Goal: Task Accomplishment & Management: Use online tool/utility

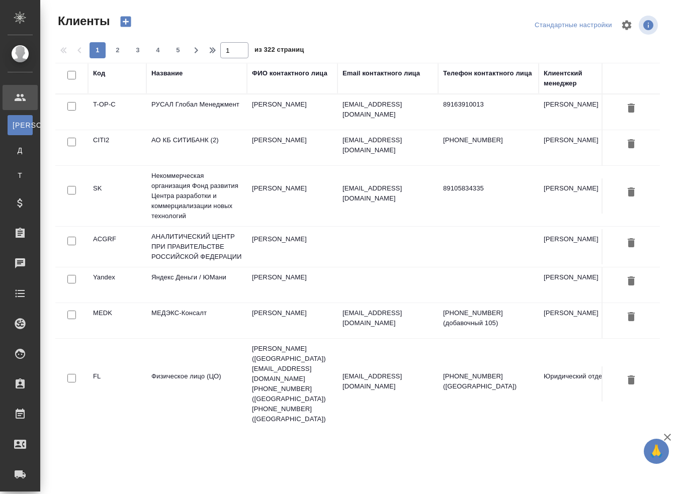
select select "RU"
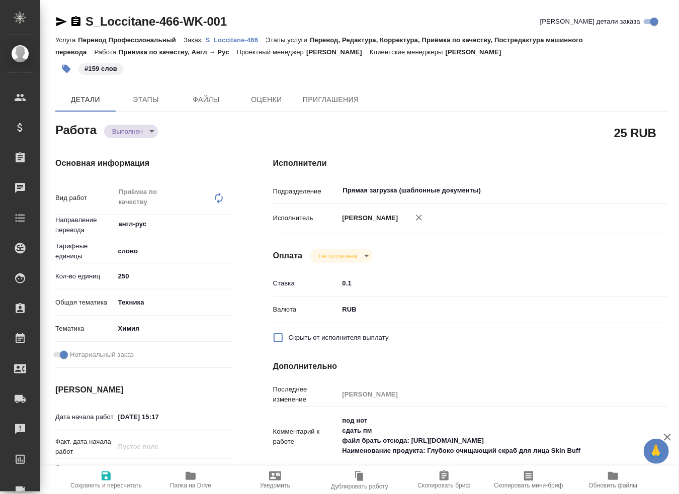
type textarea "x"
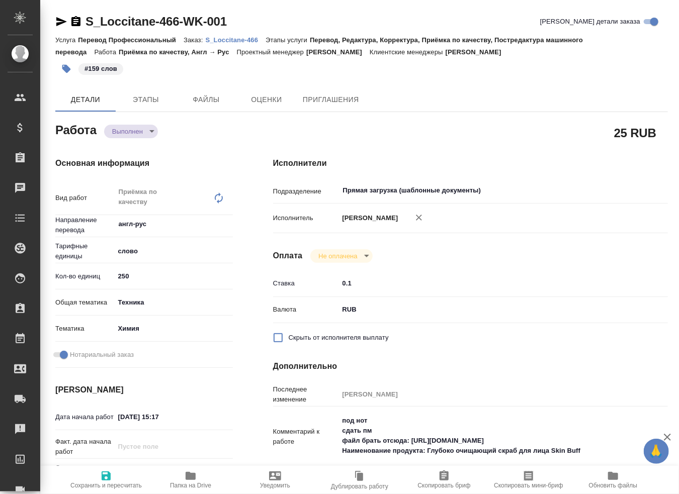
type textarea "x"
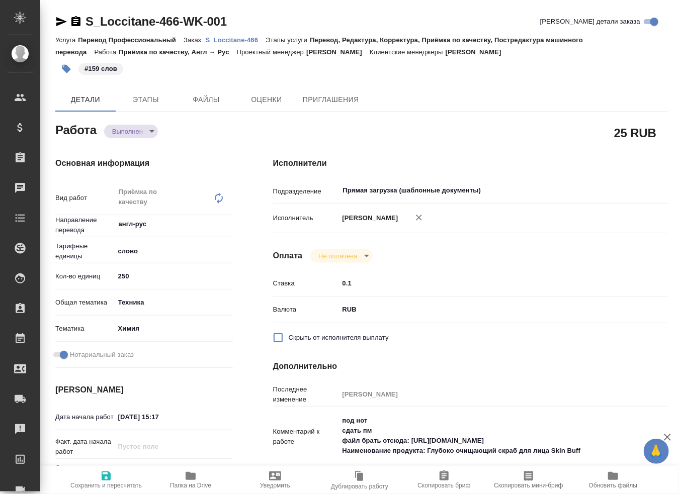
type textarea "x"
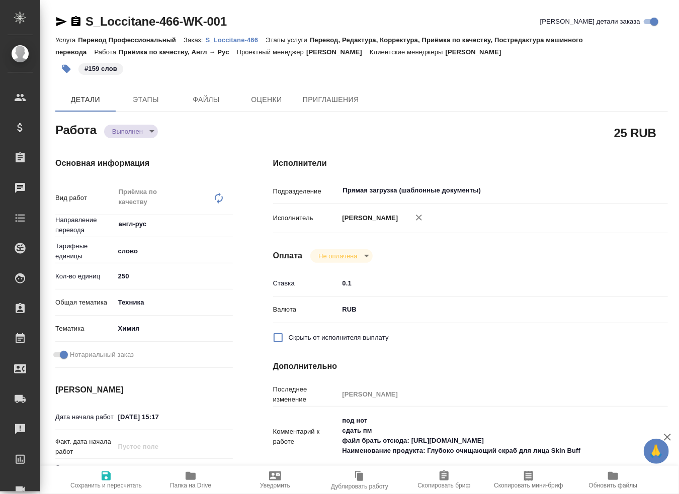
type textarea "x"
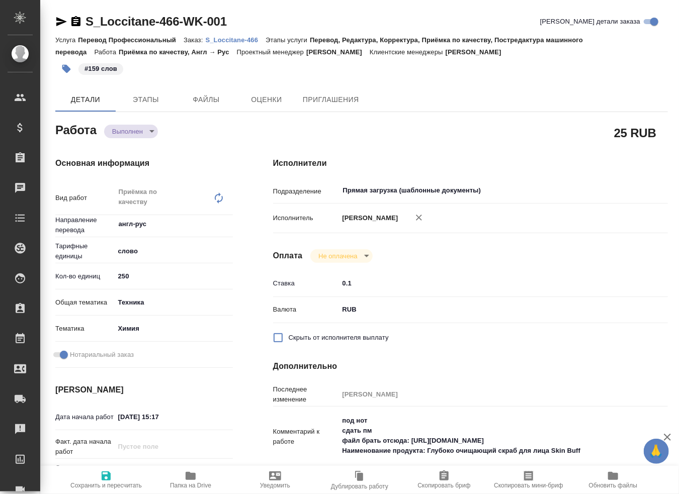
type textarea "x"
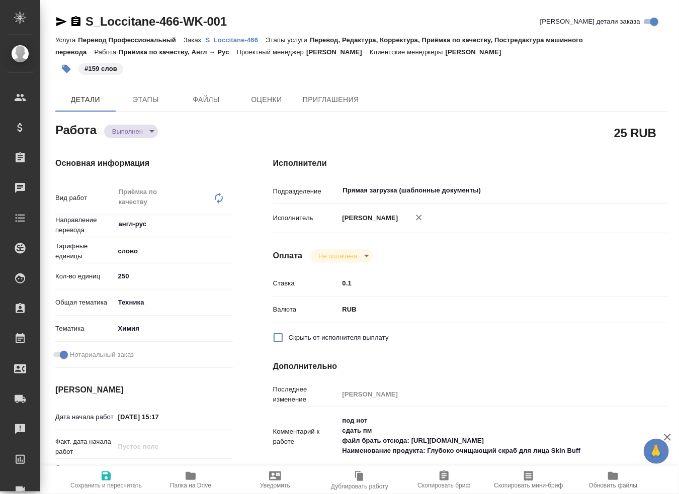
type textarea "x"
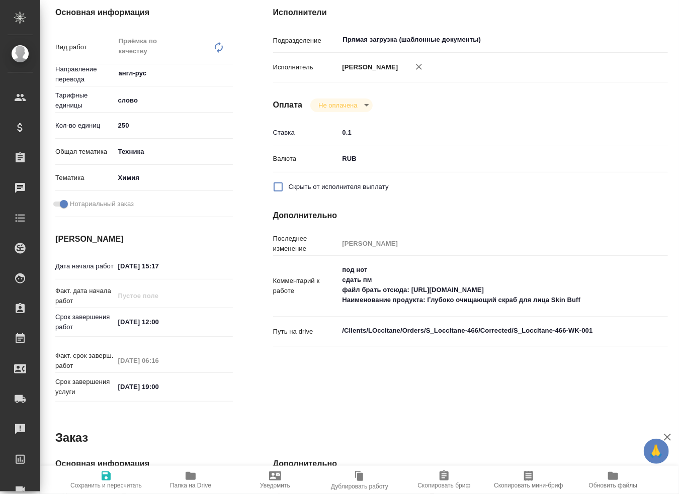
type textarea "x"
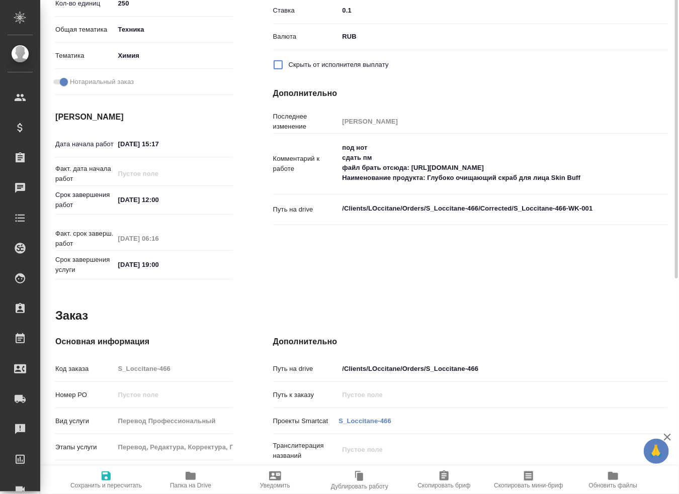
scroll to position [122, 0]
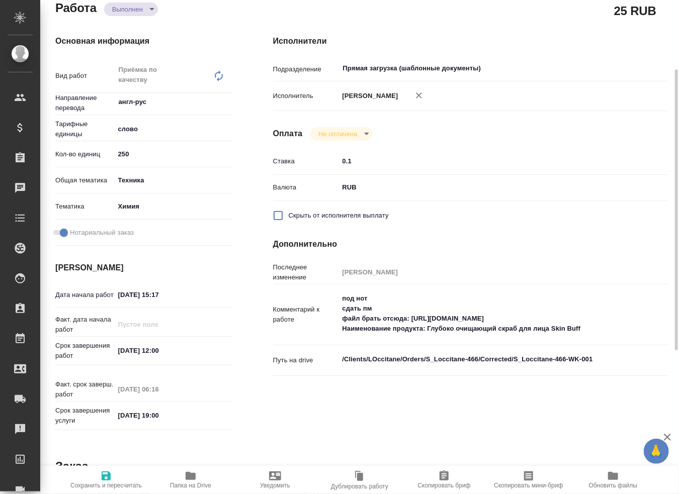
click at [220, 20] on div "Основная информация Вид работ Приёмка по качеству x ​ Направление перевода англ…" at bounding box center [144, 234] width 218 height 439
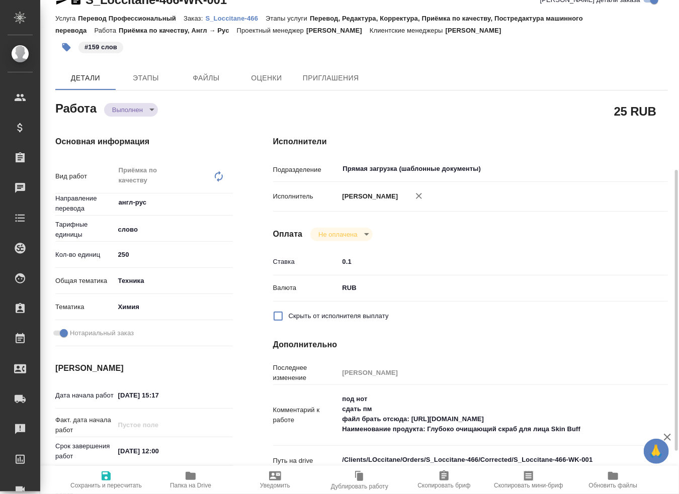
scroll to position [0, 0]
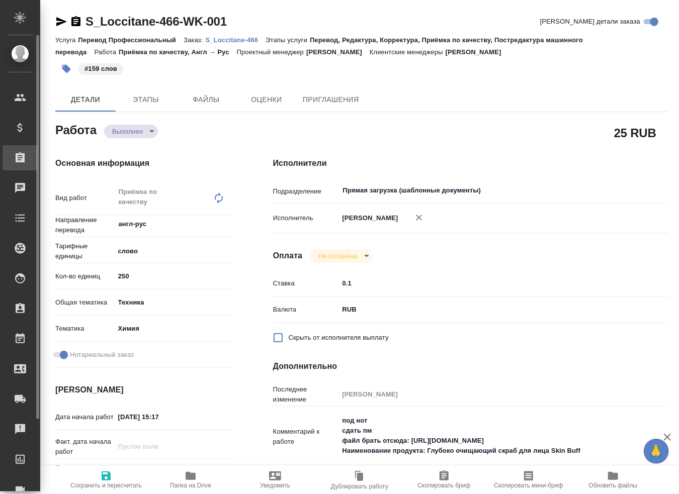
type textarea "x"
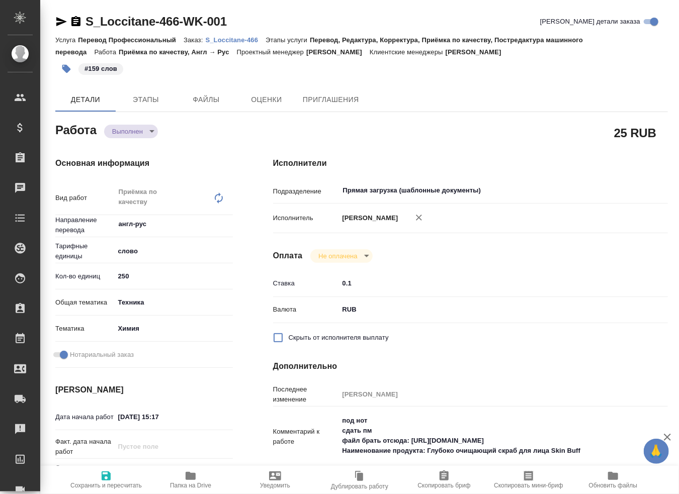
type textarea "x"
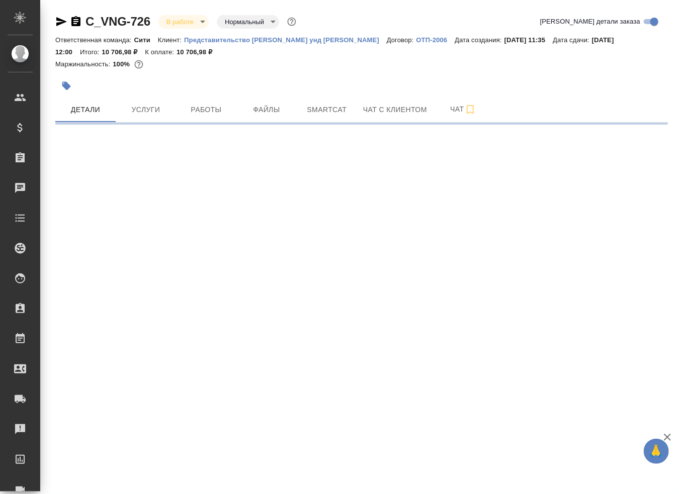
select select "RU"
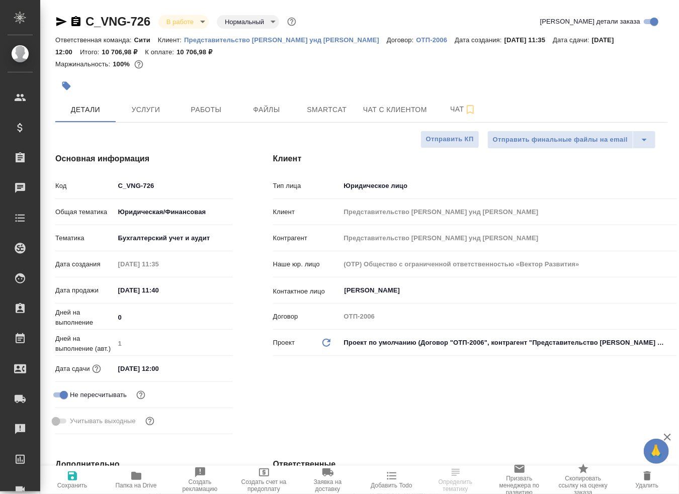
type textarea "x"
type input "Баданян Артак"
type input "Matveeva Anastasia"
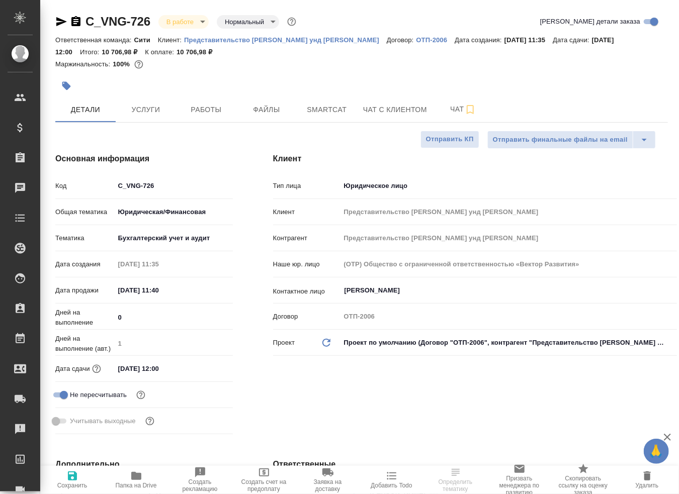
type textarea "x"
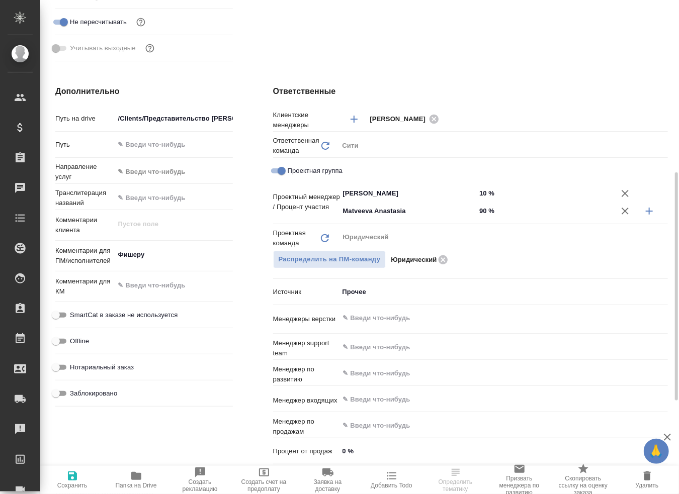
scroll to position [323, 0]
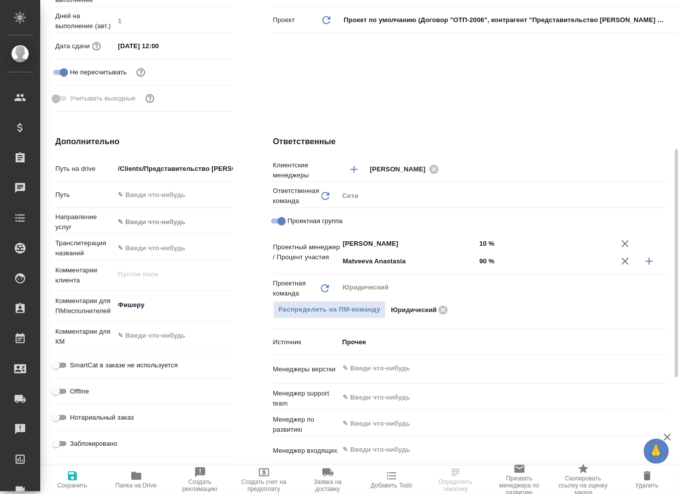
type textarea "x"
select select "RU"
type textarea "x"
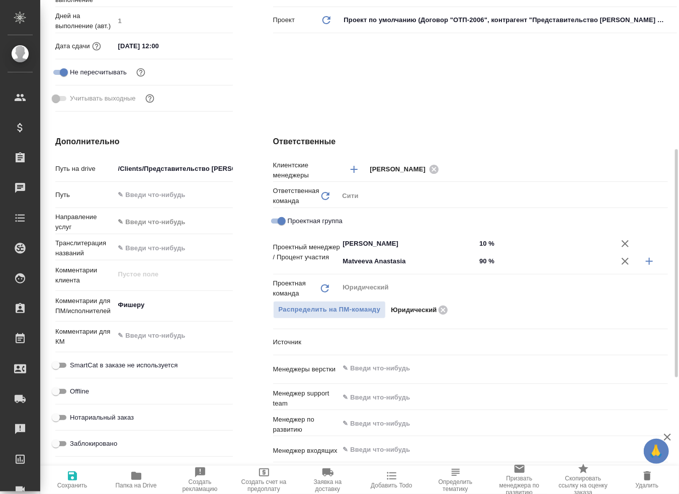
type textarea "x"
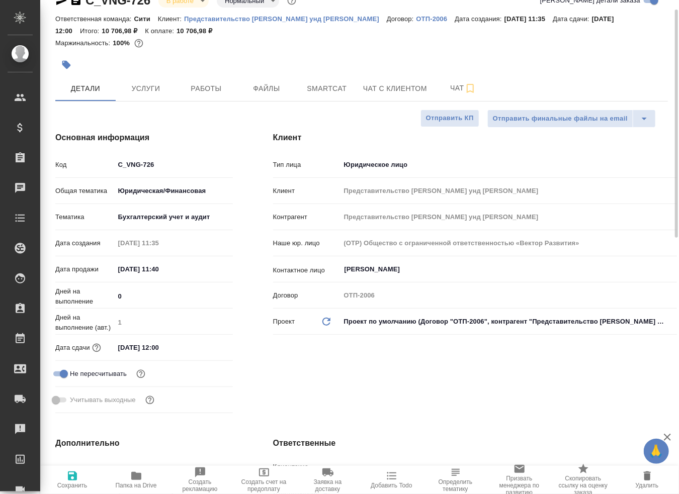
scroll to position [0, 0]
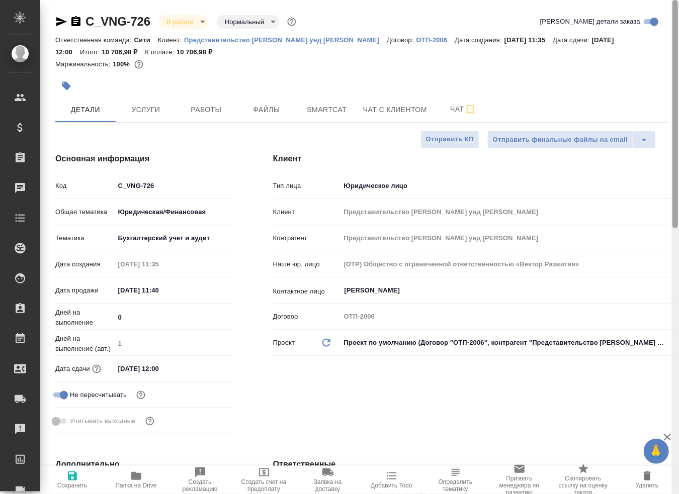
type textarea "x"
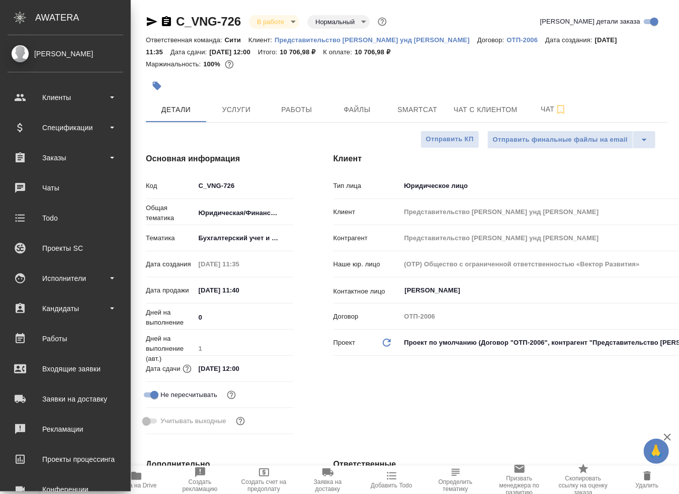
type textarea "x"
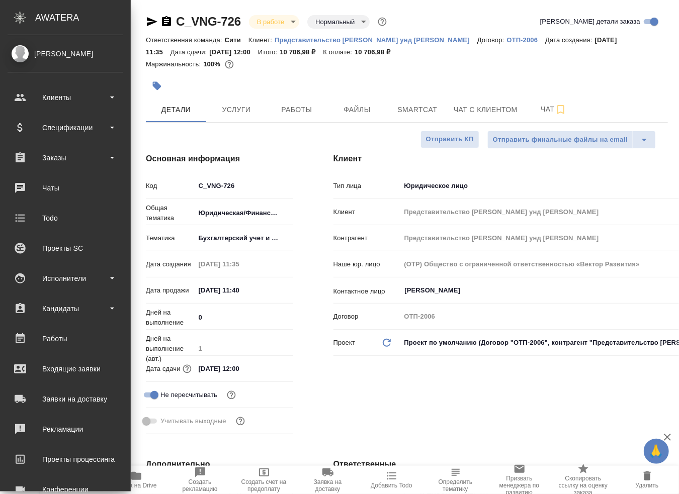
type textarea "x"
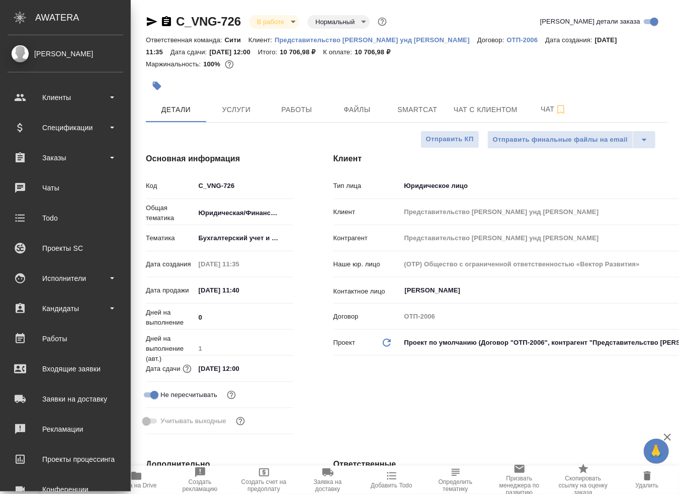
type textarea "x"
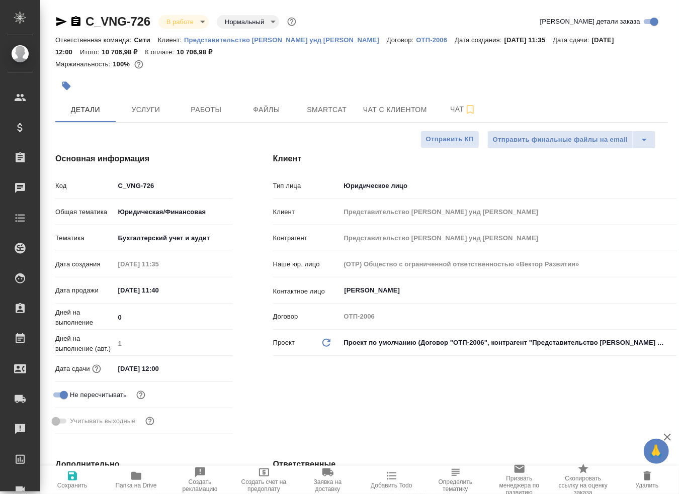
type textarea "x"
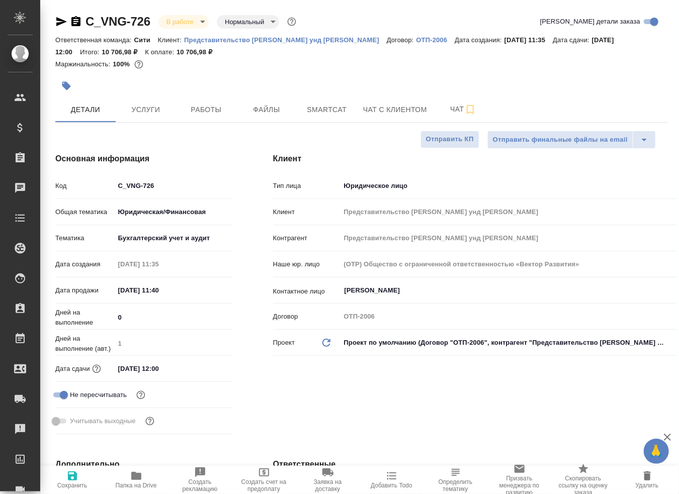
type textarea "x"
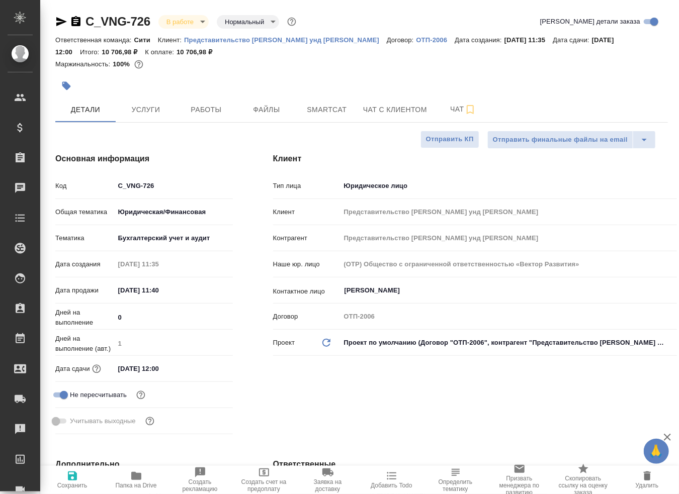
type textarea "x"
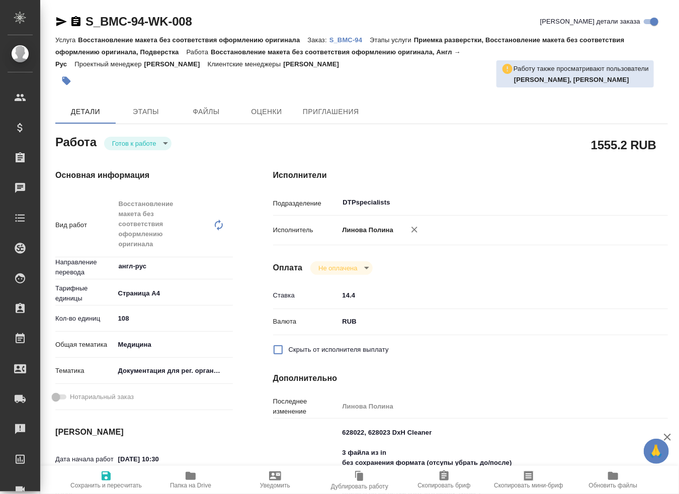
type textarea "x"
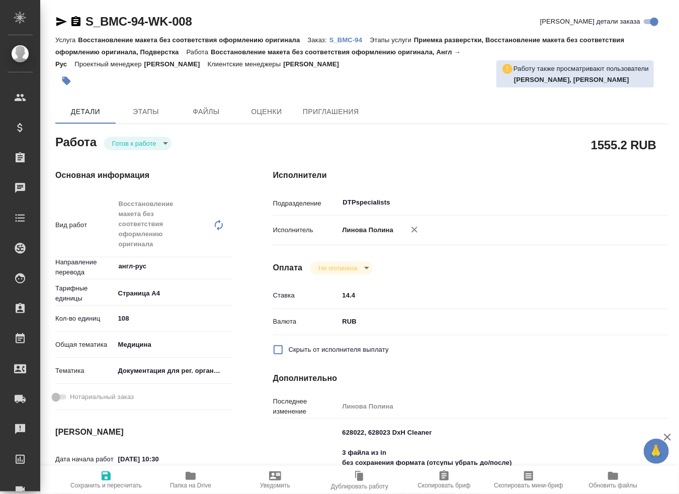
type textarea "x"
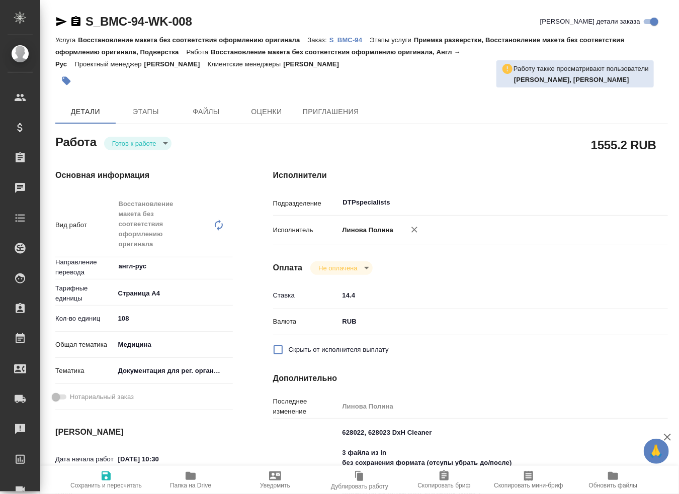
type textarea "x"
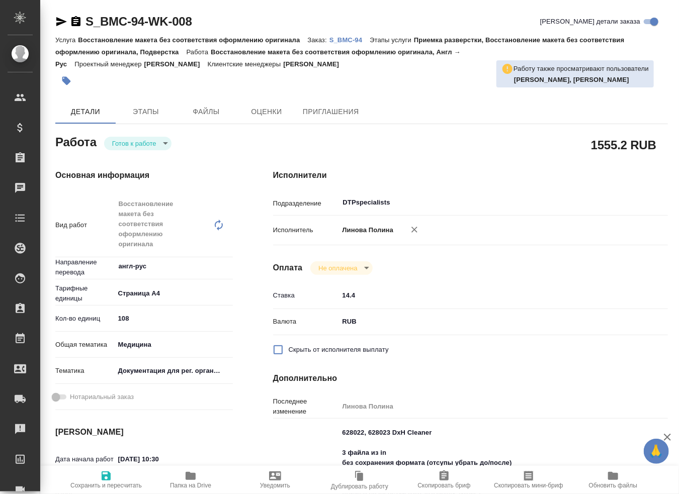
type textarea "x"
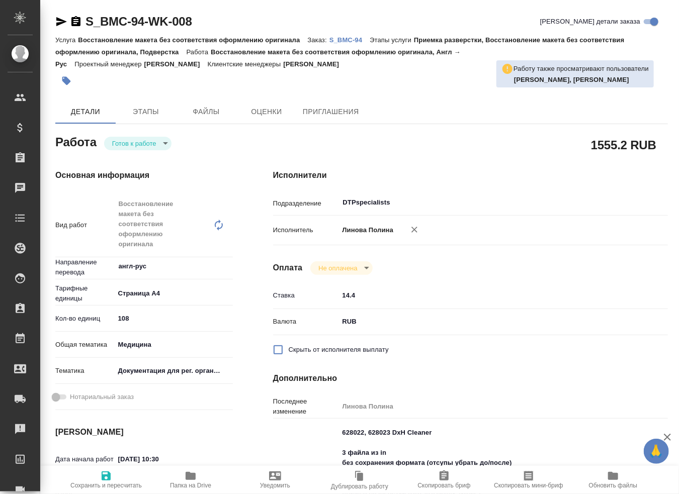
type textarea "x"
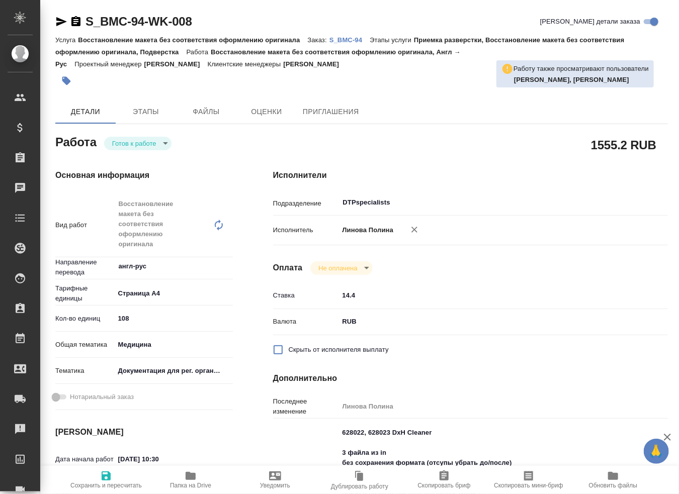
type textarea "x"
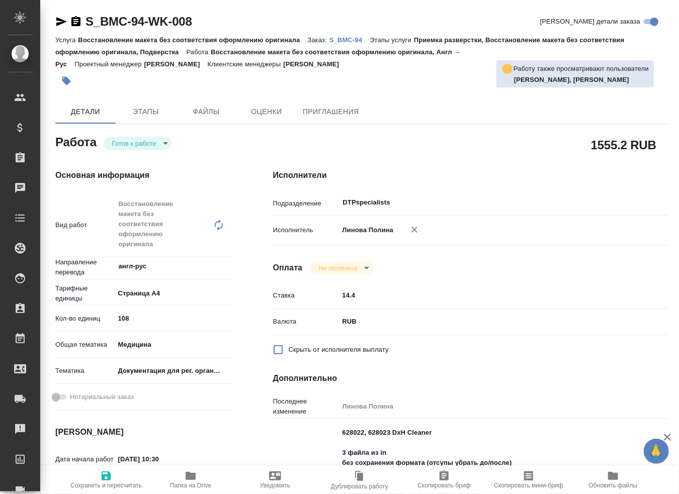
type textarea "x"
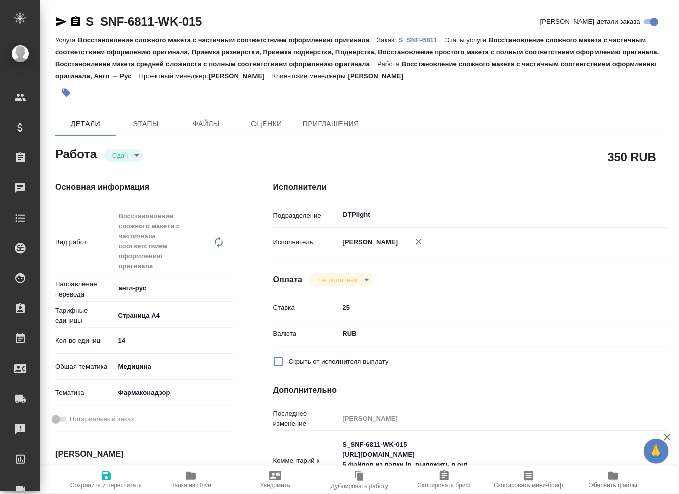
type textarea "x"
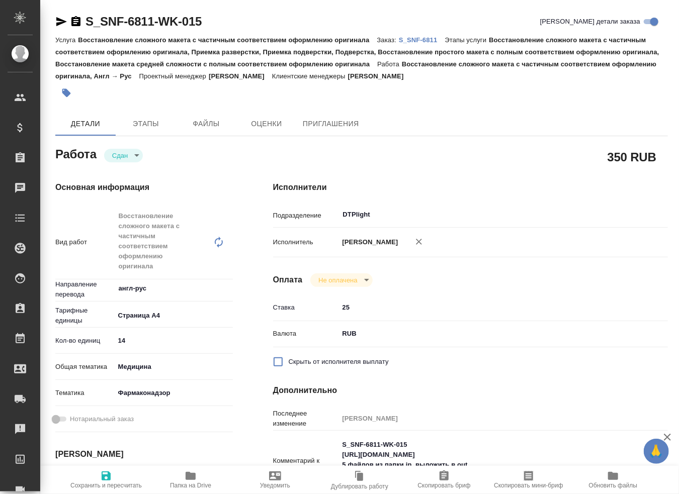
type textarea "x"
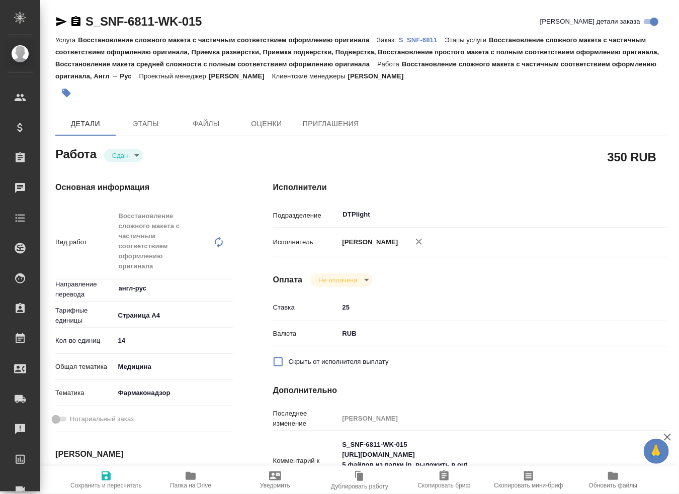
type textarea "x"
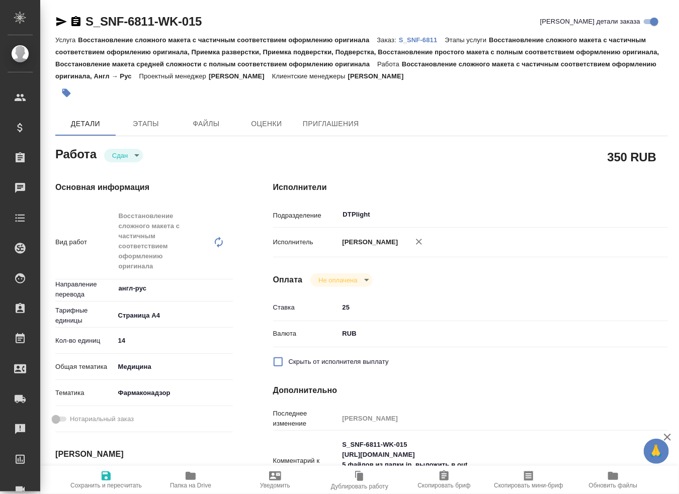
type textarea "x"
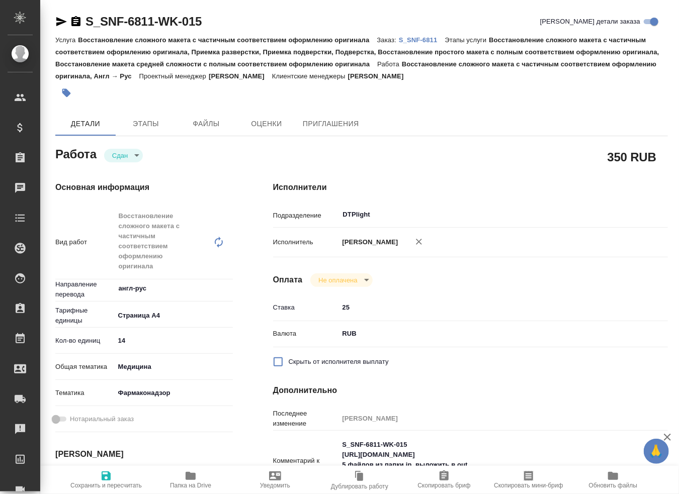
type textarea "x"
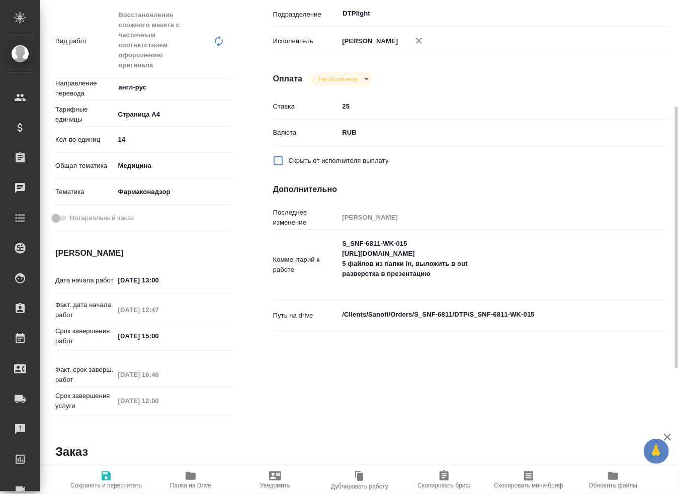
type textarea "x"
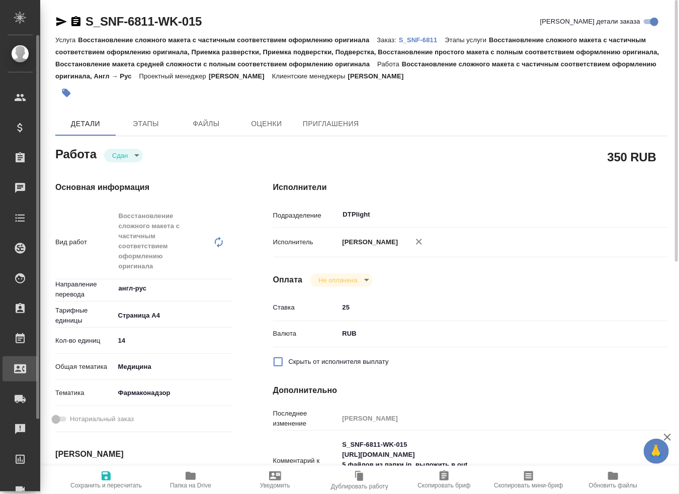
type textarea "x"
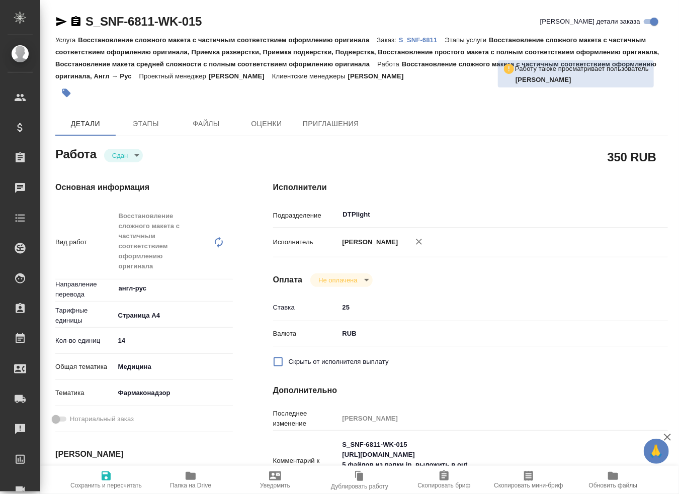
type textarea "x"
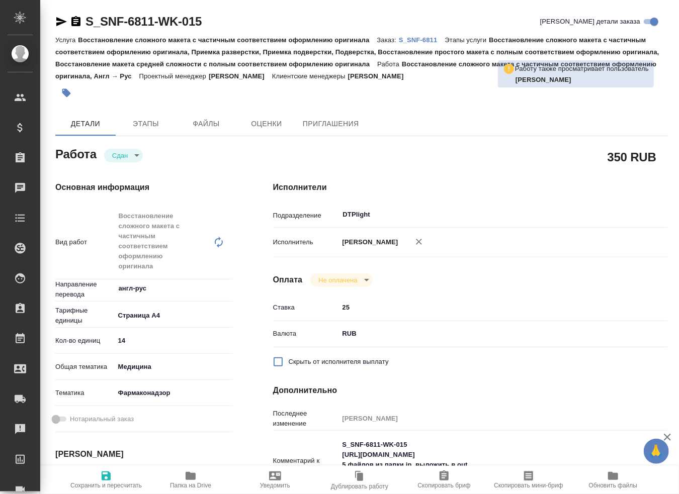
type textarea "x"
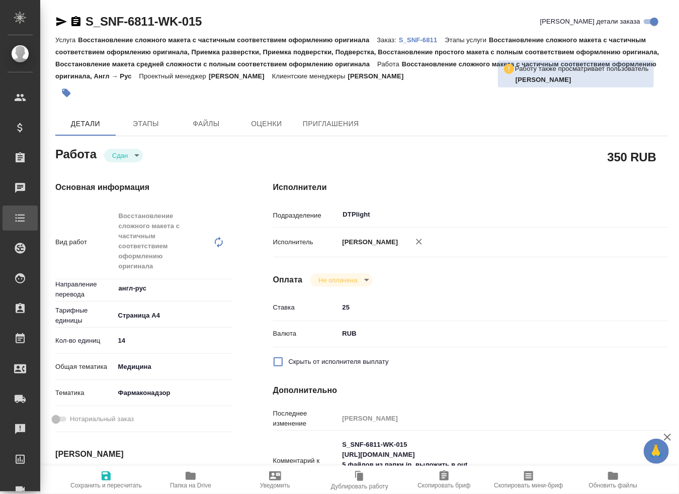
type textarea "x"
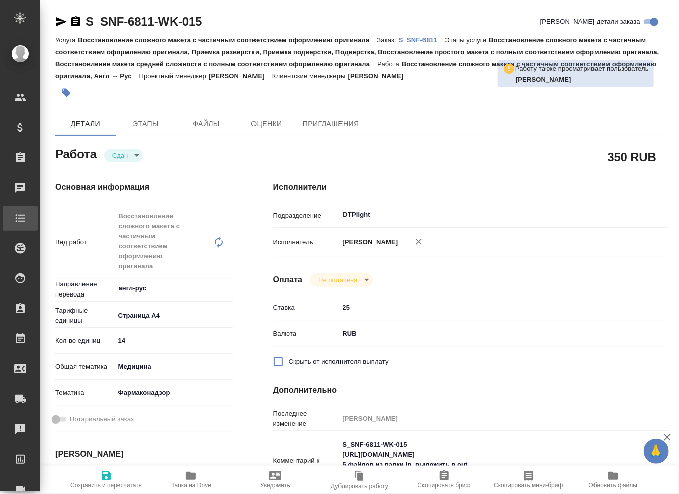
type textarea "x"
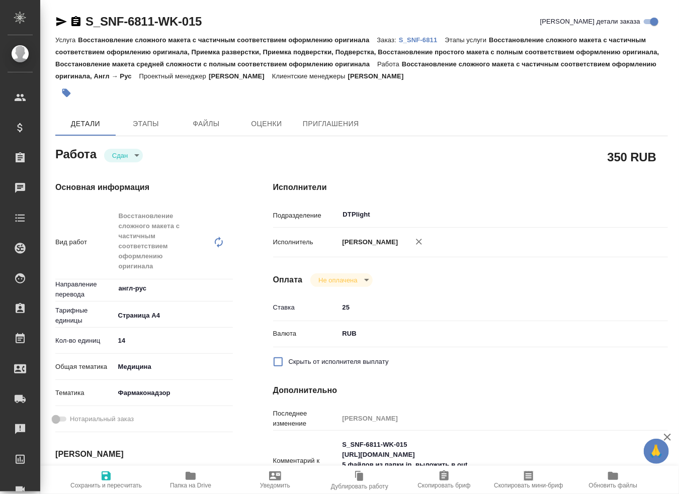
type textarea "x"
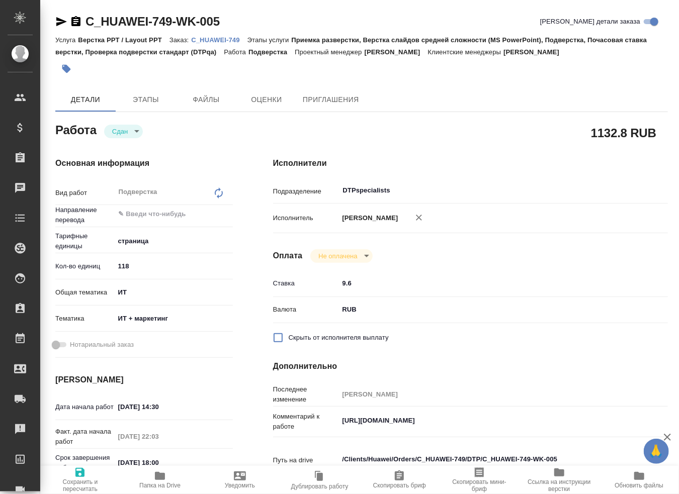
type textarea "x"
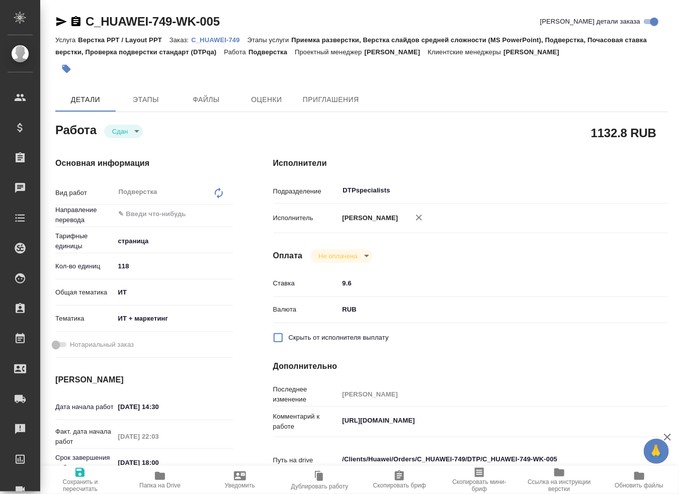
type textarea "x"
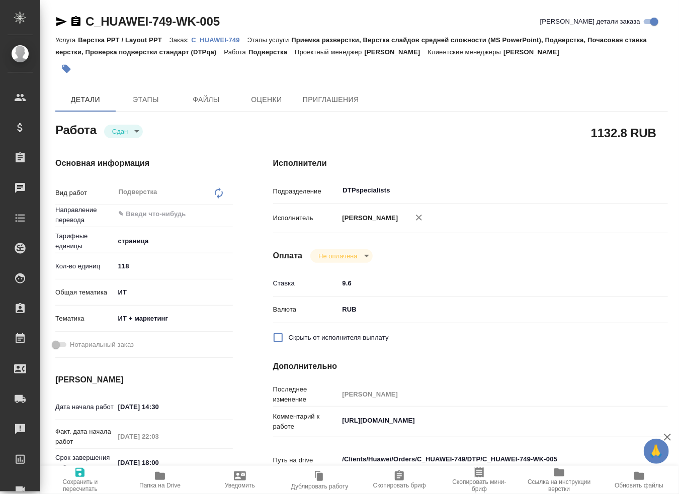
type textarea "x"
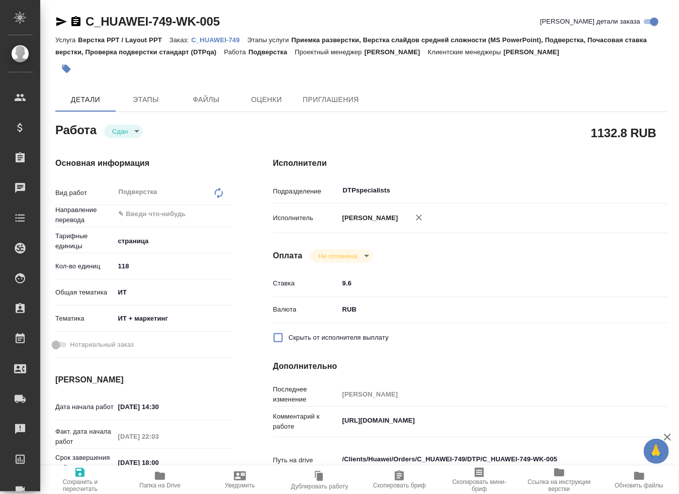
type textarea "x"
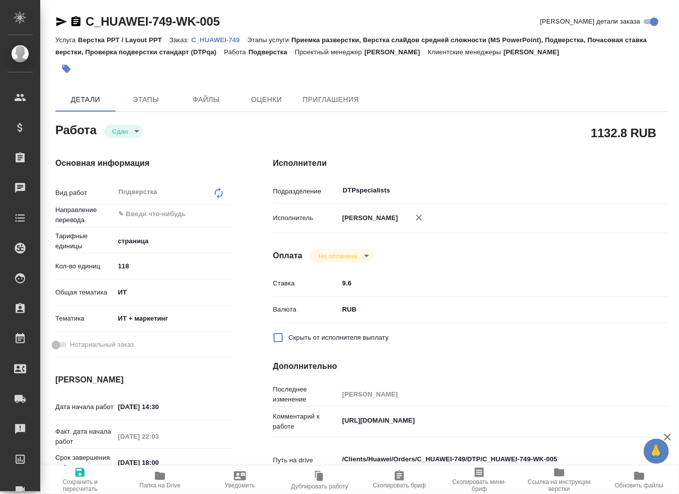
type textarea "x"
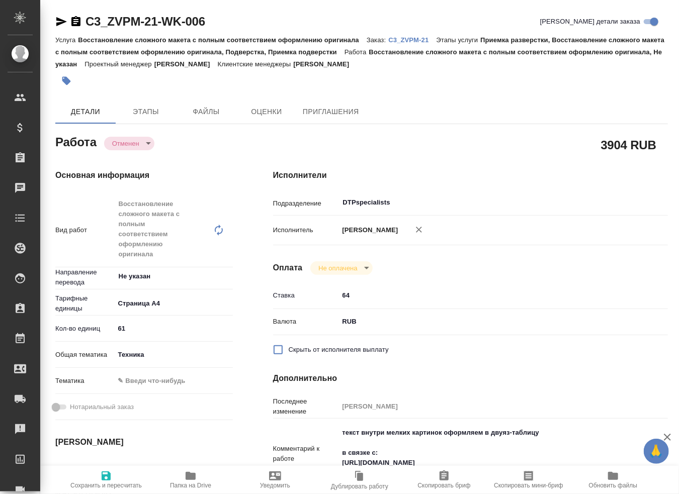
type textarea "x"
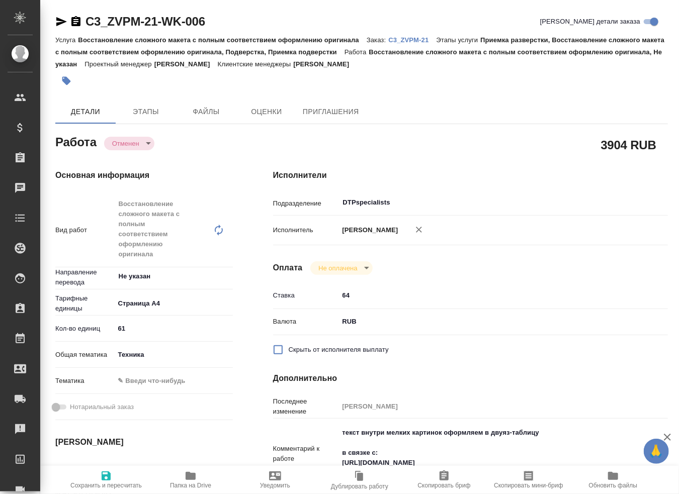
type textarea "x"
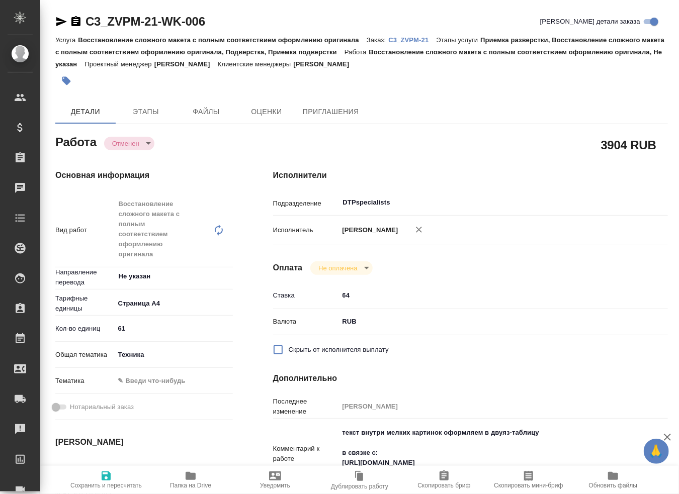
type textarea "x"
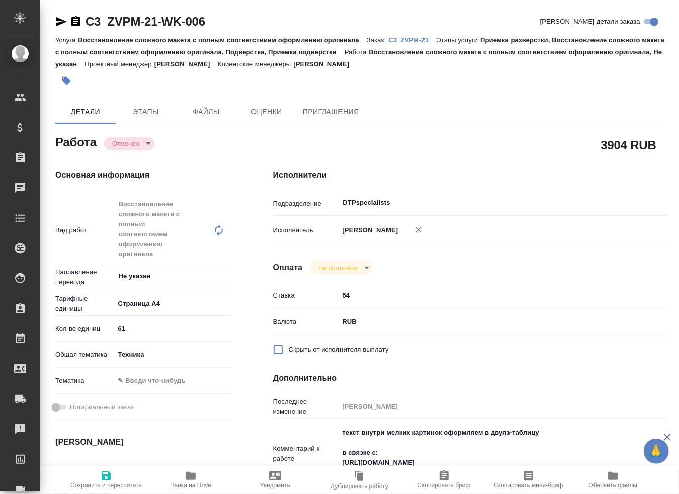
type textarea "x"
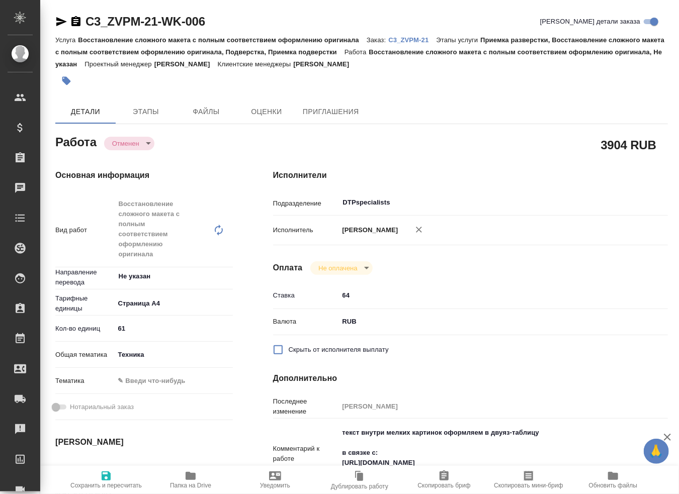
type textarea "x"
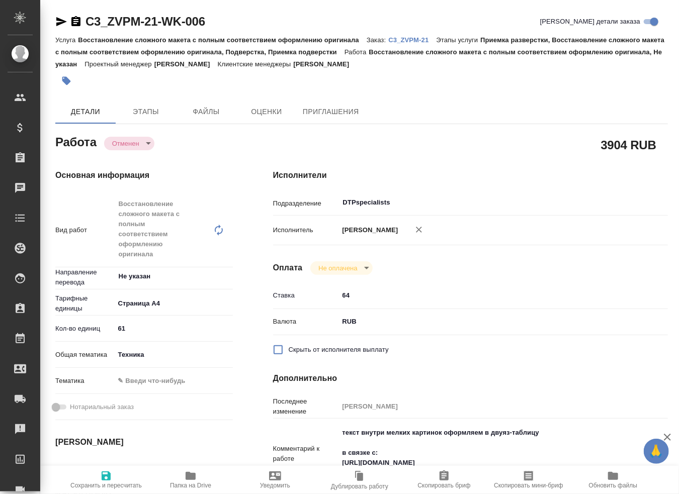
type textarea "x"
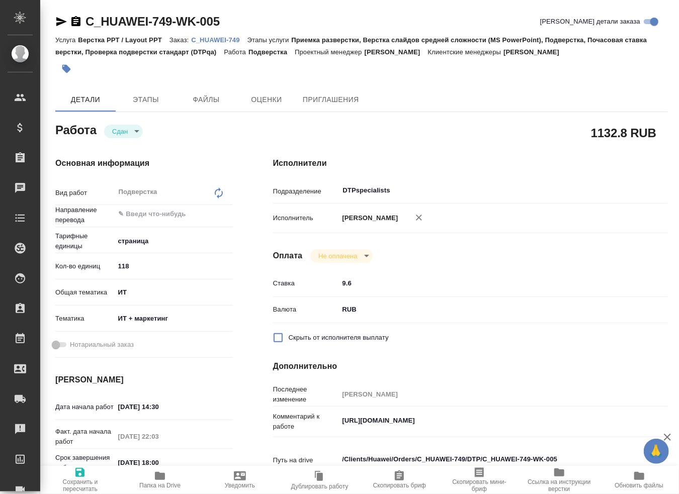
type textarea "x"
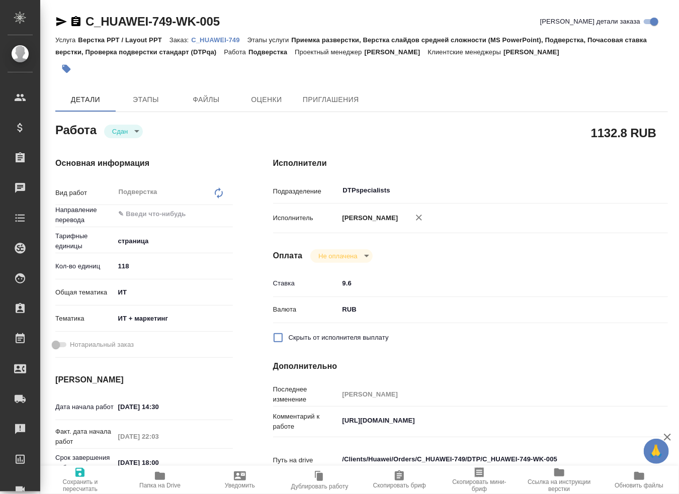
type textarea "x"
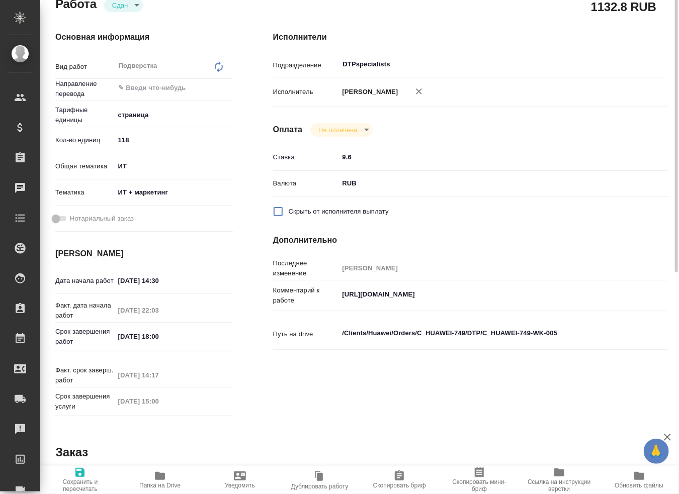
scroll to position [76, 0]
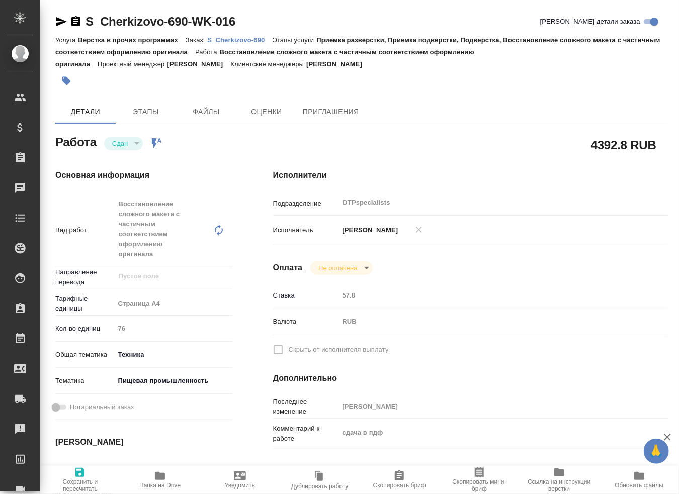
type textarea "x"
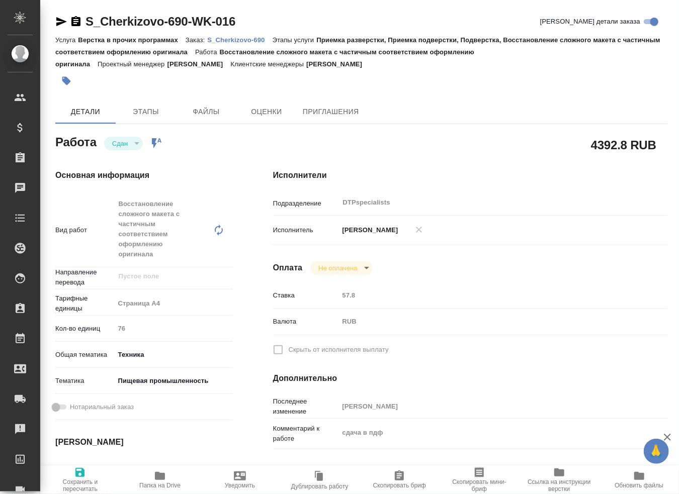
type textarea "x"
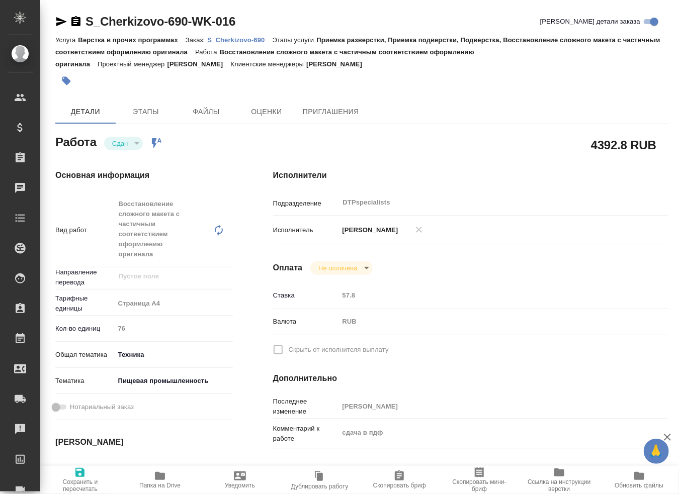
type textarea "x"
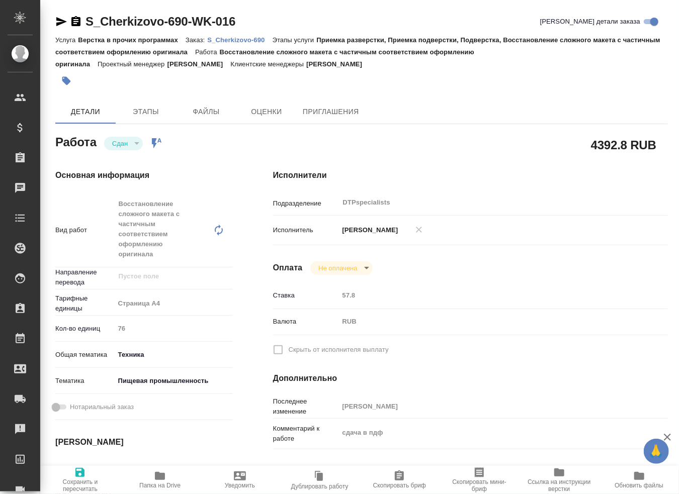
type textarea "x"
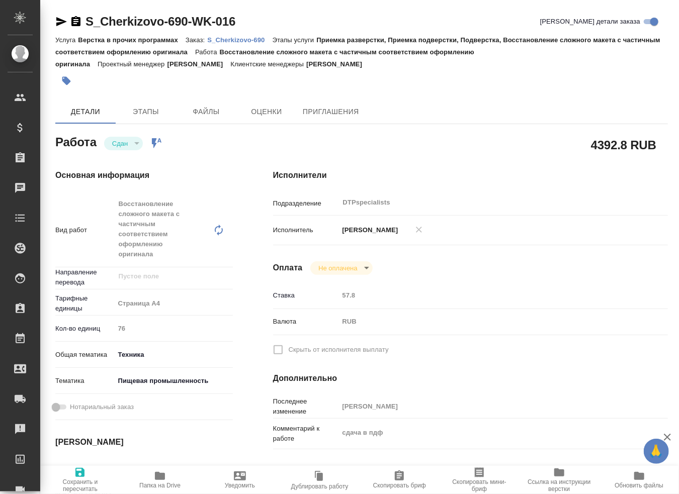
type textarea "x"
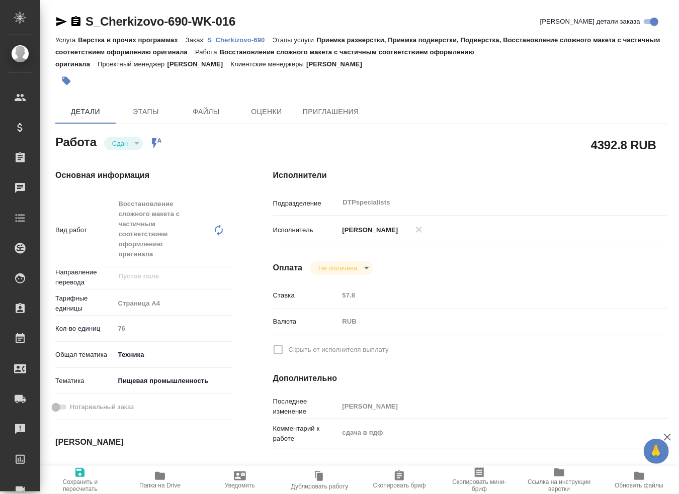
type textarea "x"
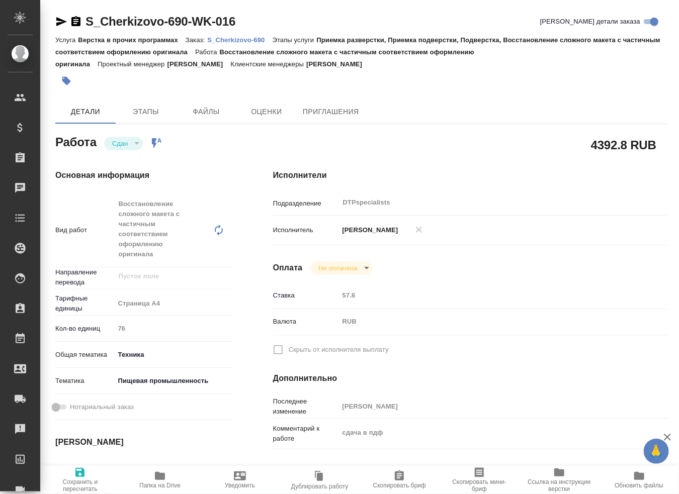
type textarea "x"
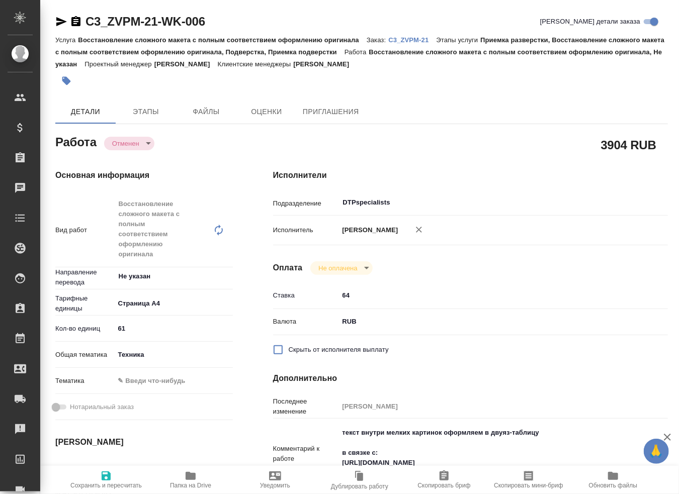
type textarea "x"
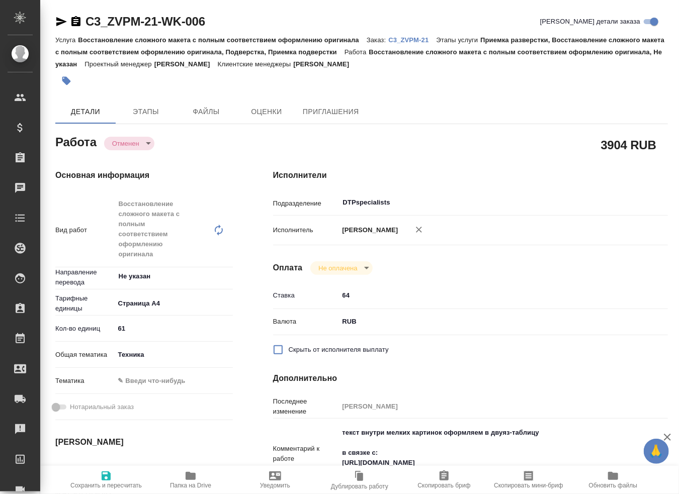
type textarea "x"
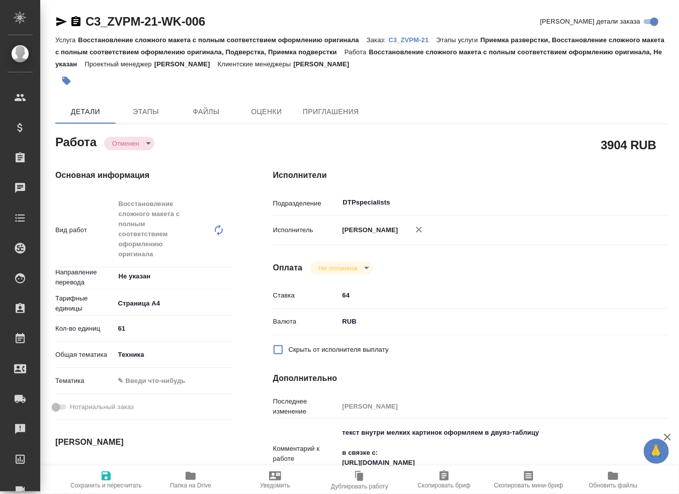
type textarea "x"
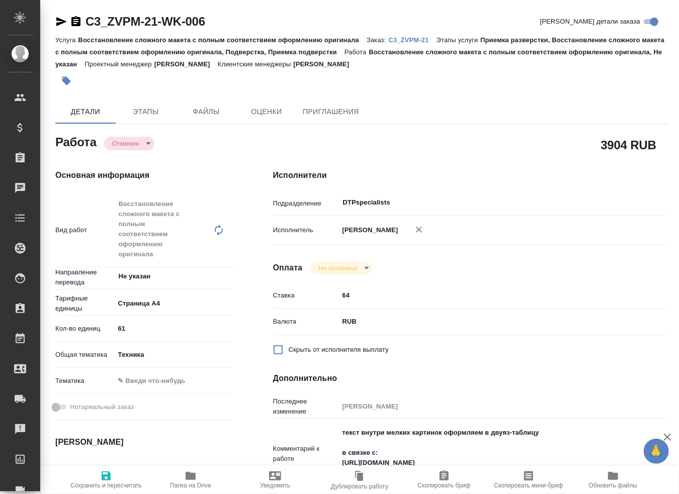
type textarea "x"
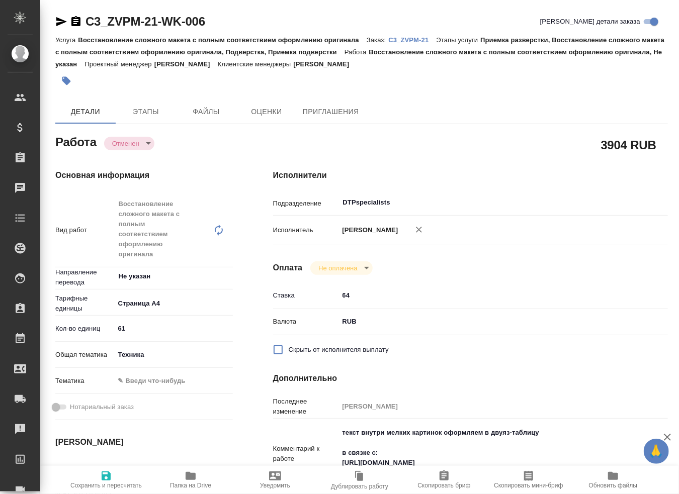
type textarea "x"
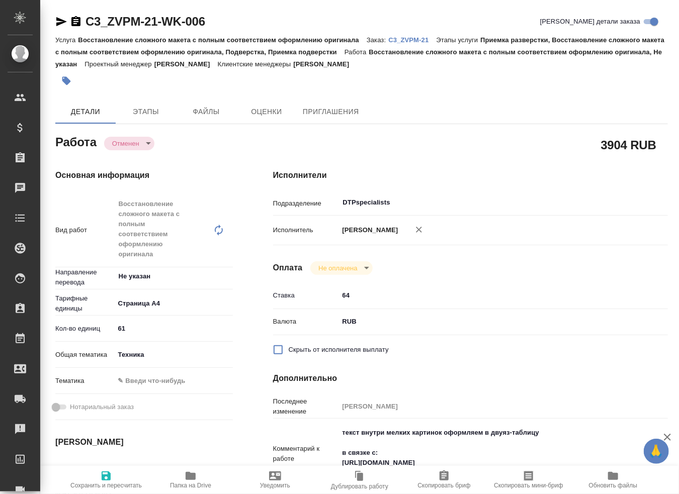
type textarea "x"
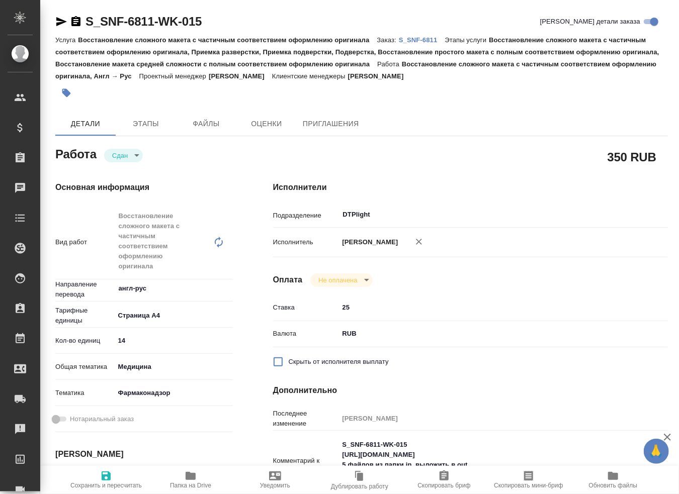
type textarea "x"
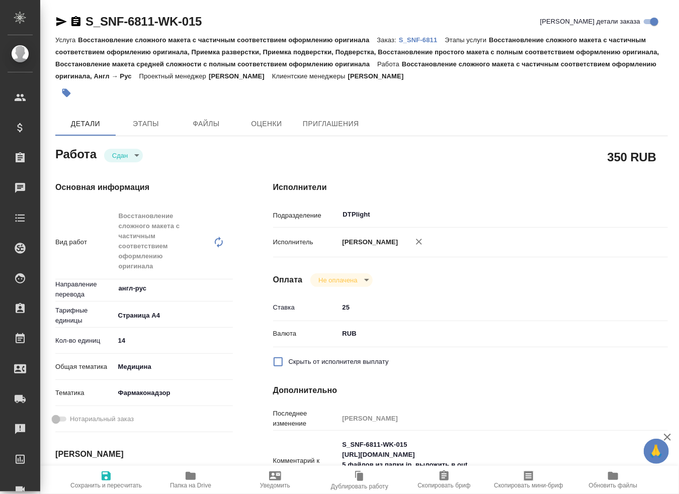
type textarea "x"
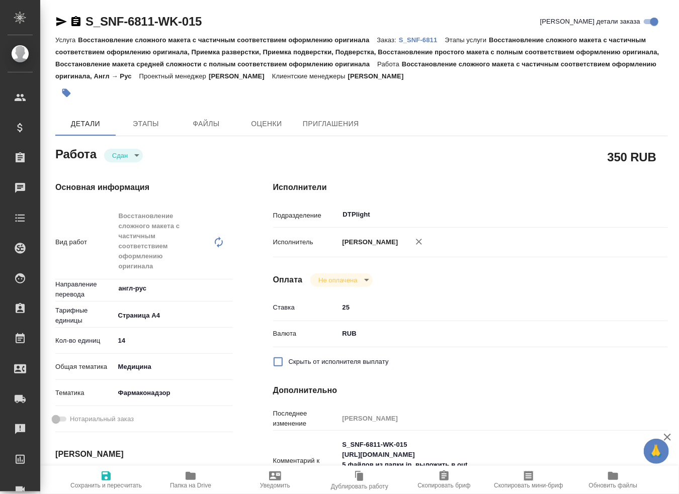
type textarea "x"
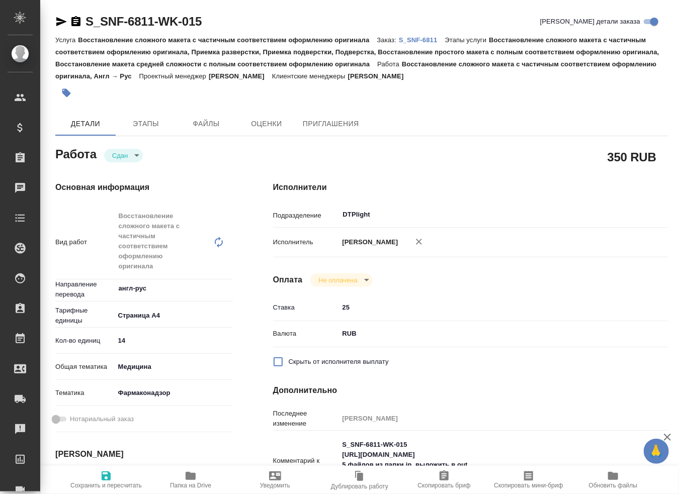
type textarea "x"
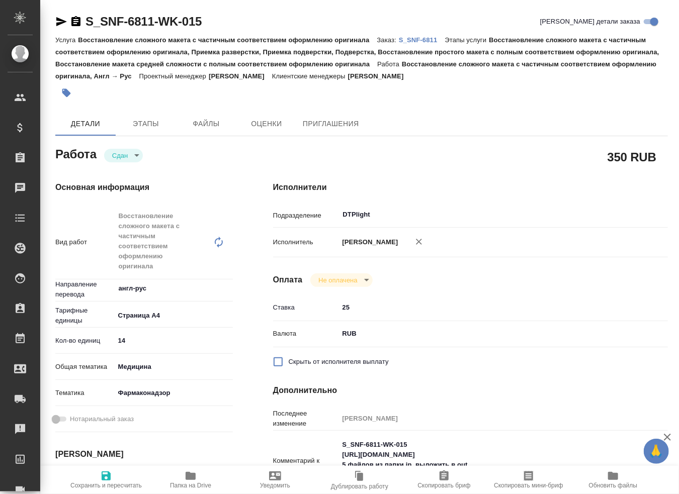
type textarea "x"
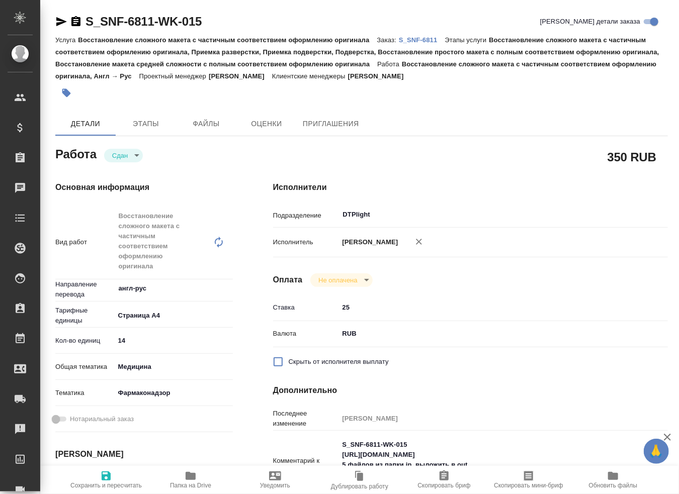
type textarea "x"
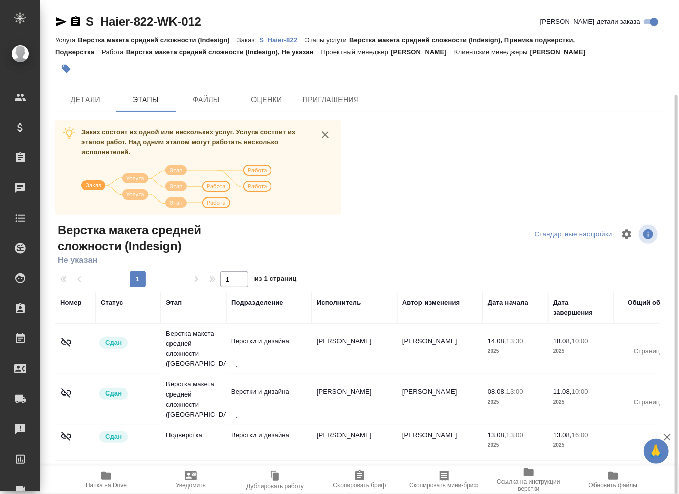
scroll to position [50, 0]
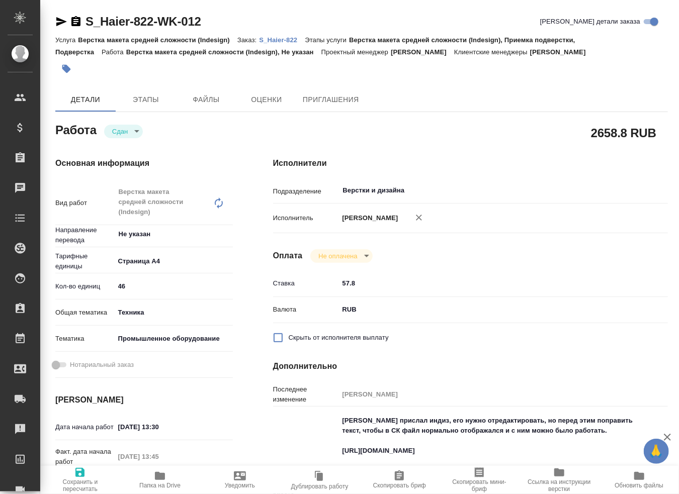
type textarea "x"
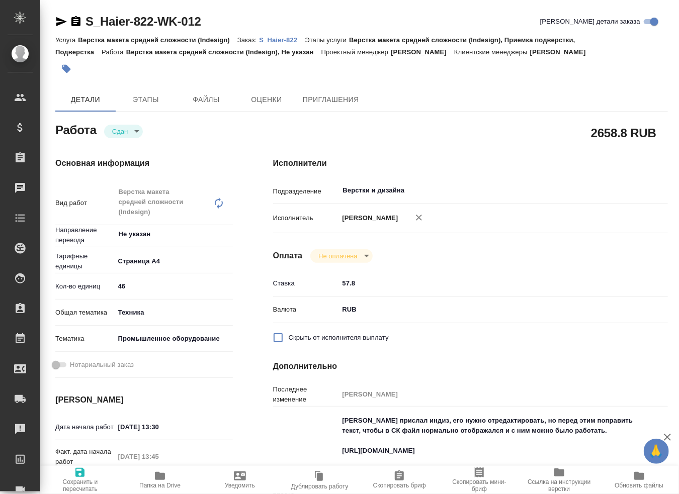
type textarea "x"
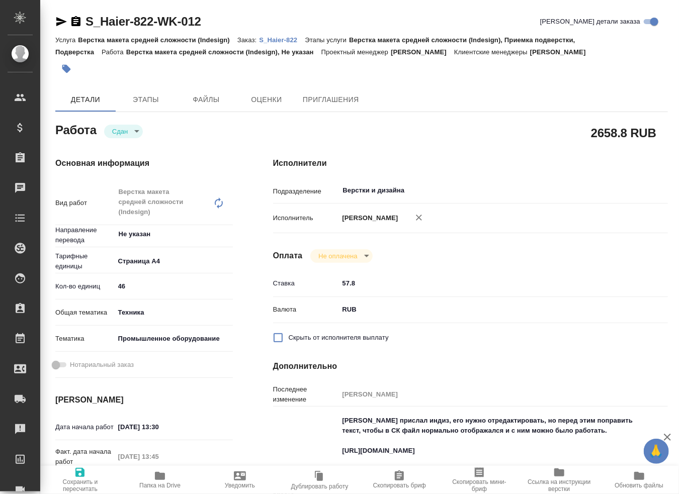
type textarea "x"
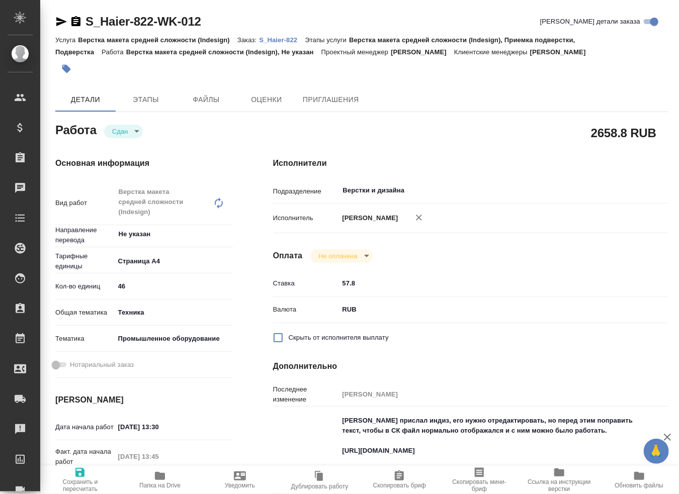
type textarea "x"
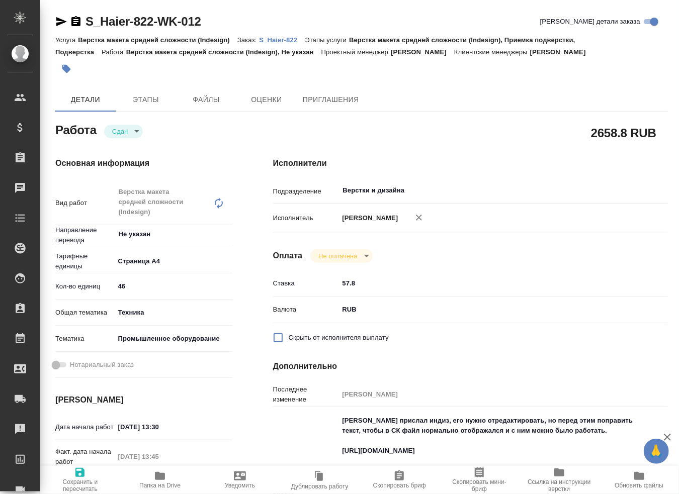
type textarea "x"
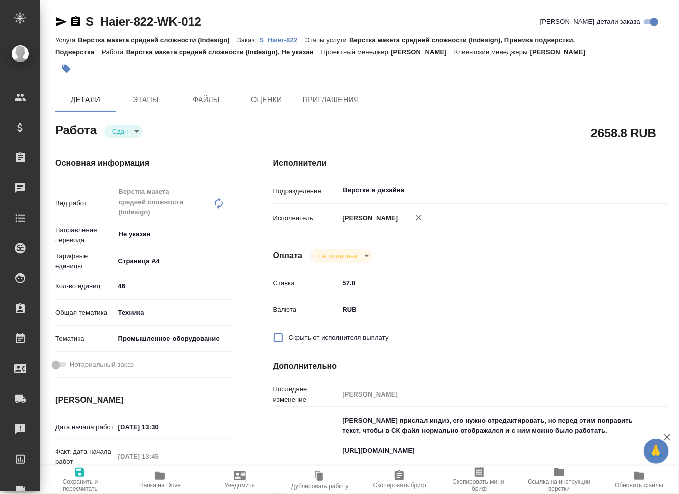
type textarea "x"
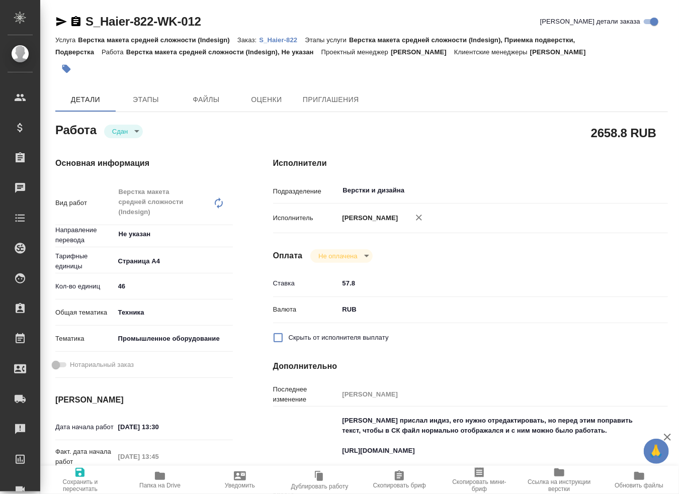
type textarea "x"
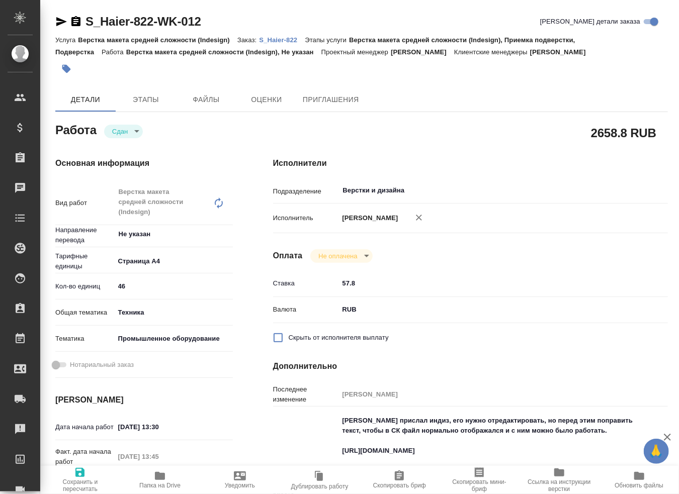
type textarea "x"
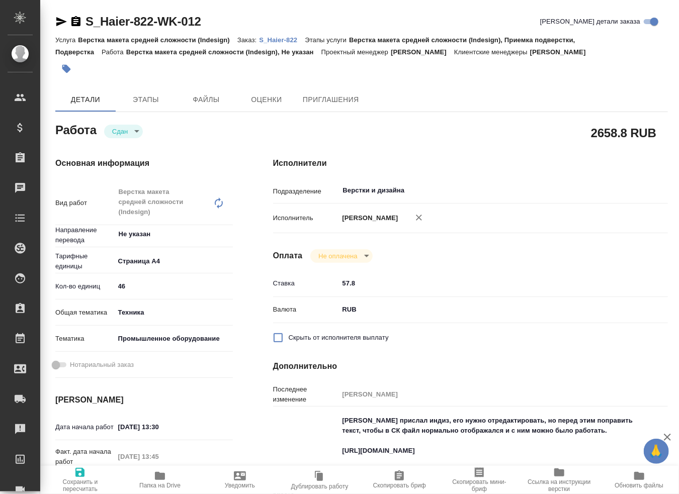
type textarea "x"
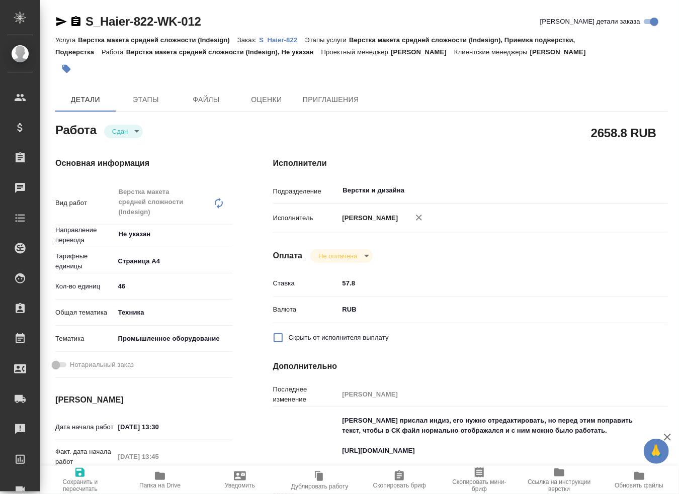
type textarea "x"
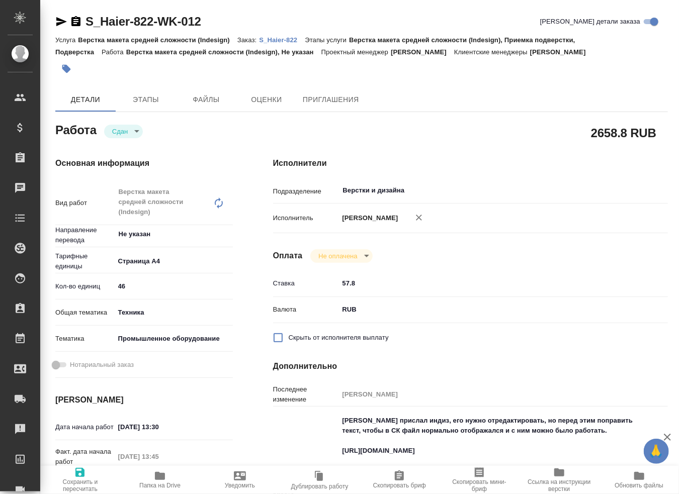
type textarea "x"
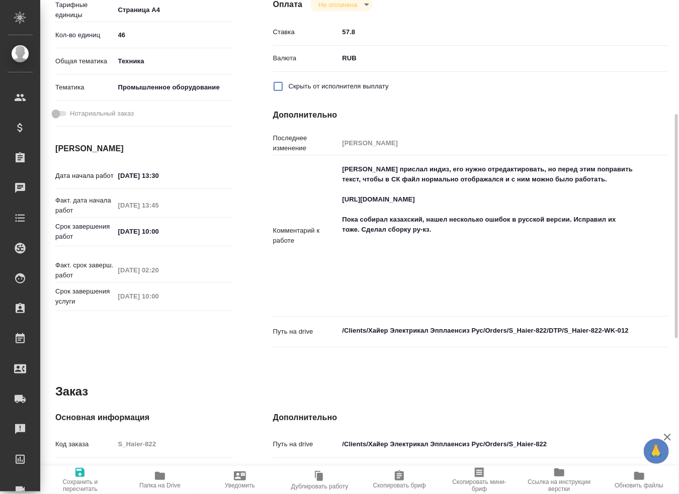
scroll to position [503, 0]
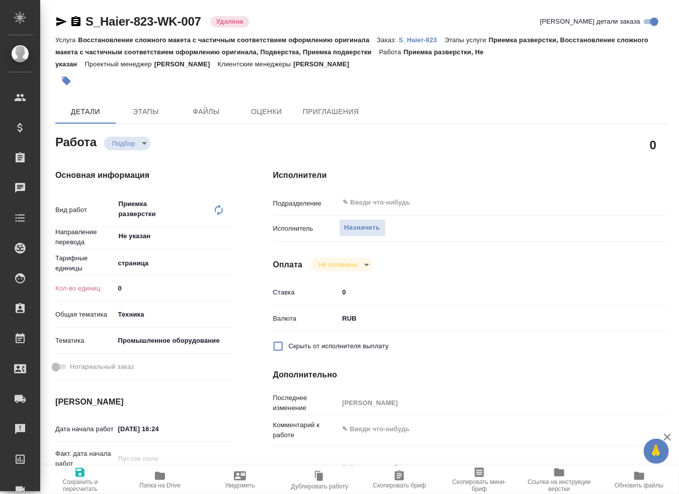
type textarea "x"
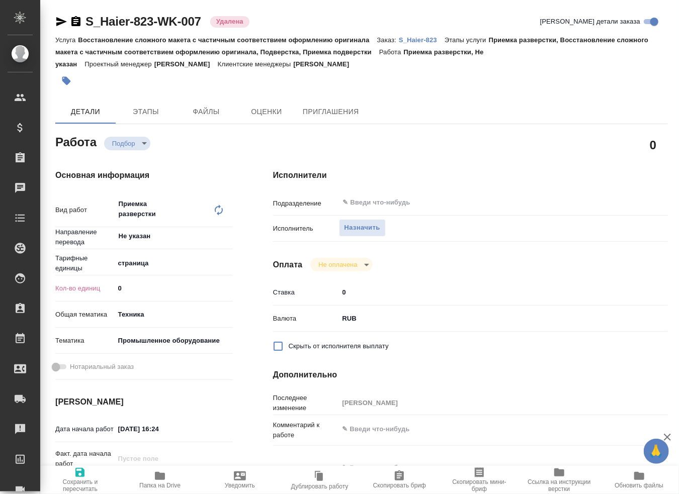
type textarea "x"
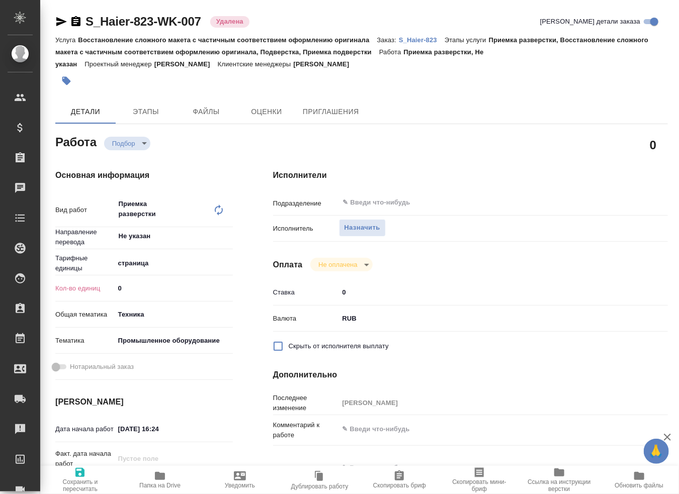
type textarea "x"
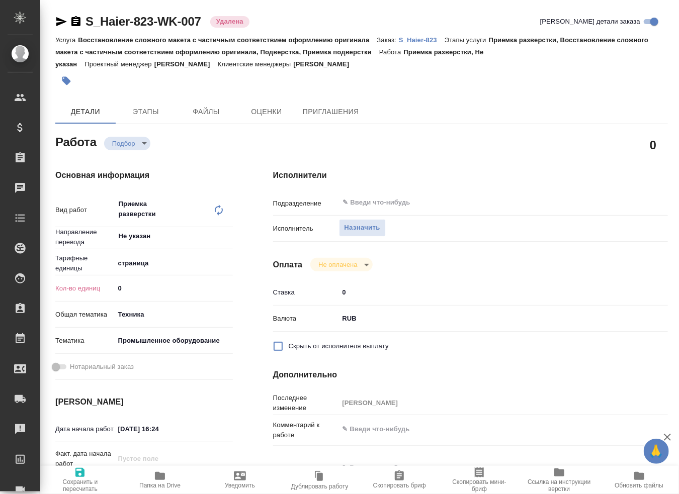
type textarea "x"
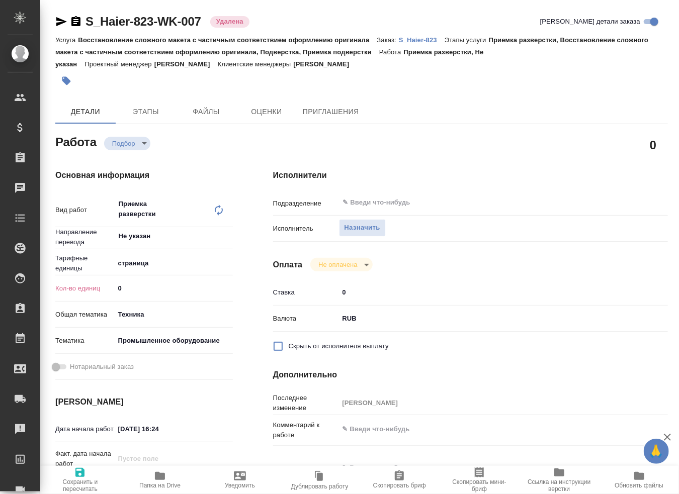
type textarea "x"
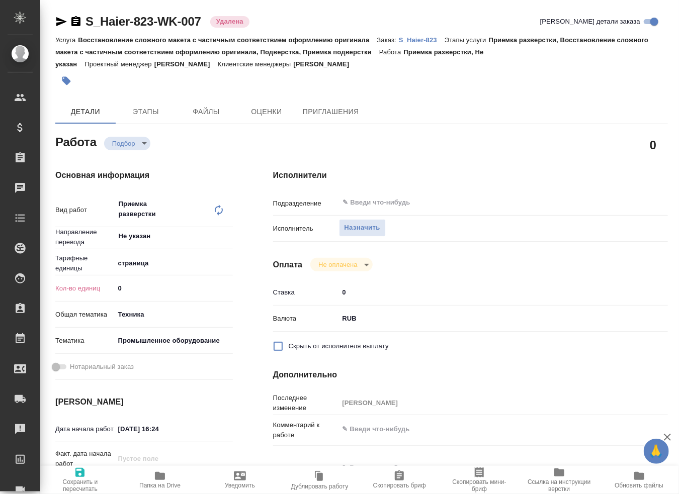
type textarea "x"
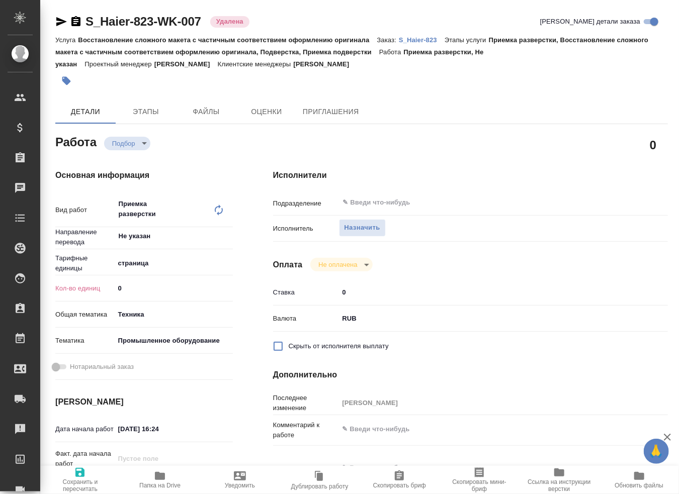
type textarea "x"
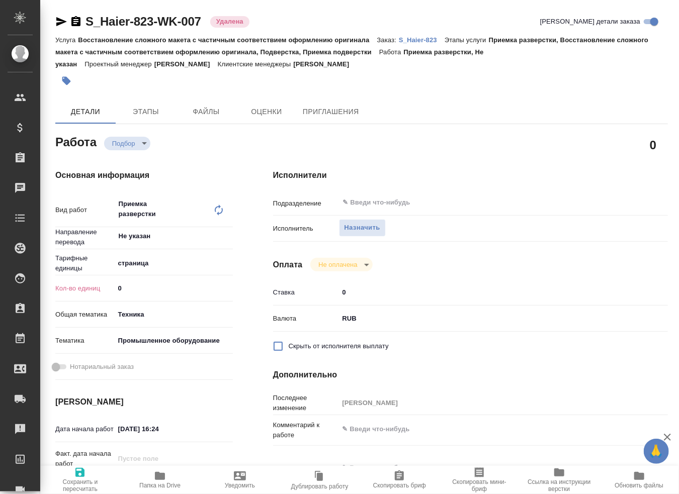
type textarea "x"
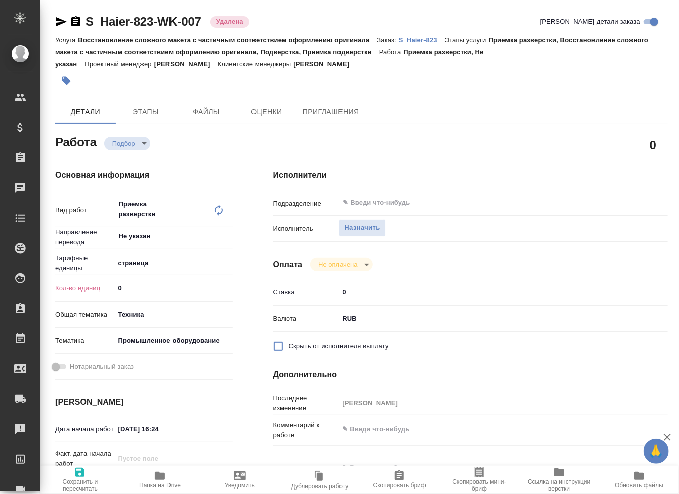
type textarea "x"
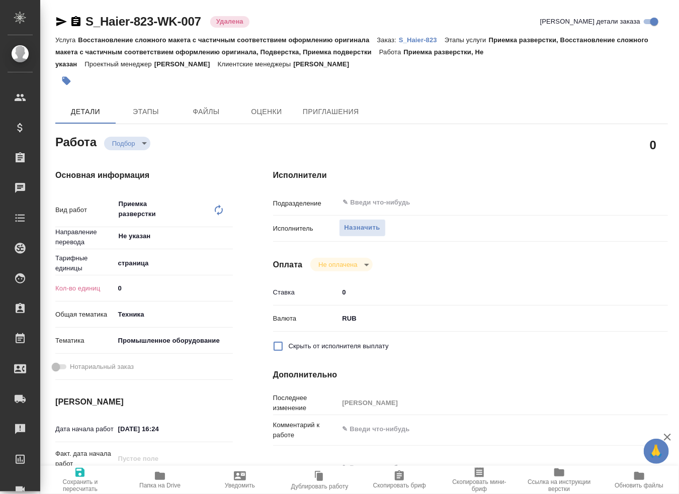
type textarea "x"
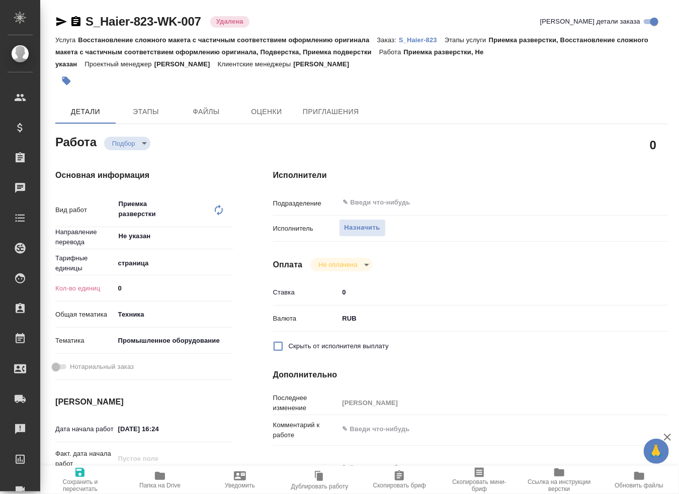
type textarea "x"
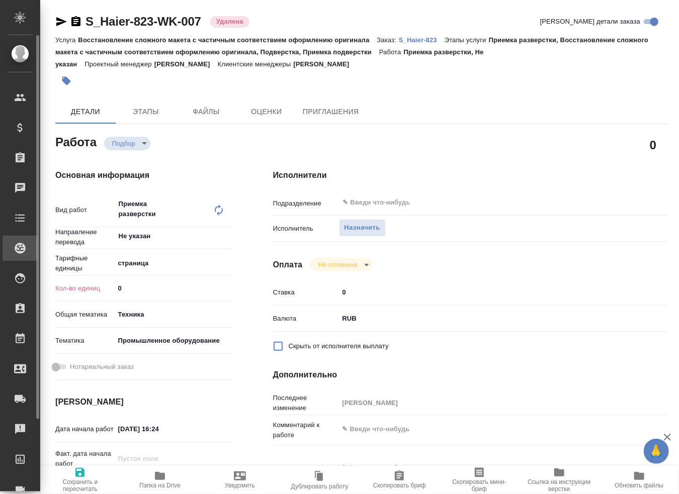
type textarea "x"
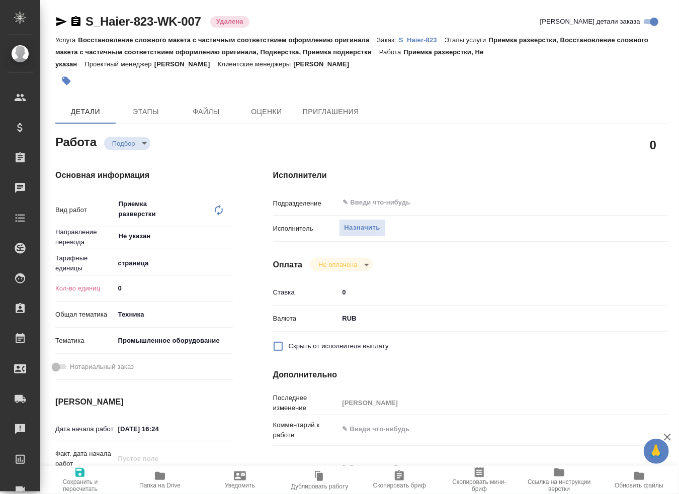
type textarea "x"
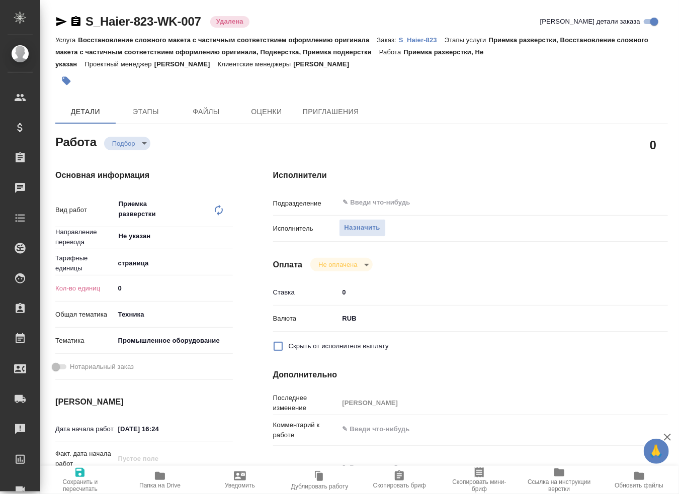
type textarea "x"
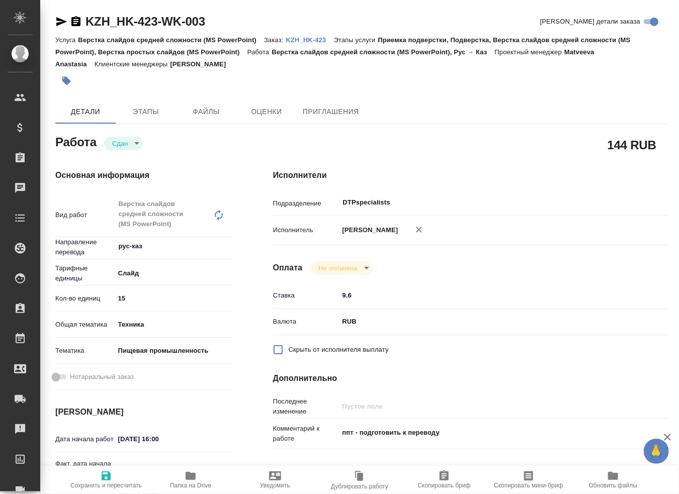
type textarea "x"
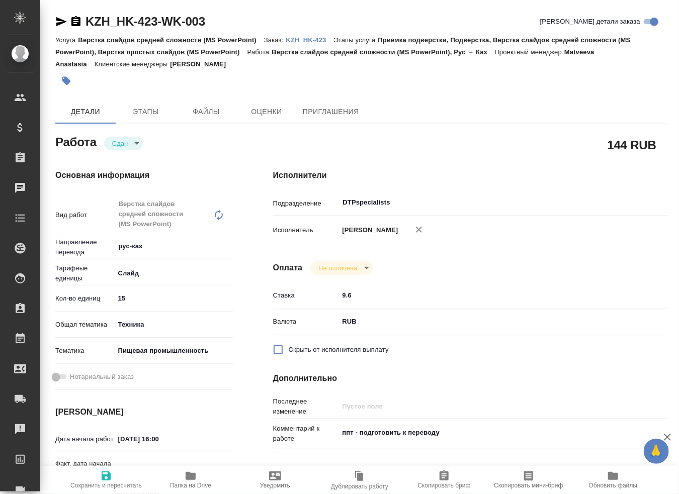
type textarea "x"
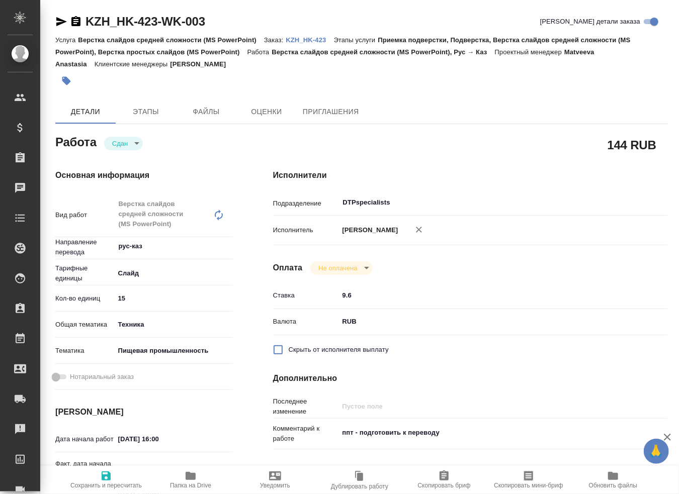
type textarea "x"
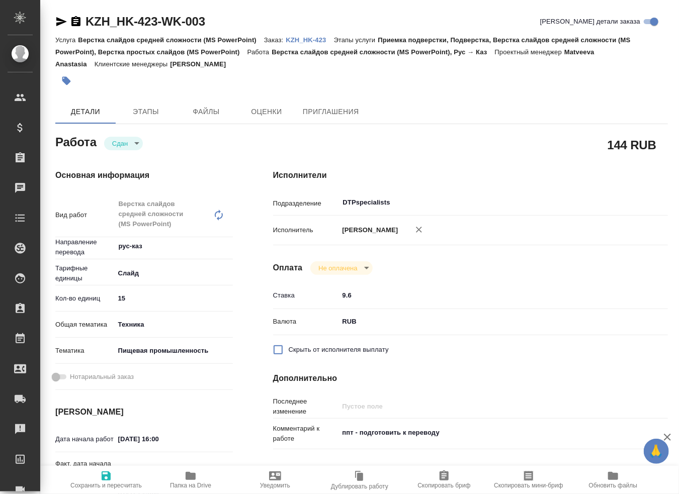
type textarea "x"
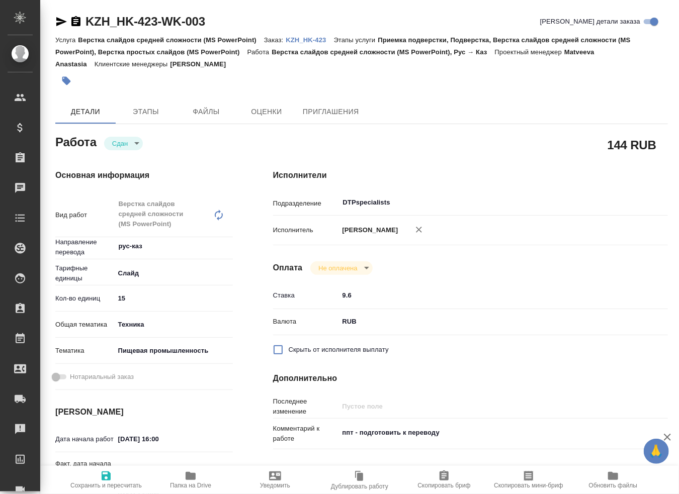
type textarea "x"
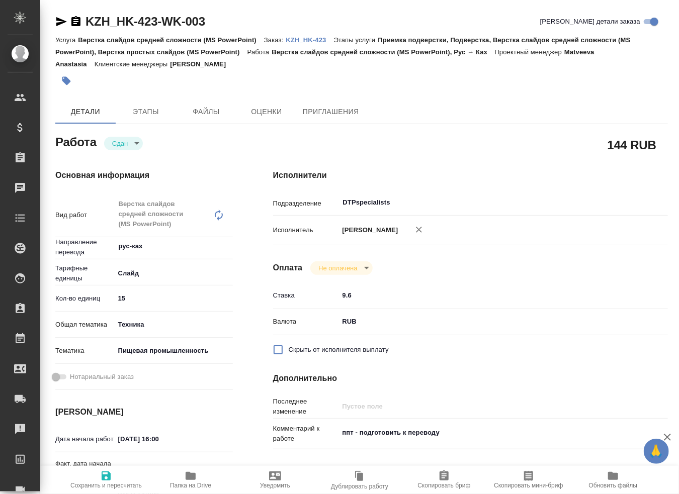
type textarea "x"
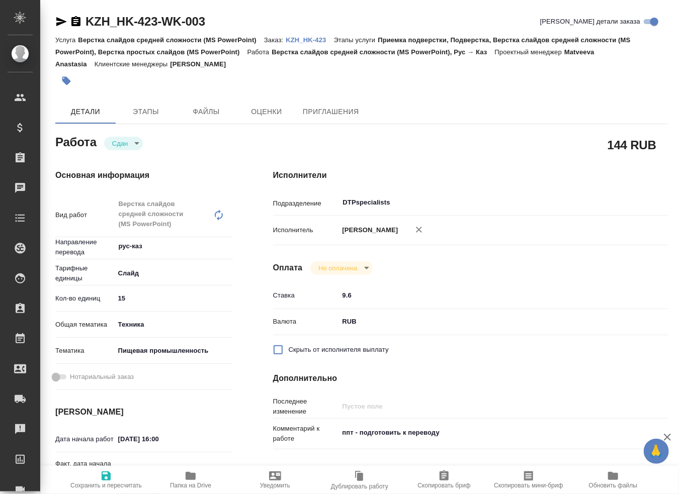
type textarea "x"
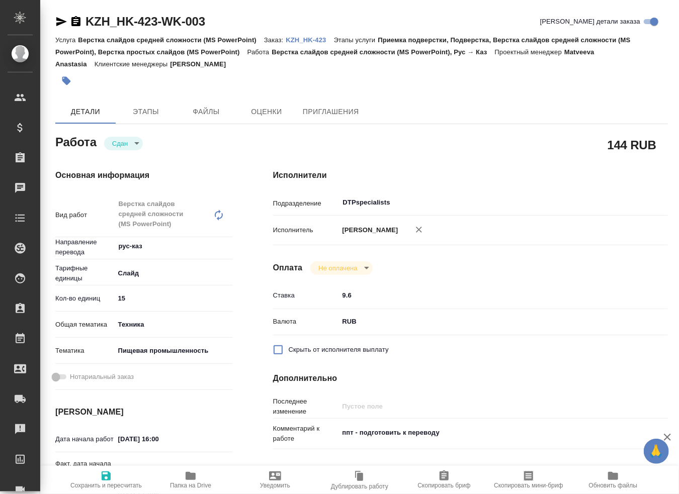
type textarea "x"
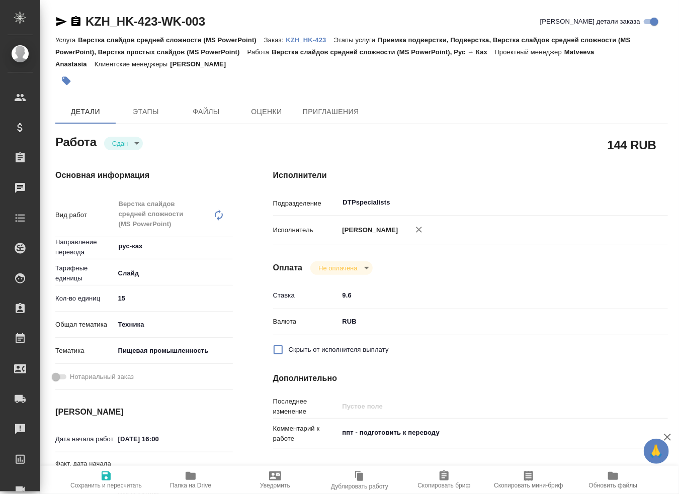
type textarea "x"
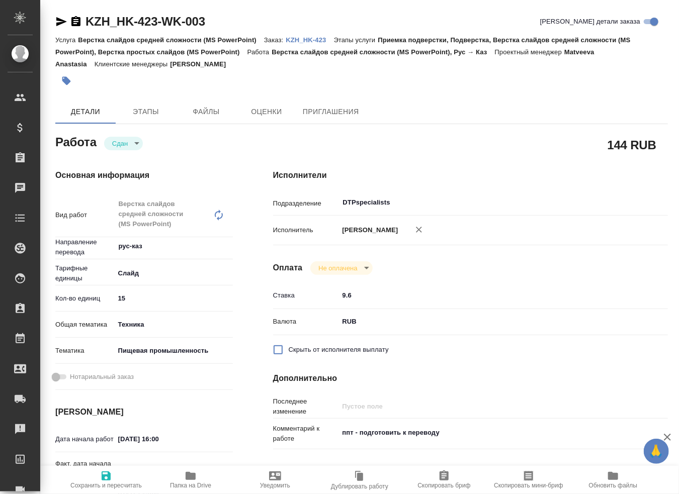
type textarea "x"
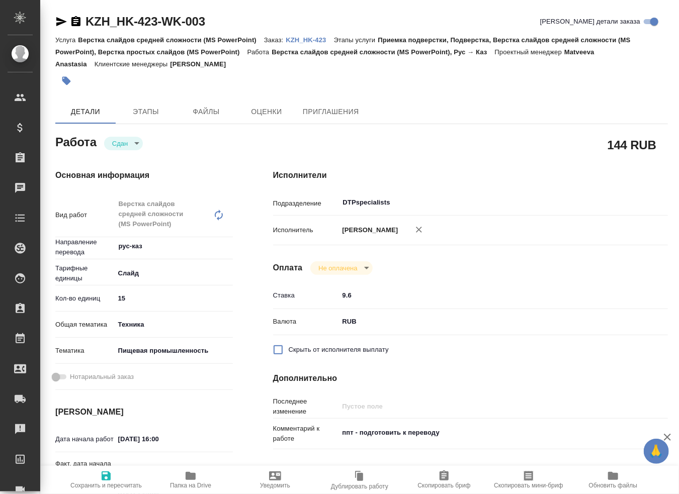
type textarea "x"
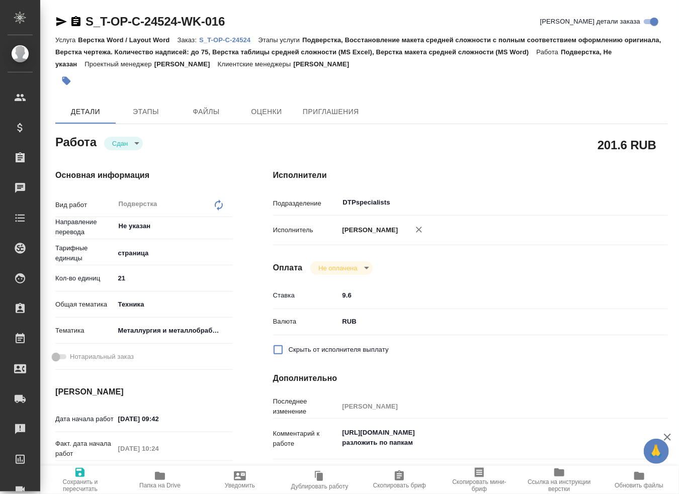
type textarea "x"
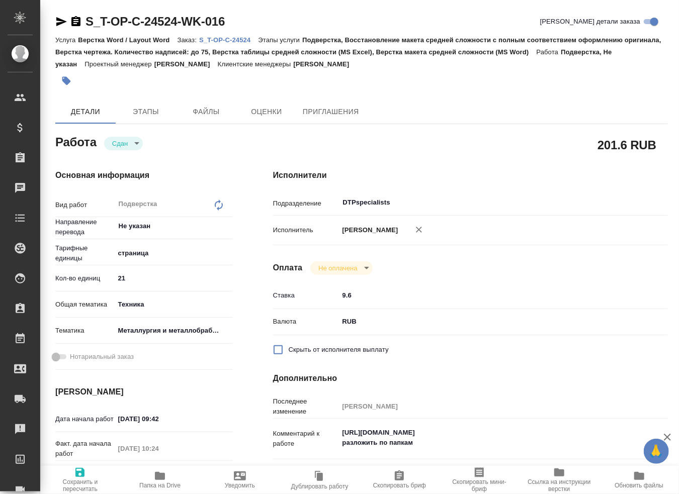
type textarea "x"
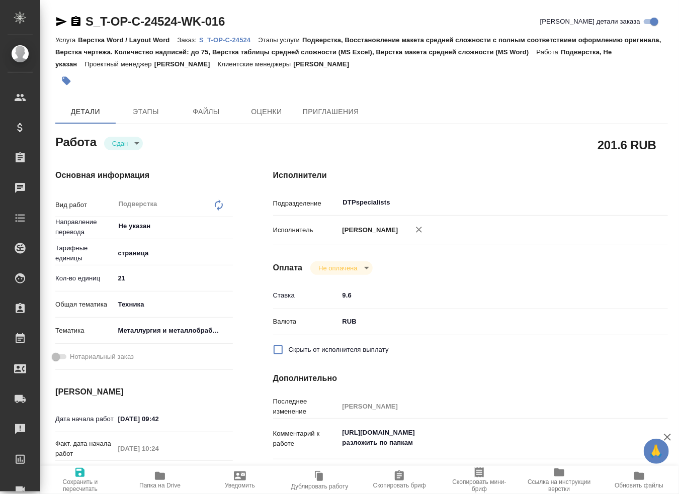
type textarea "x"
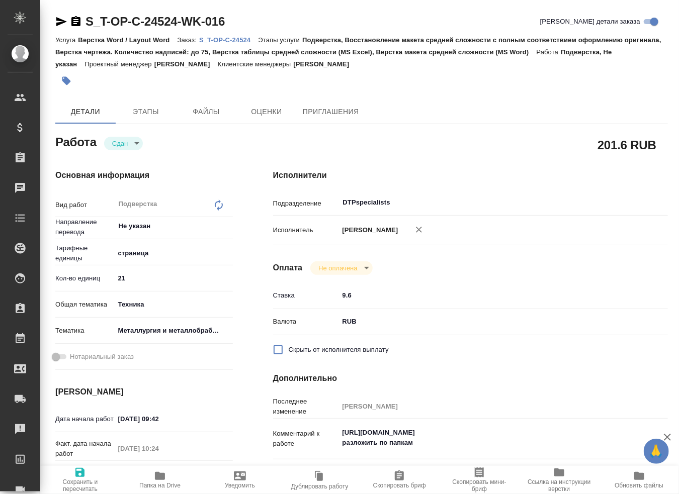
type textarea "x"
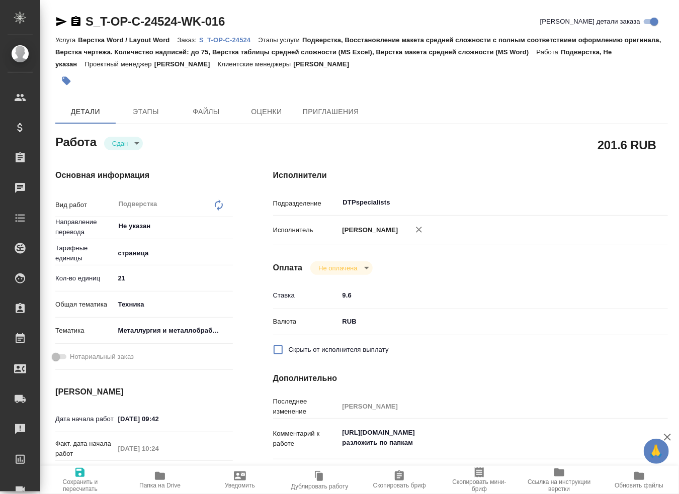
type textarea "x"
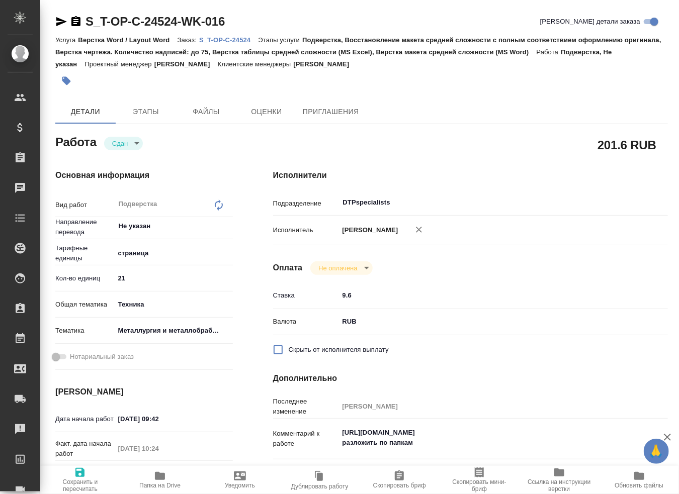
type textarea "x"
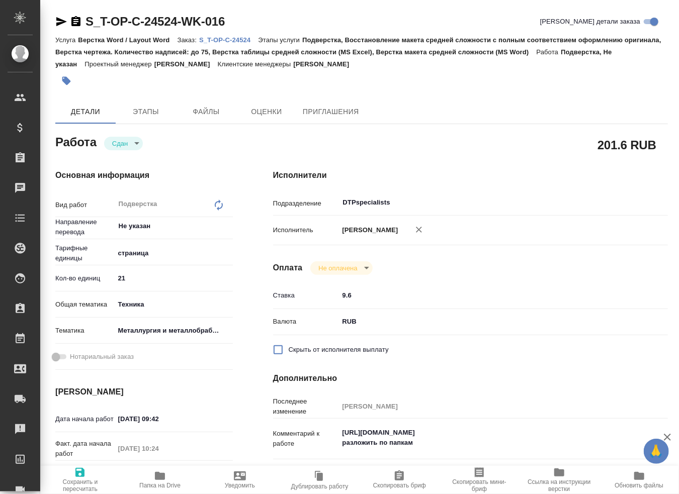
type textarea "x"
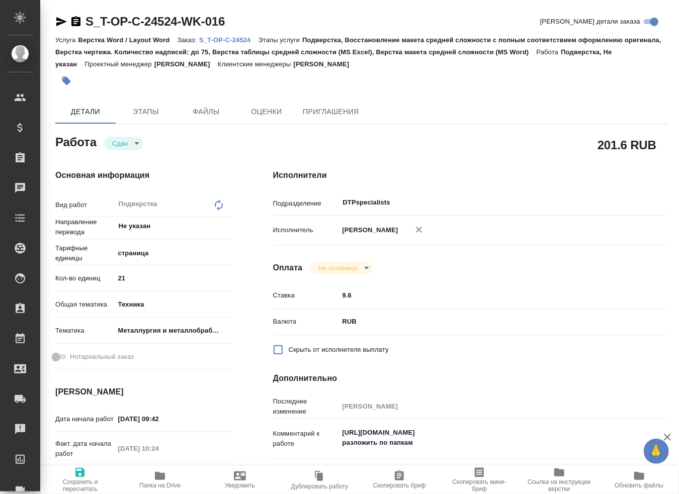
type textarea "x"
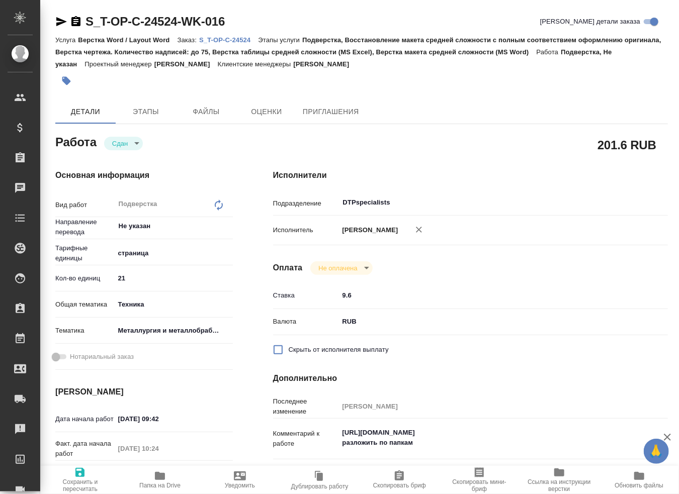
type textarea "x"
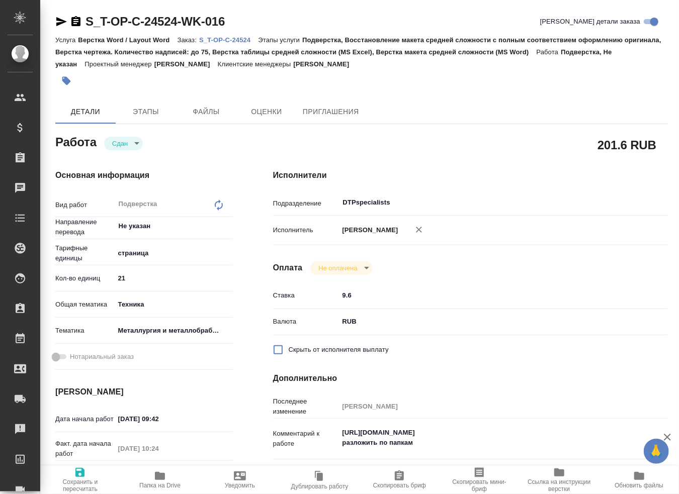
type textarea "x"
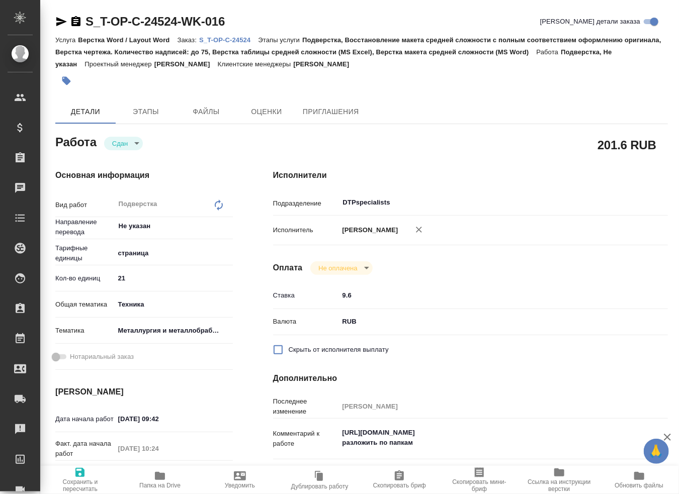
type textarea "x"
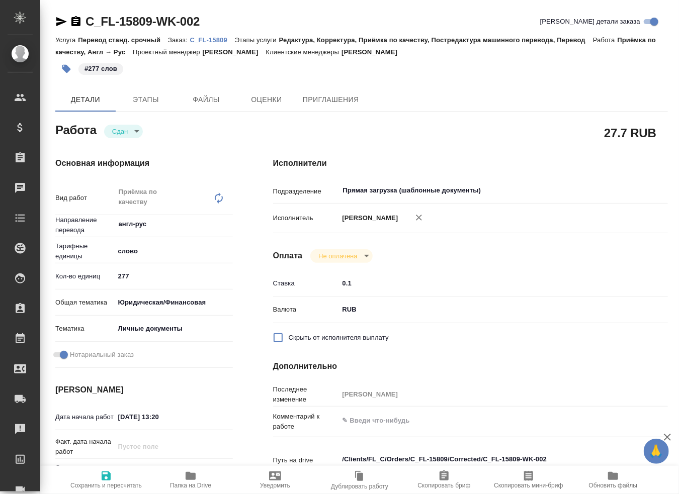
type textarea "x"
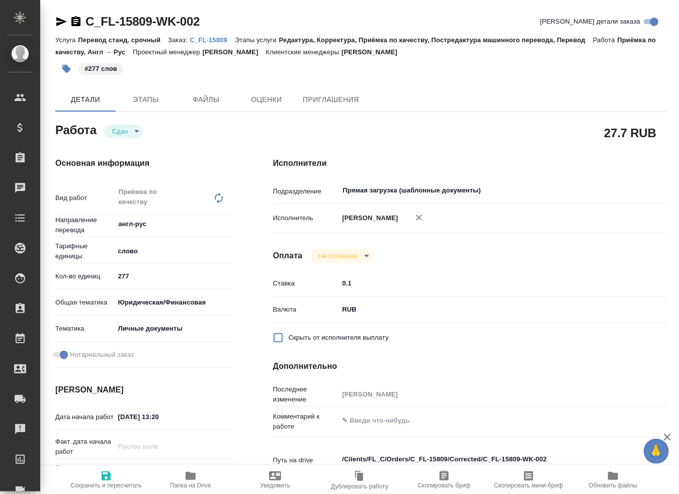
type textarea "x"
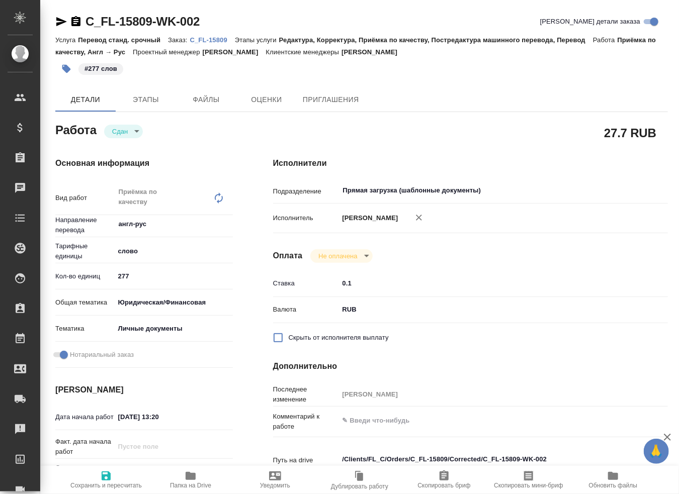
type textarea "x"
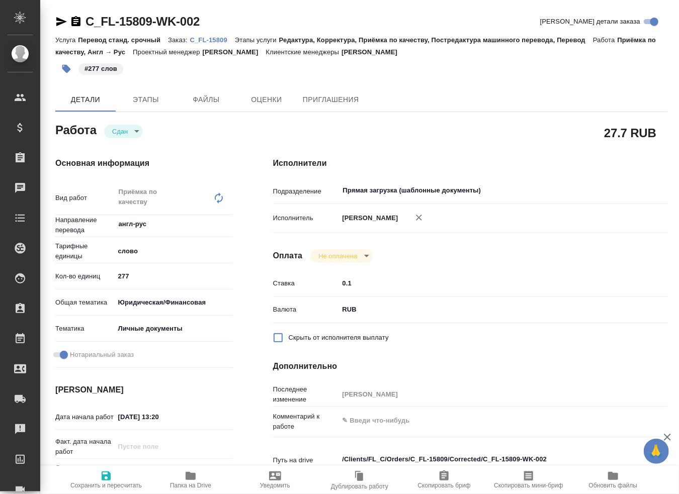
type textarea "x"
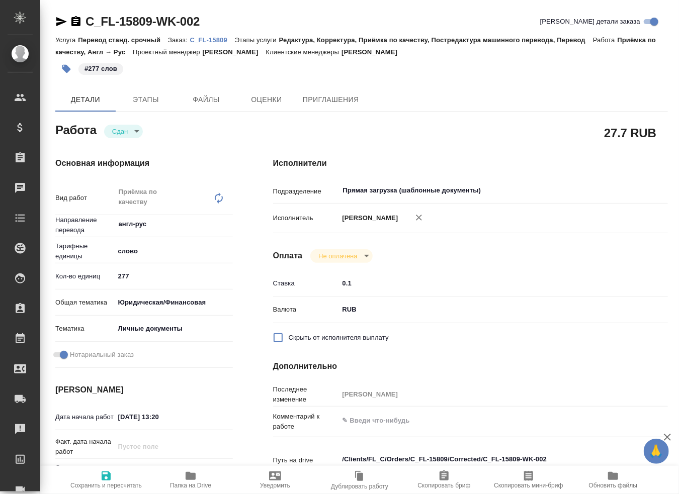
type textarea "x"
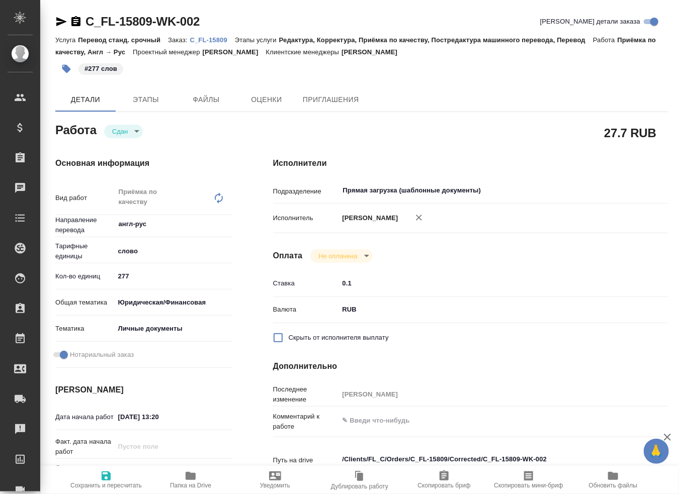
type textarea "x"
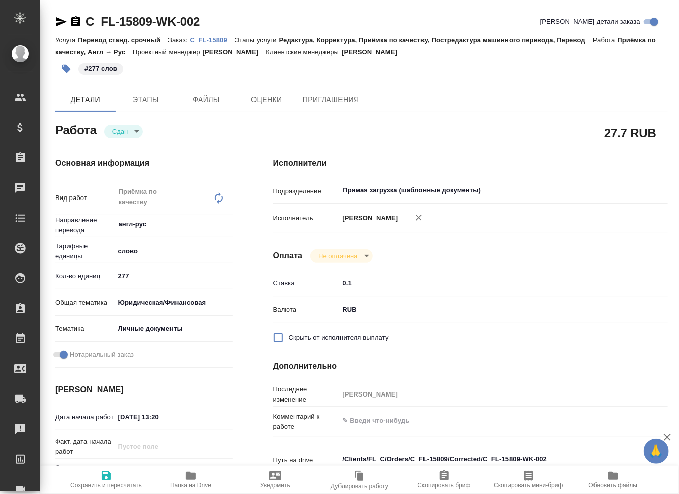
type textarea "x"
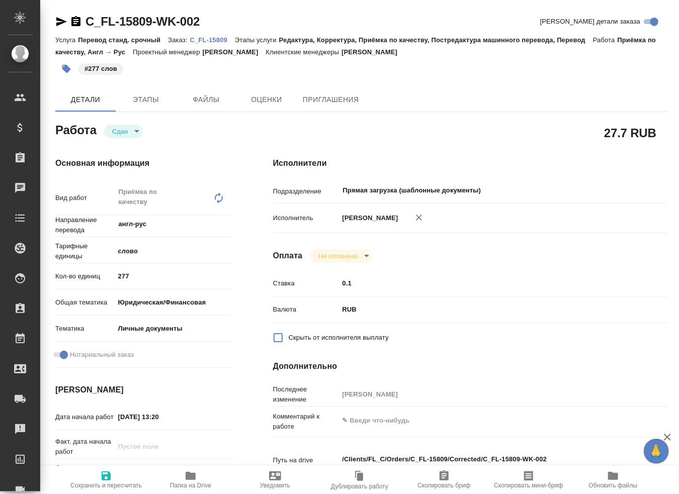
type textarea "x"
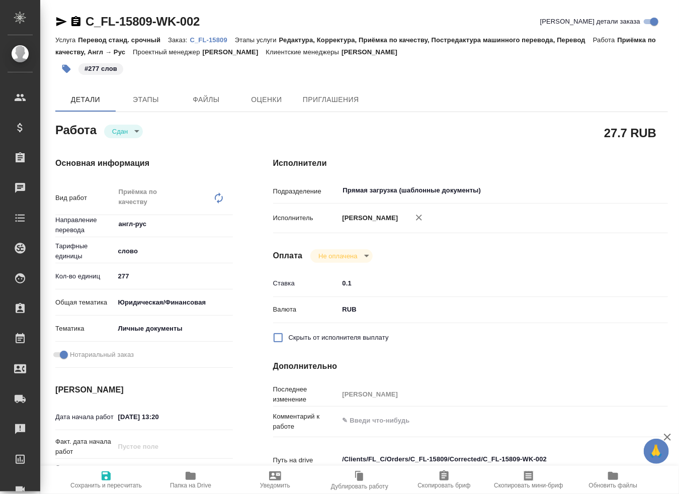
type textarea "x"
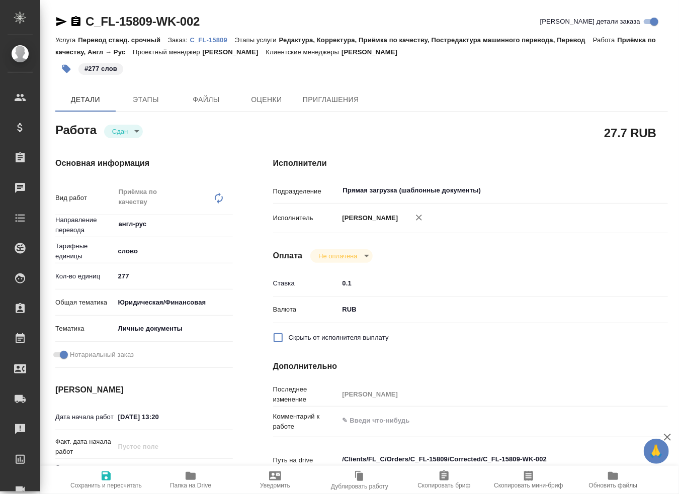
type textarea "x"
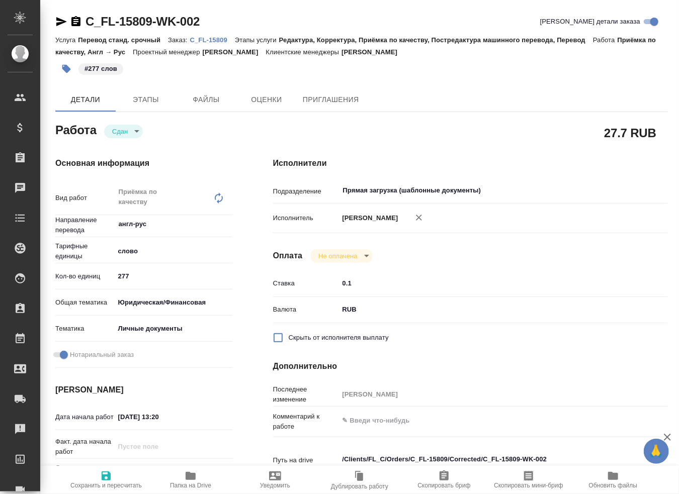
type textarea "x"
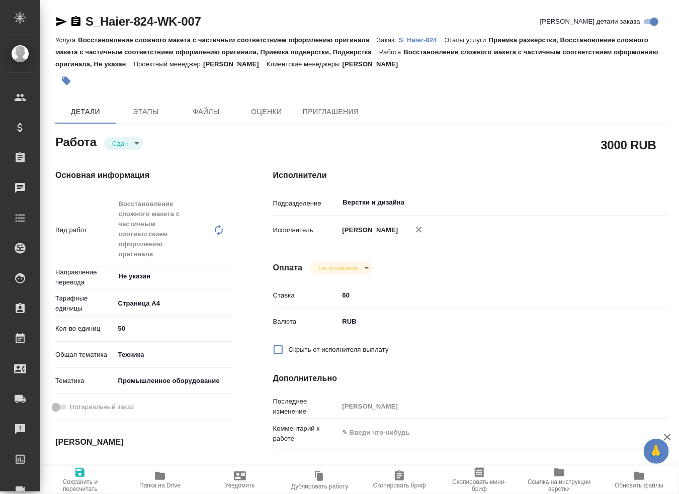
type textarea "x"
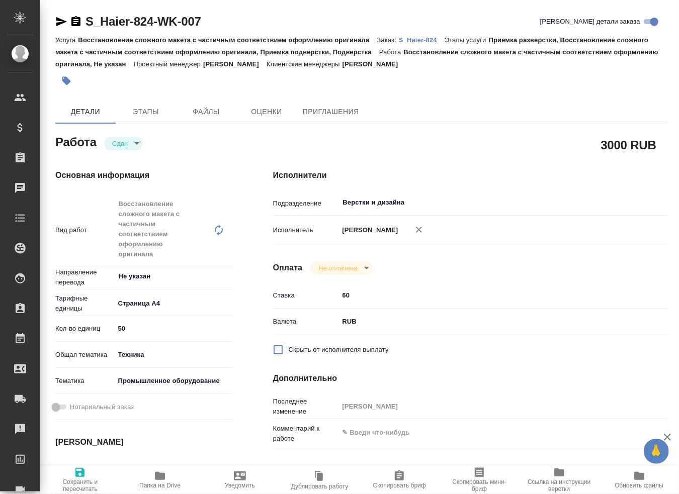
type textarea "x"
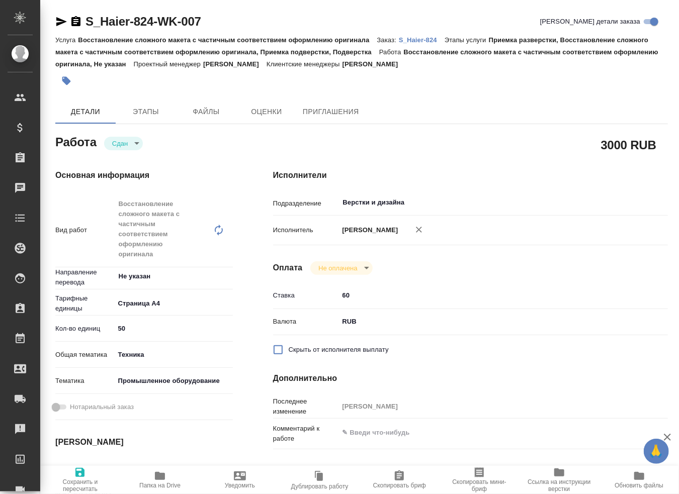
type textarea "x"
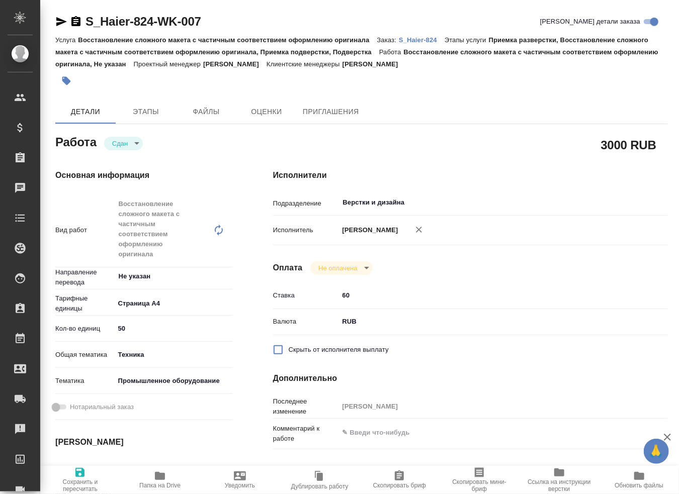
type textarea "x"
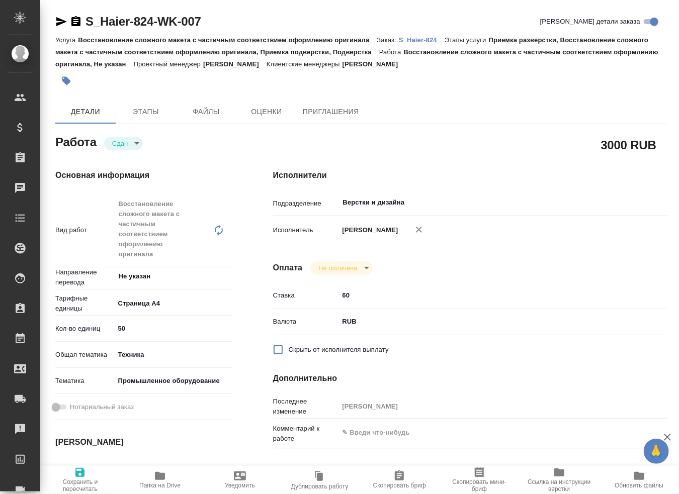
type textarea "x"
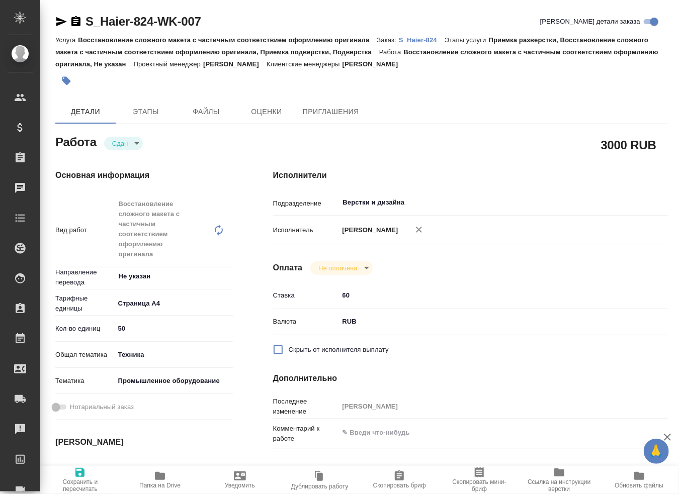
type textarea "x"
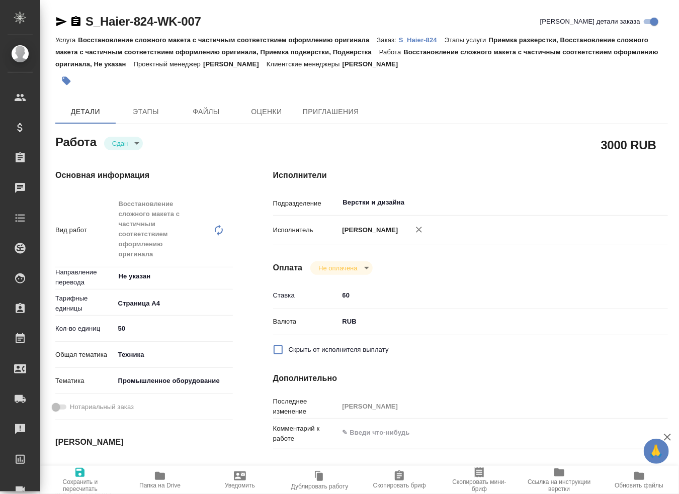
type textarea "x"
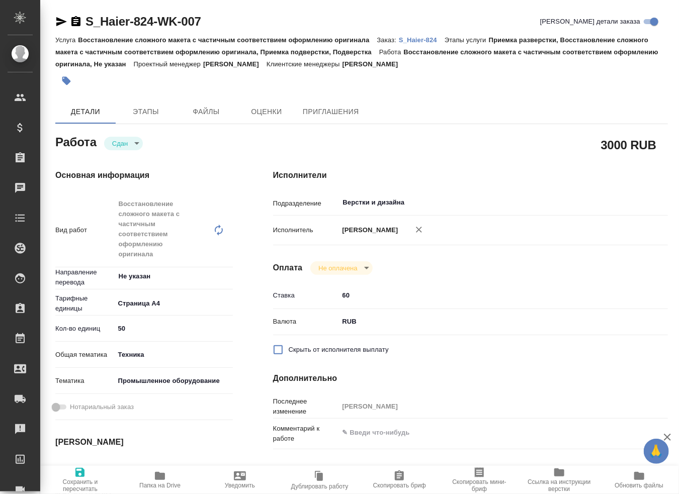
type textarea "x"
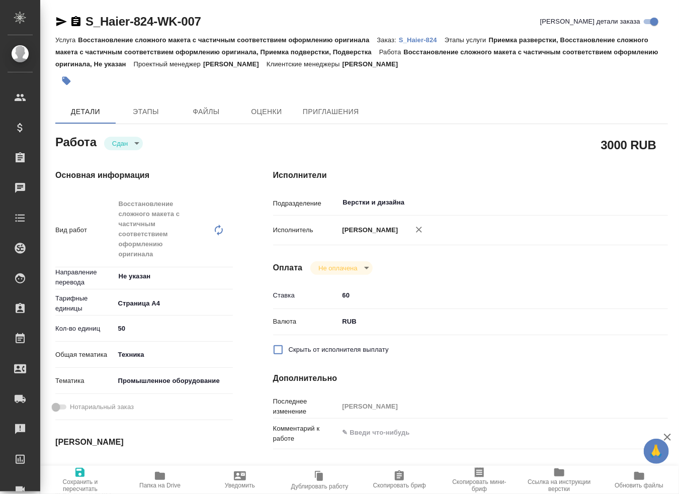
type textarea "x"
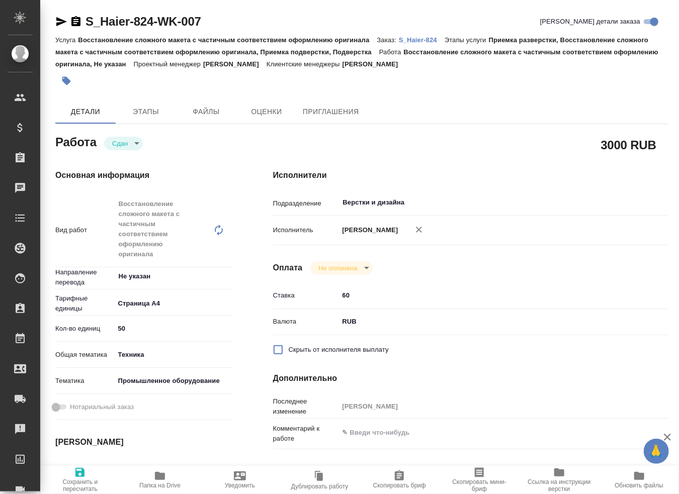
type textarea "x"
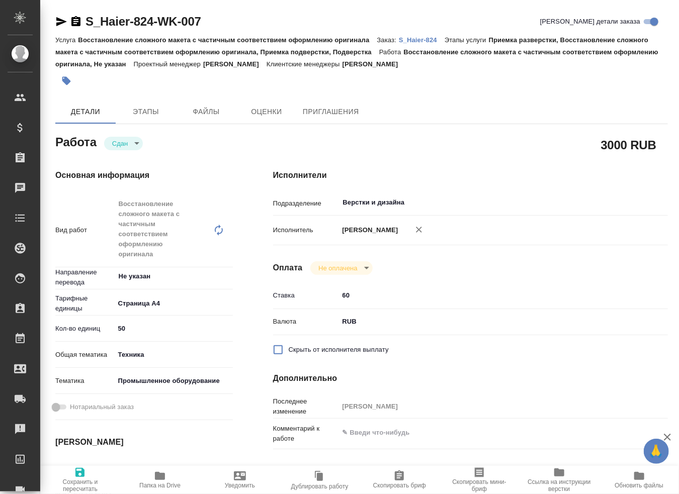
type textarea "x"
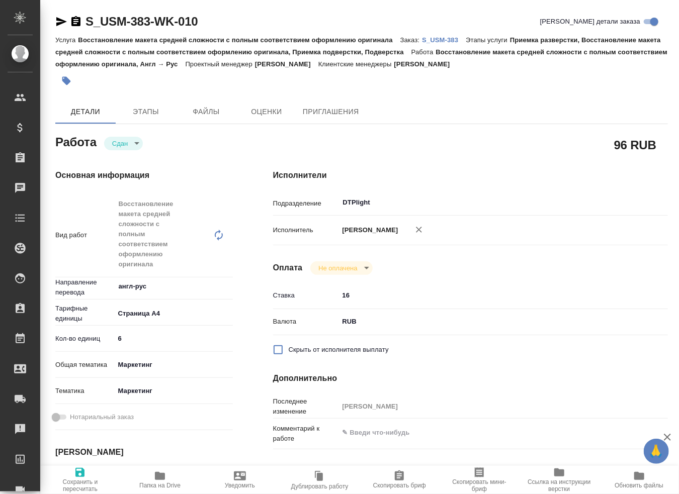
type textarea "x"
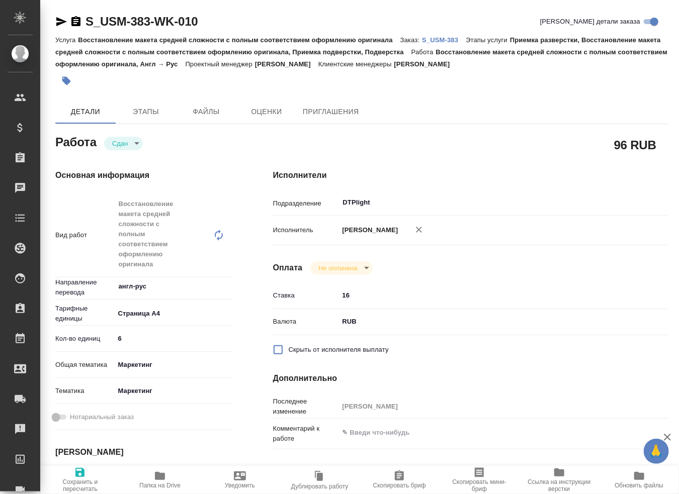
type textarea "x"
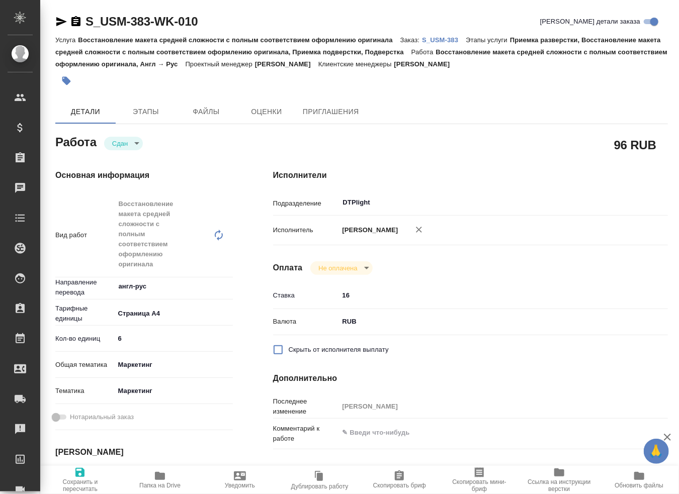
type textarea "x"
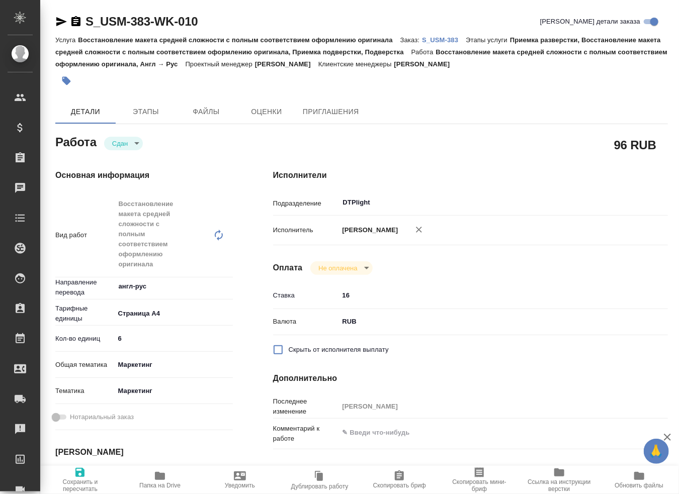
type textarea "x"
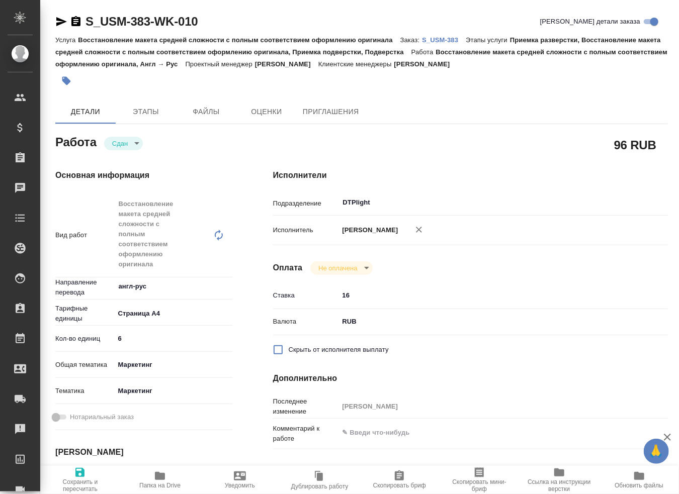
type textarea "x"
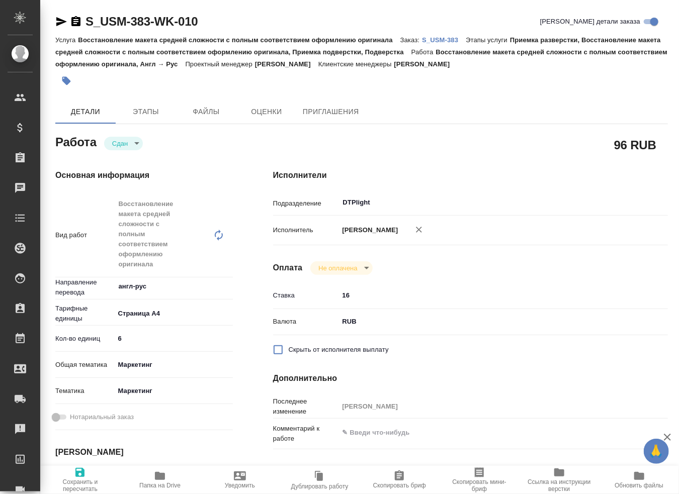
type textarea "x"
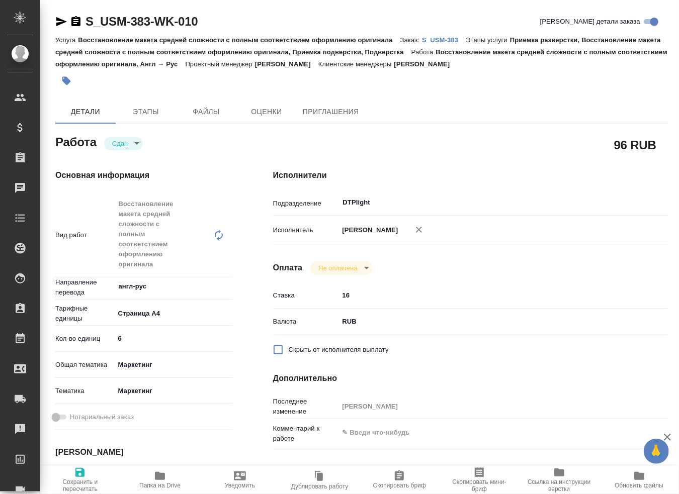
type textarea "x"
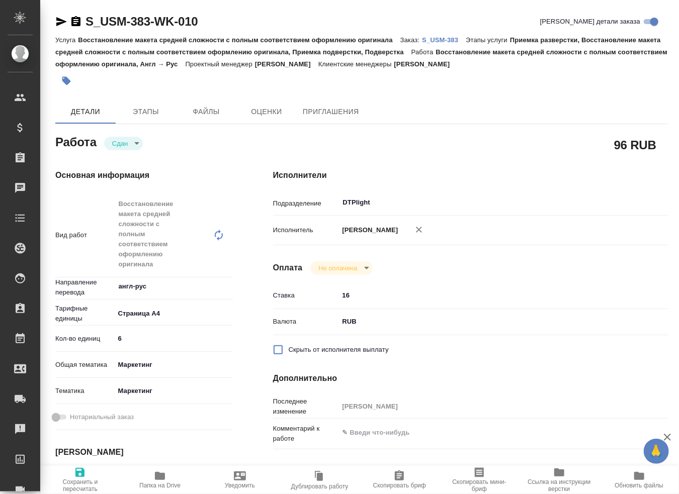
type textarea "x"
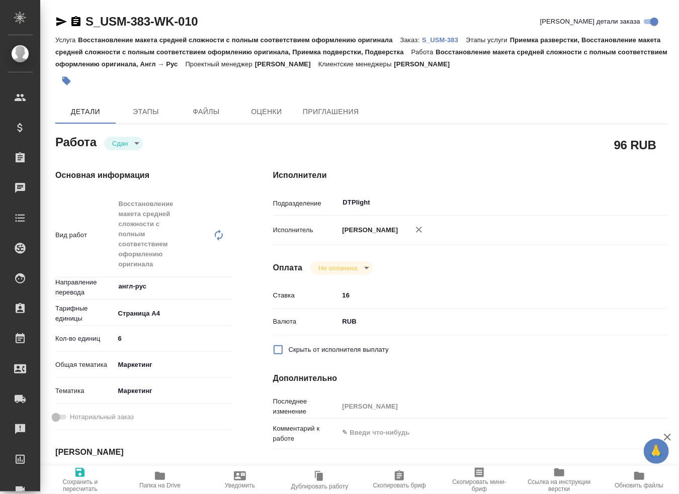
type textarea "x"
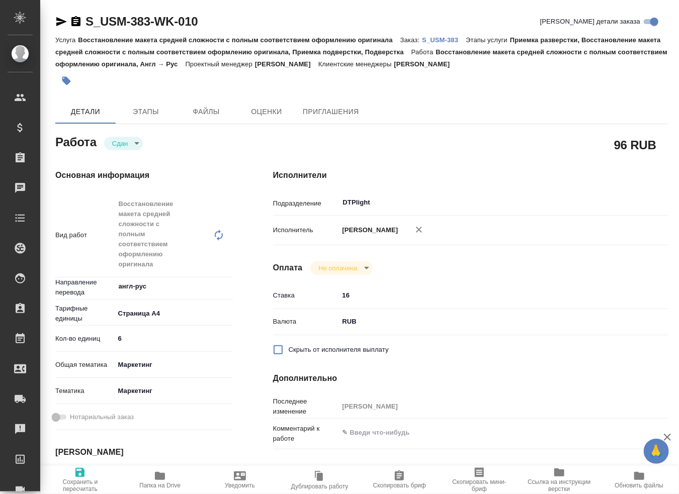
type textarea "x"
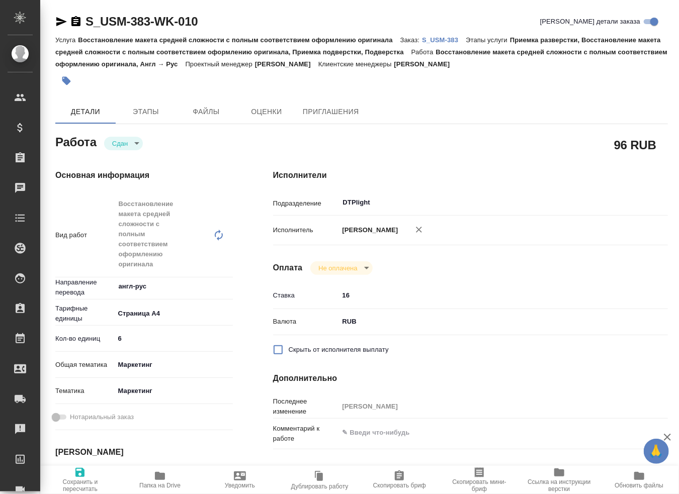
type textarea "x"
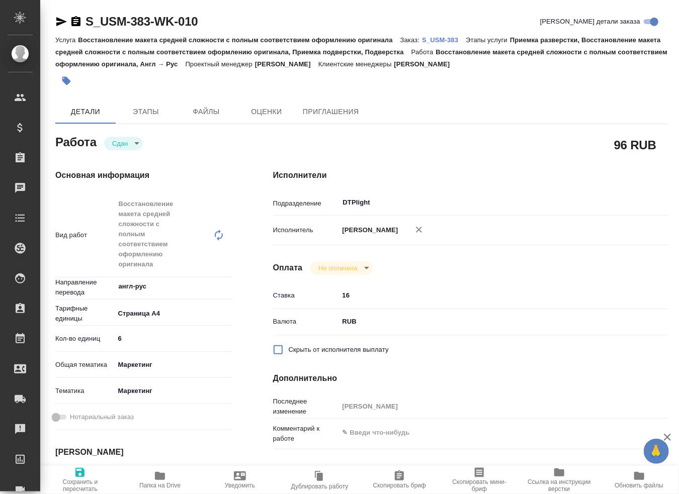
type textarea "x"
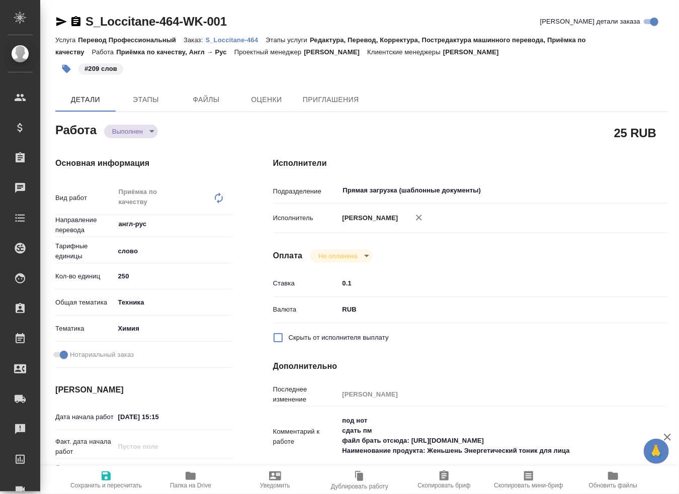
type textarea "x"
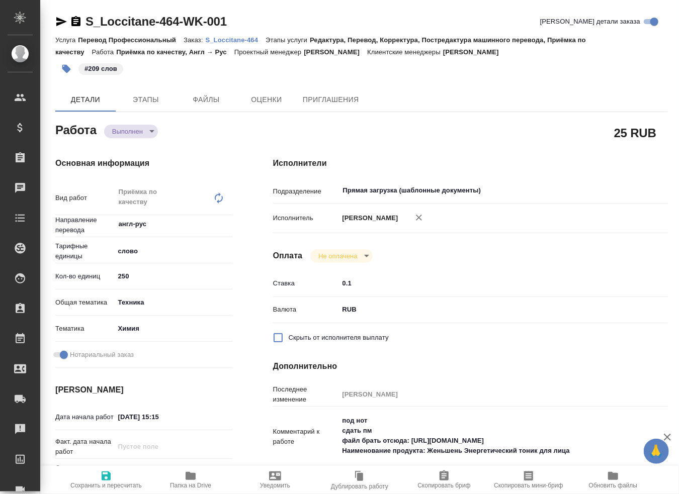
type textarea "x"
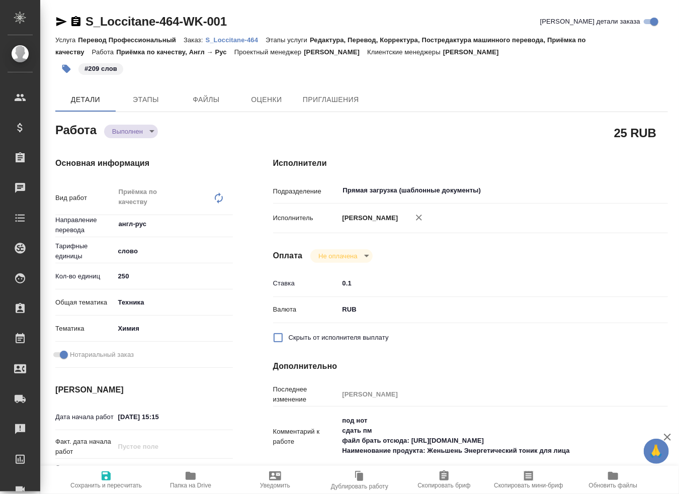
type textarea "x"
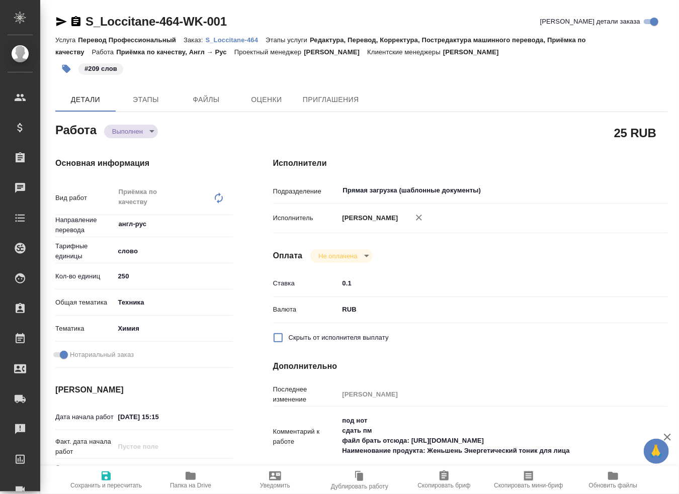
type textarea "x"
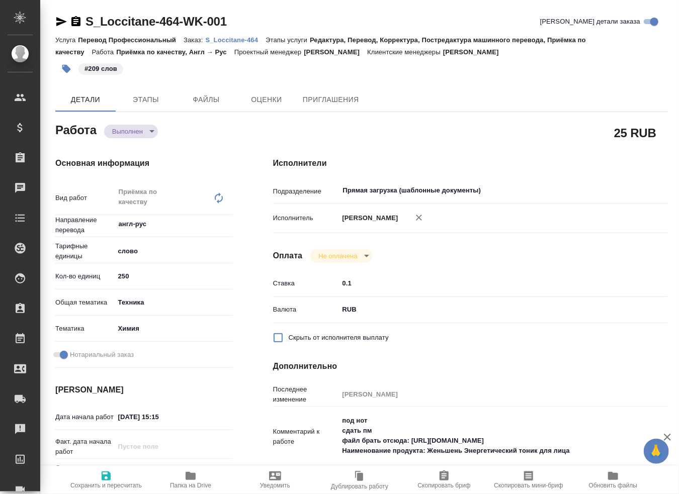
type textarea "x"
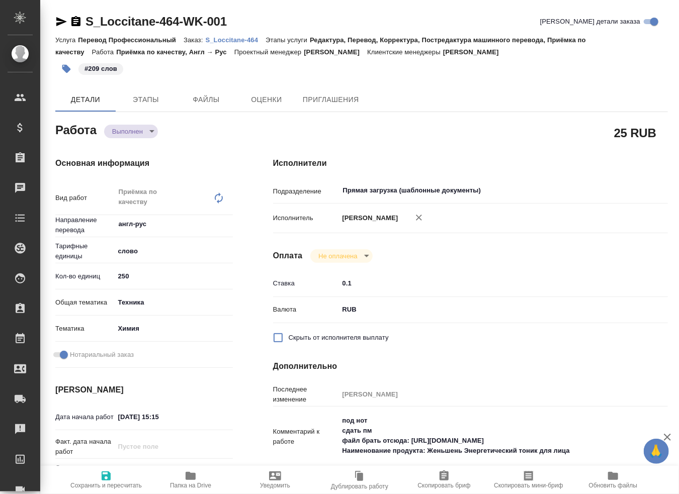
type textarea "x"
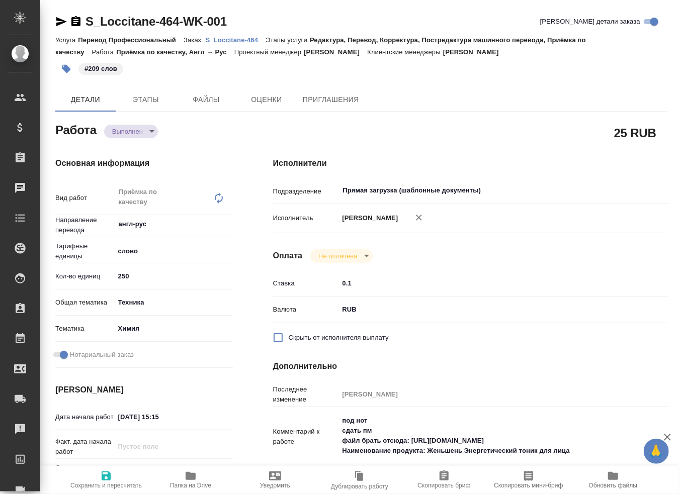
type textarea "x"
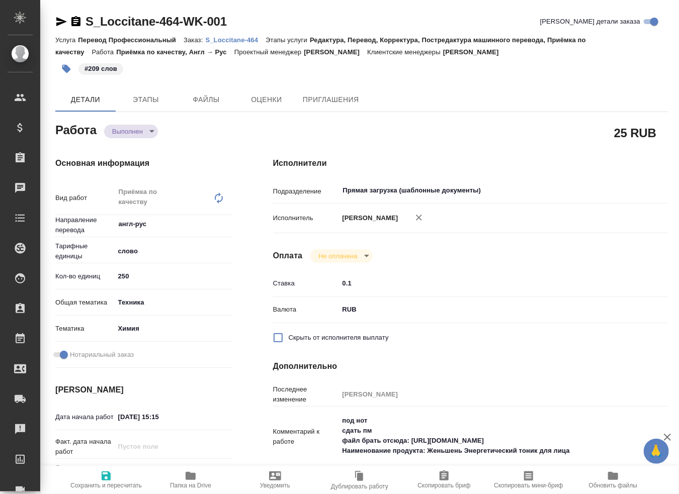
type textarea "x"
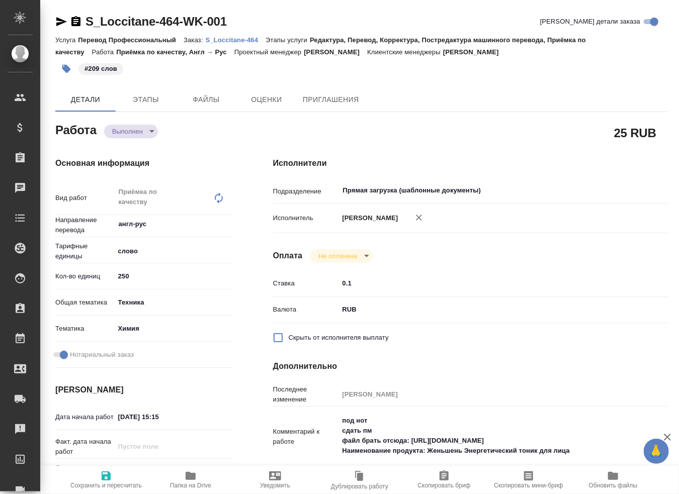
type textarea "x"
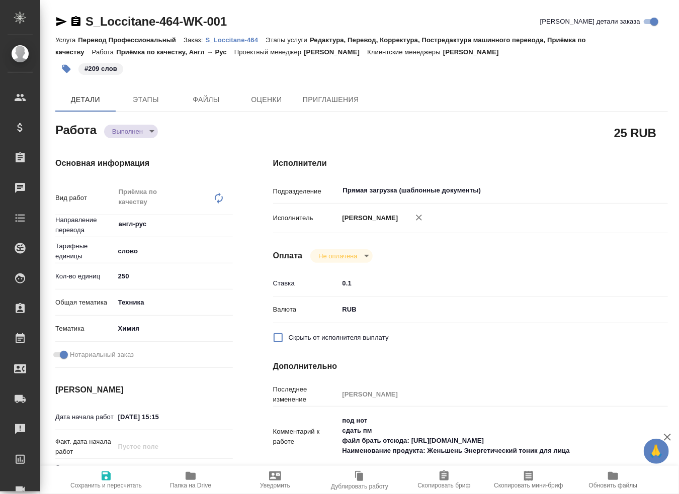
type textarea "x"
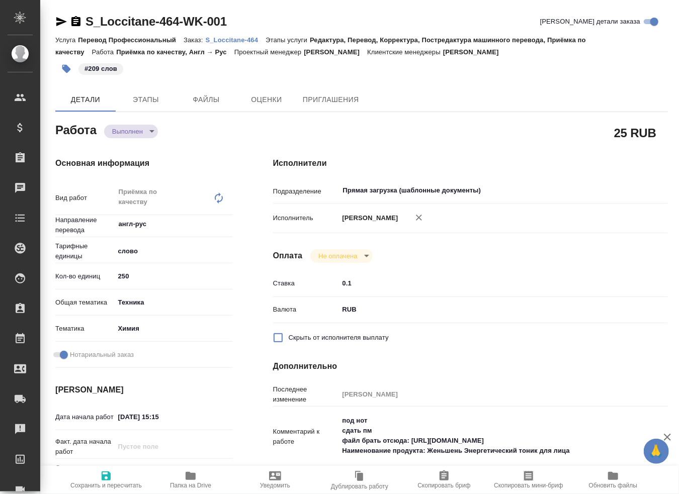
type textarea "x"
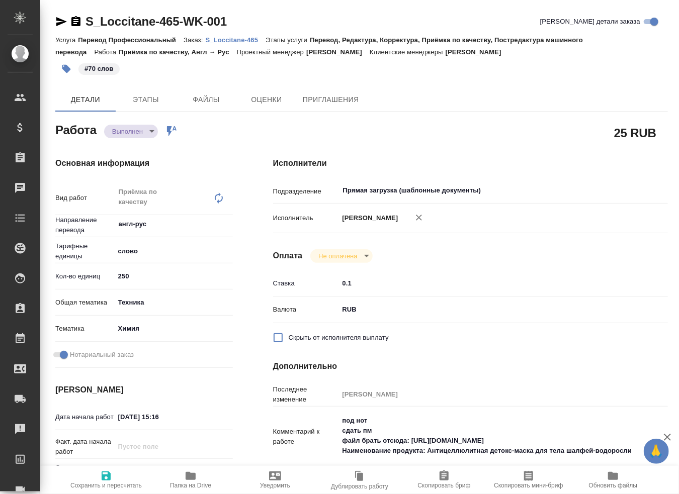
type textarea "x"
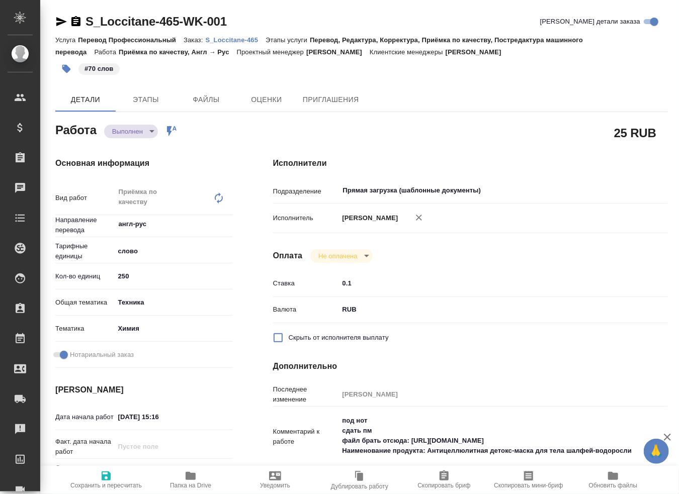
type textarea "x"
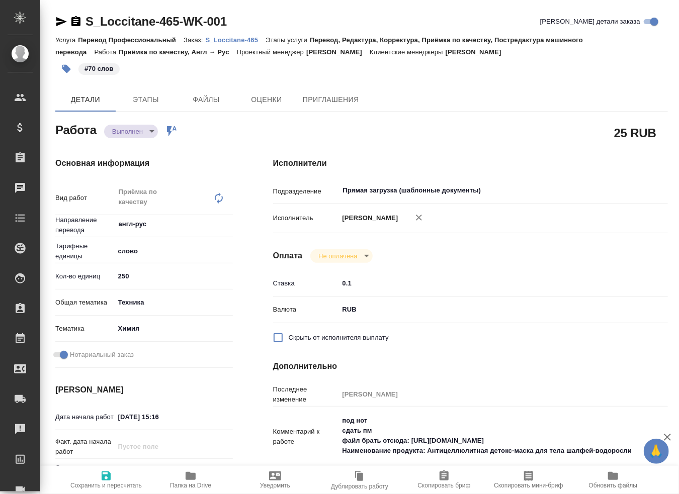
type textarea "x"
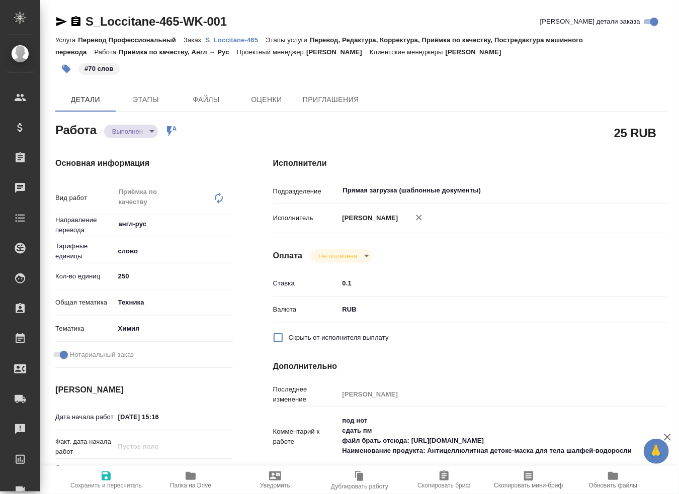
type textarea "x"
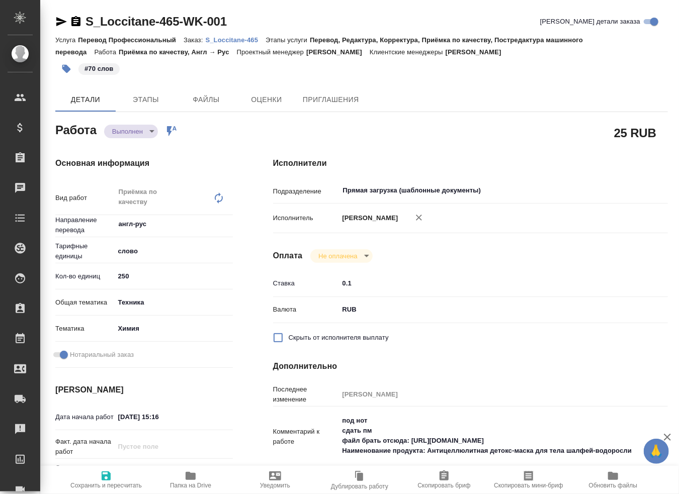
type textarea "x"
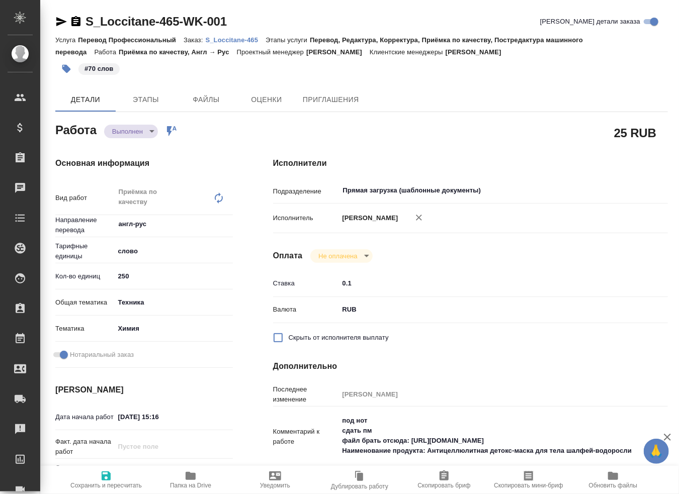
type textarea "x"
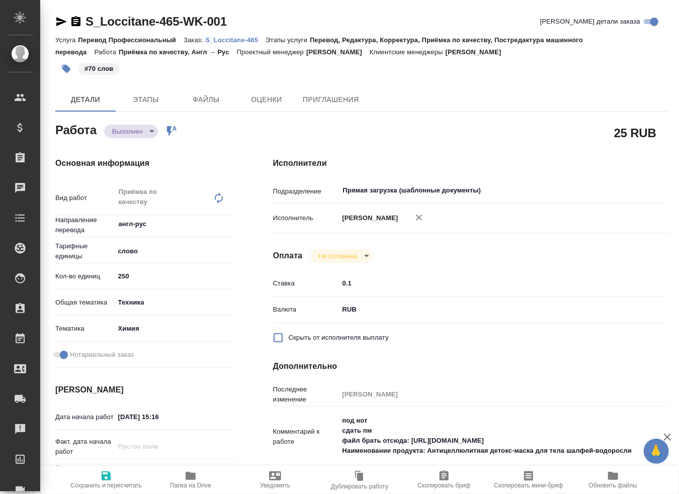
type textarea "x"
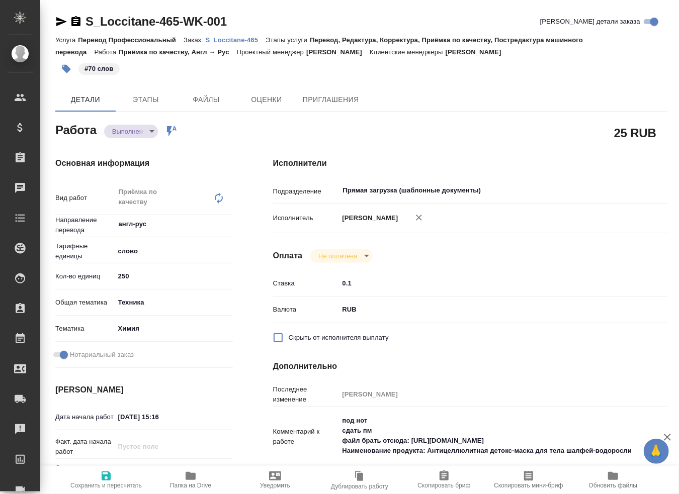
type textarea "x"
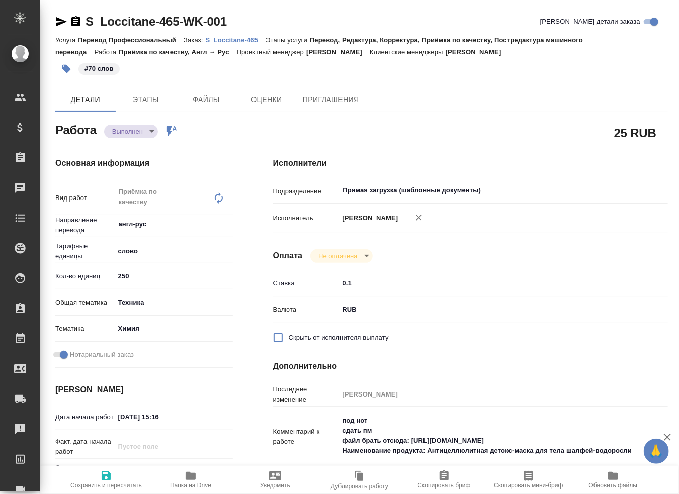
type textarea "x"
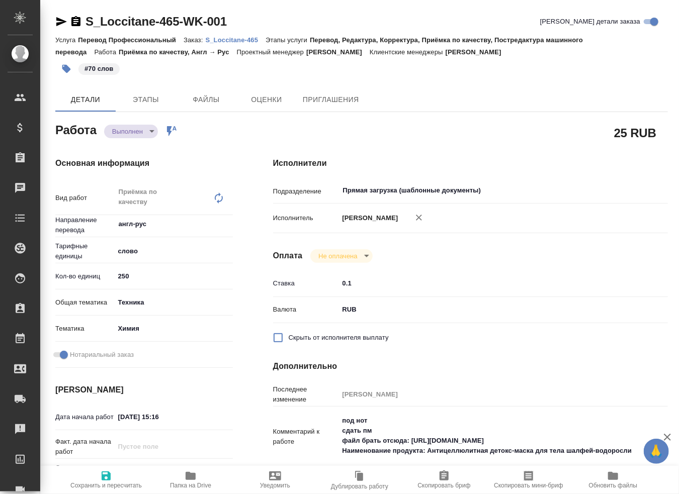
type textarea "x"
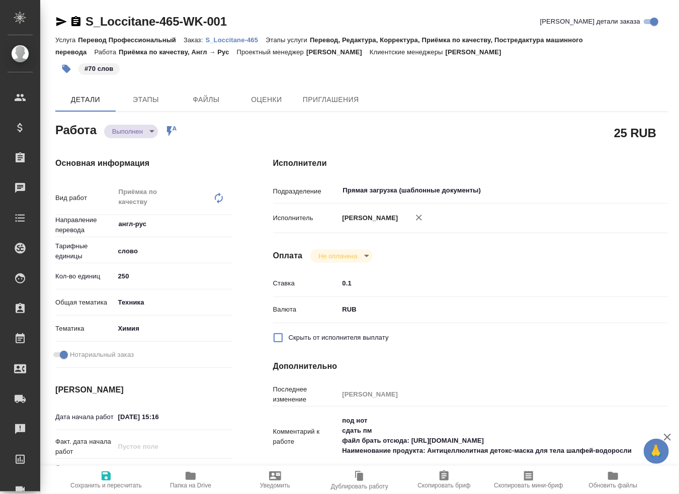
type textarea "x"
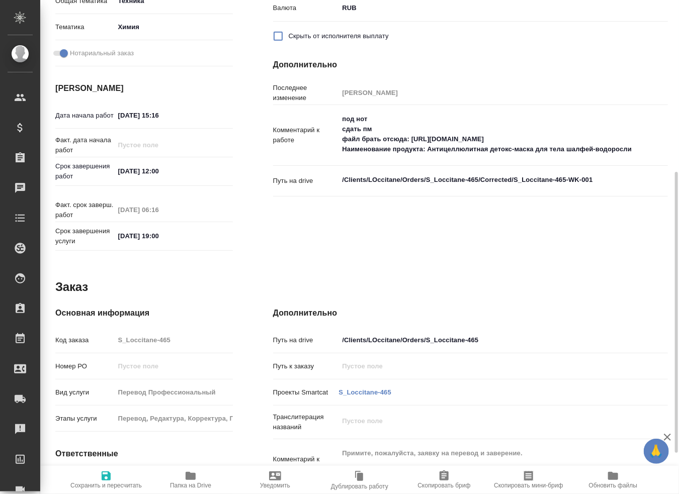
scroll to position [373, 0]
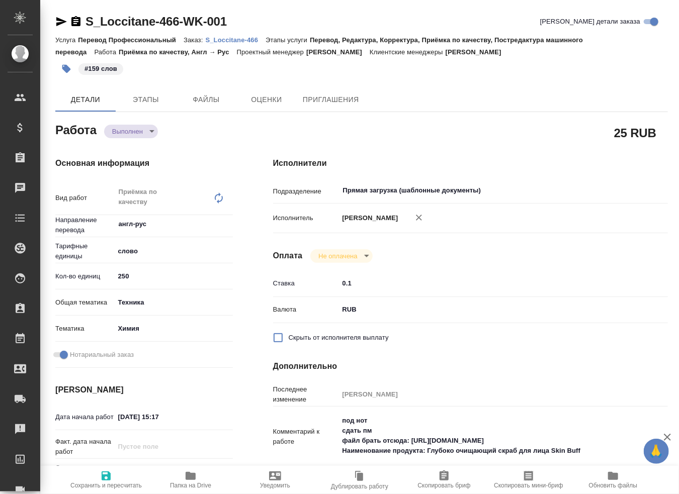
type textarea "x"
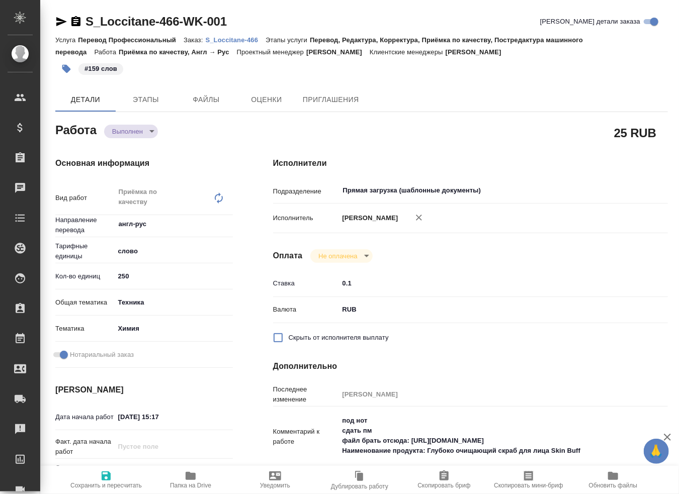
type textarea "x"
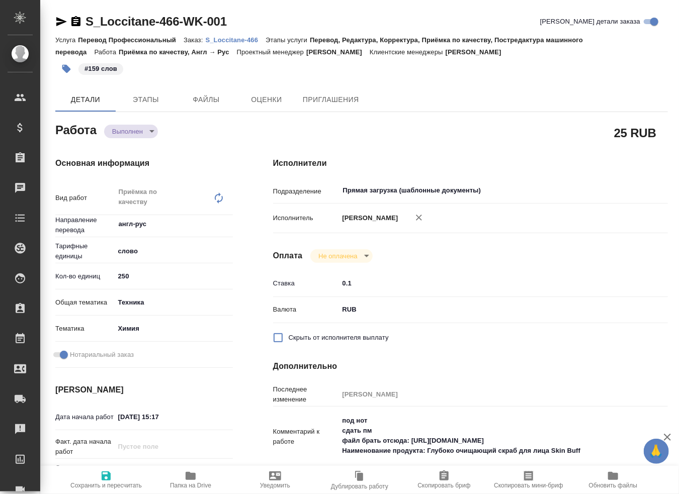
type textarea "x"
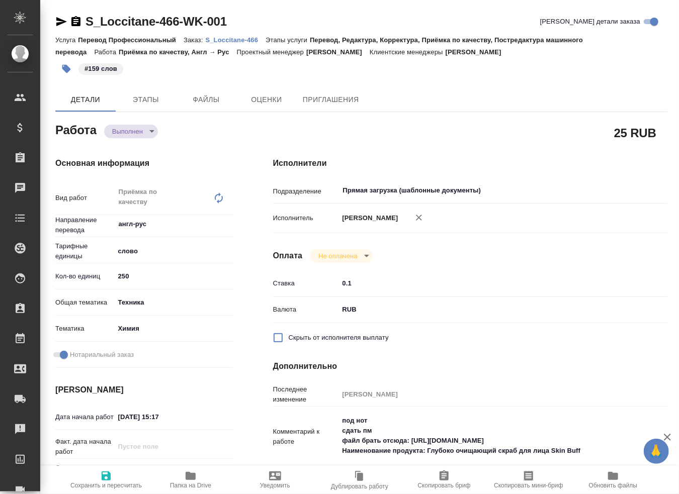
type textarea "x"
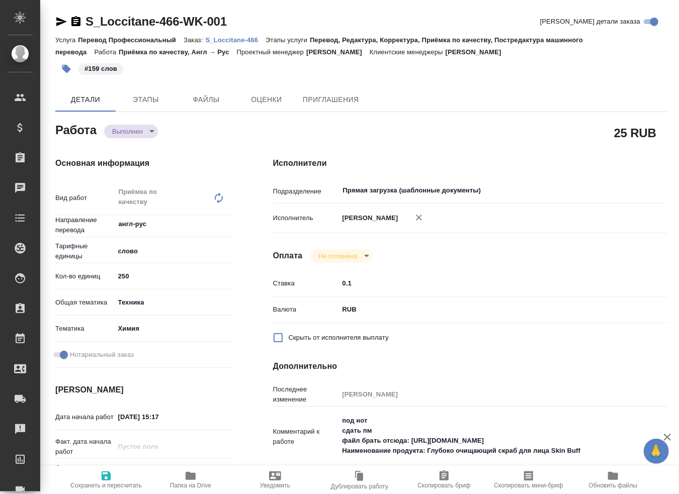
type textarea "x"
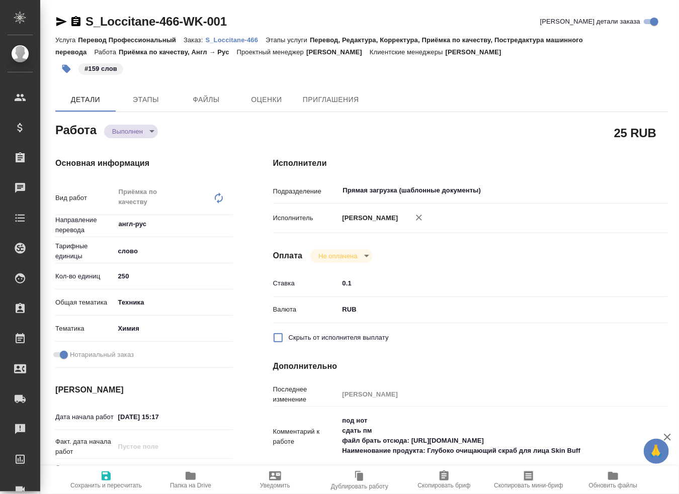
type textarea "x"
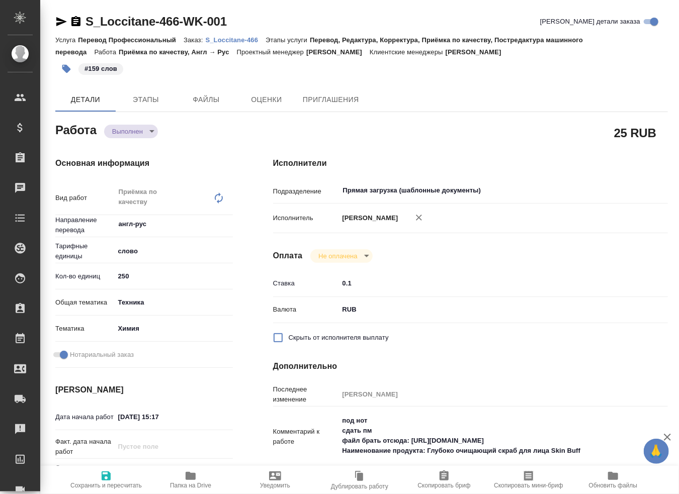
type textarea "x"
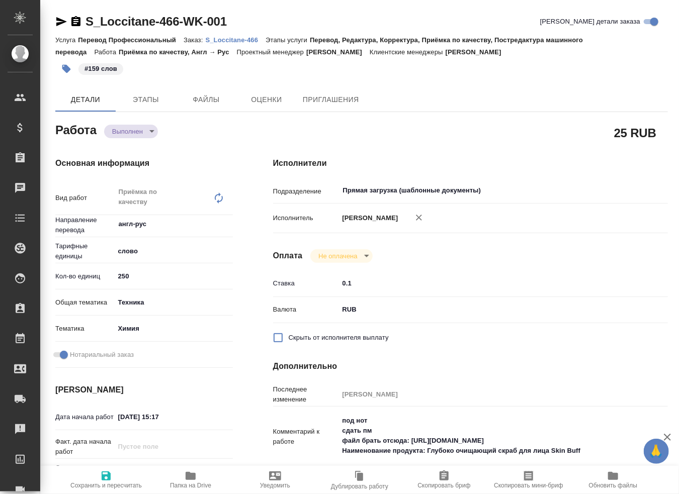
type textarea "x"
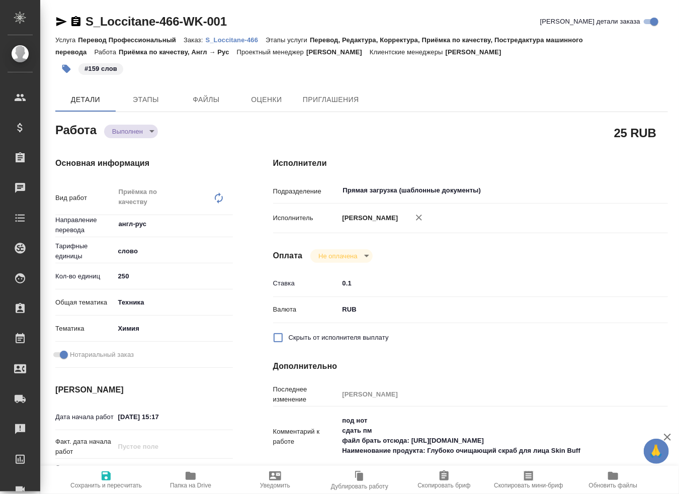
type textarea "x"
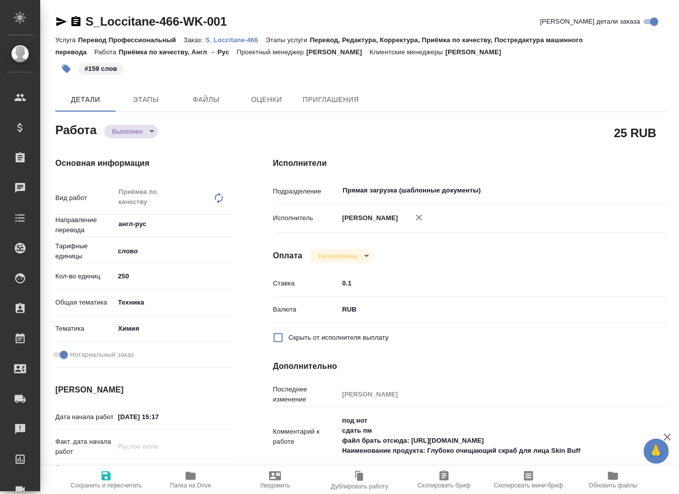
type textarea "x"
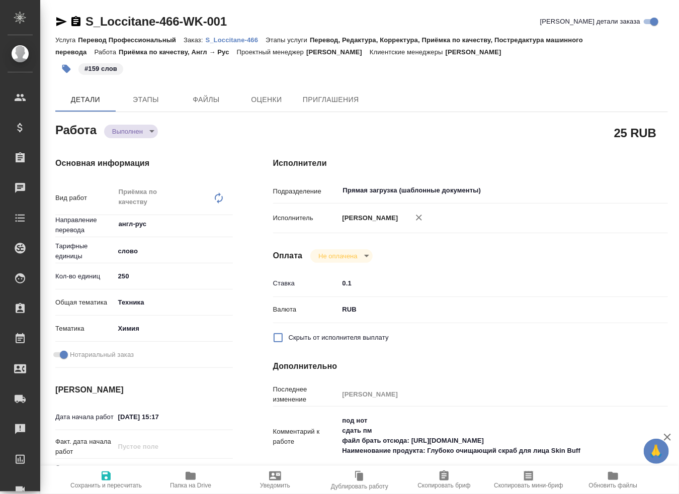
type textarea "x"
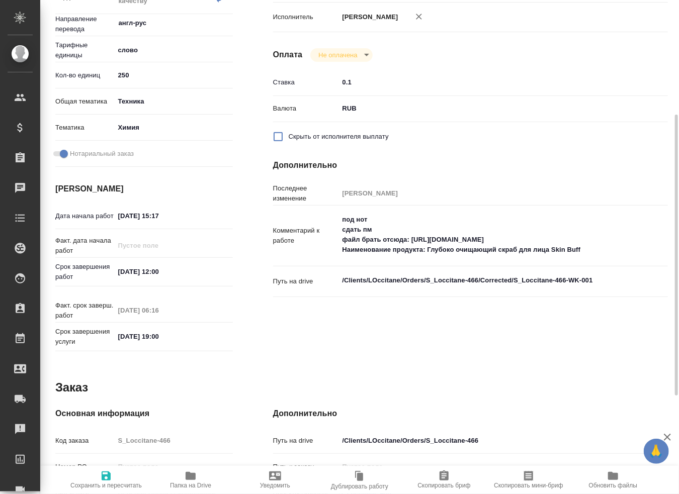
scroll to position [373, 0]
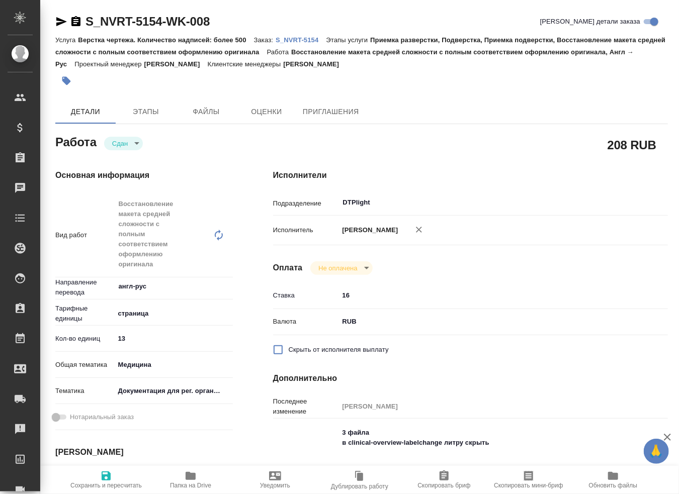
type textarea "x"
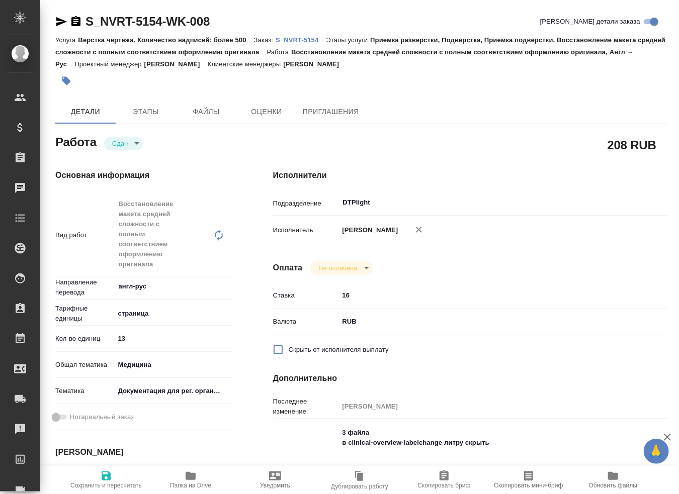
type textarea "x"
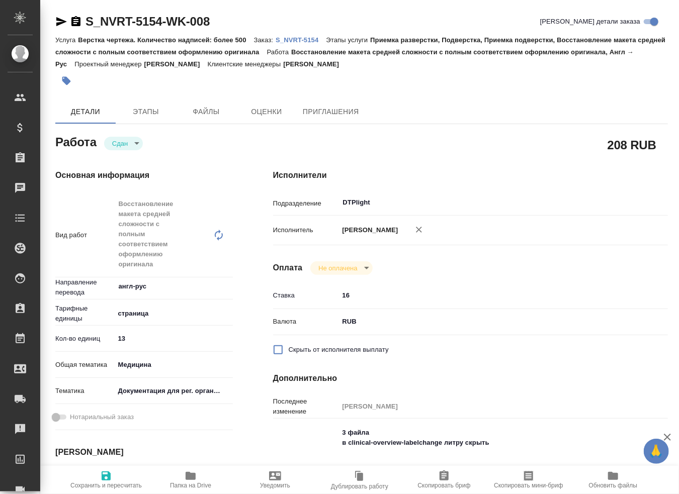
type textarea "x"
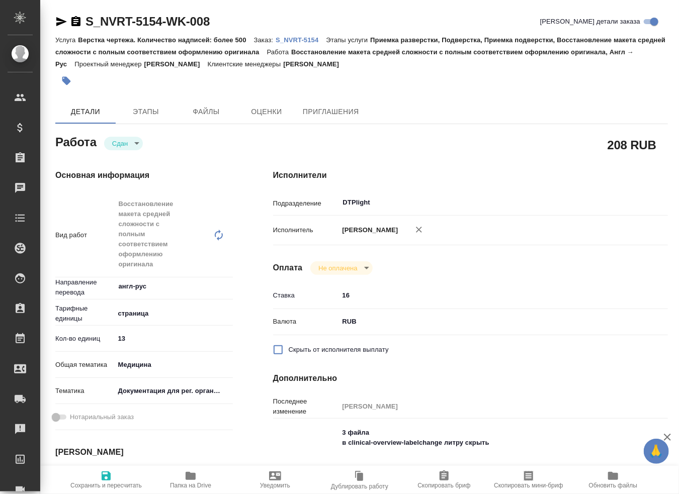
type textarea "x"
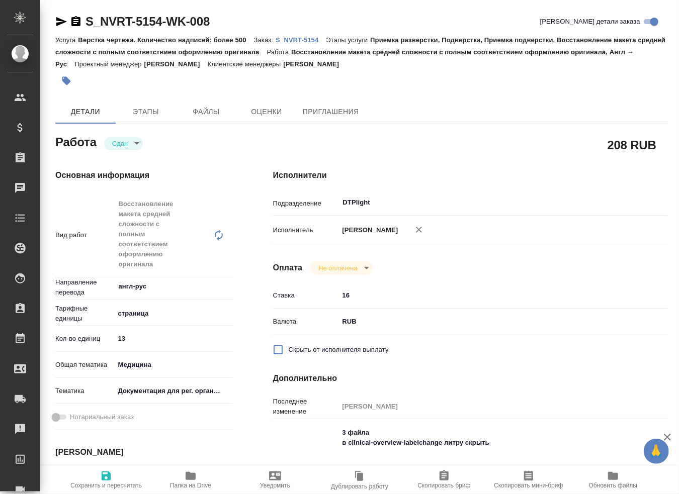
type textarea "x"
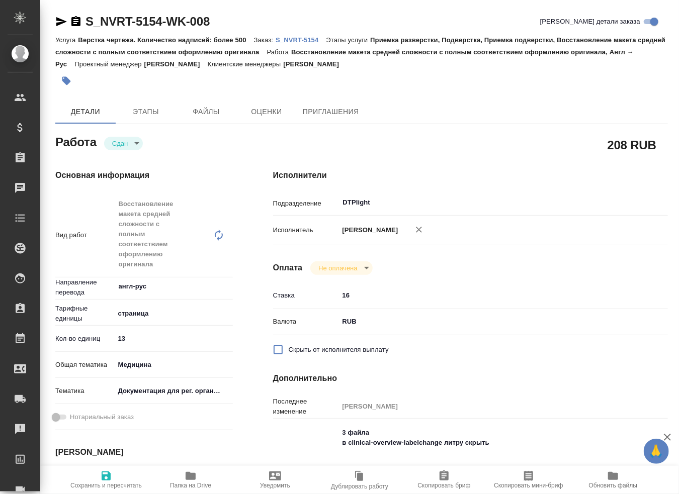
type textarea "x"
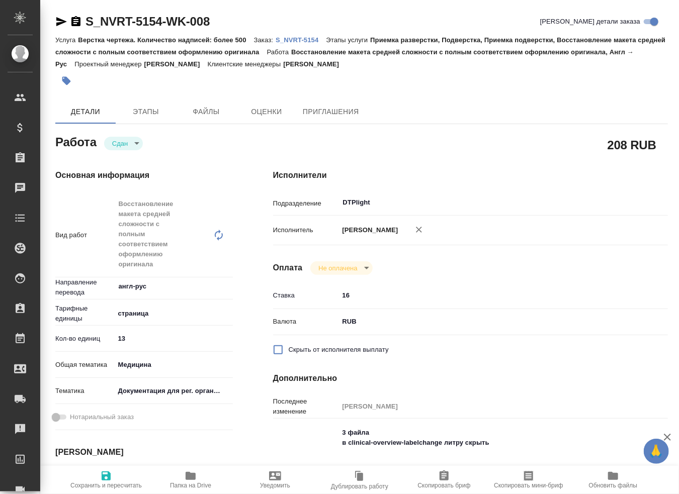
type textarea "x"
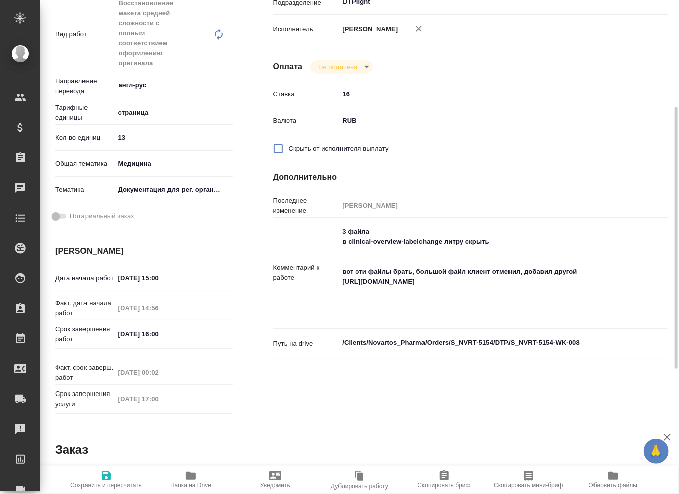
scroll to position [436, 0]
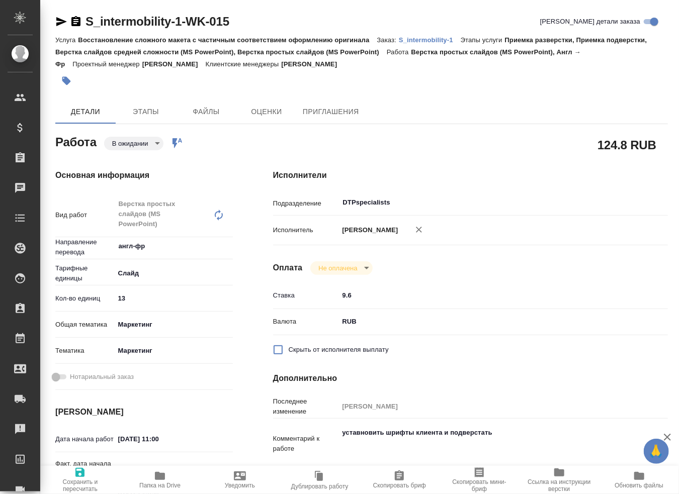
type textarea "x"
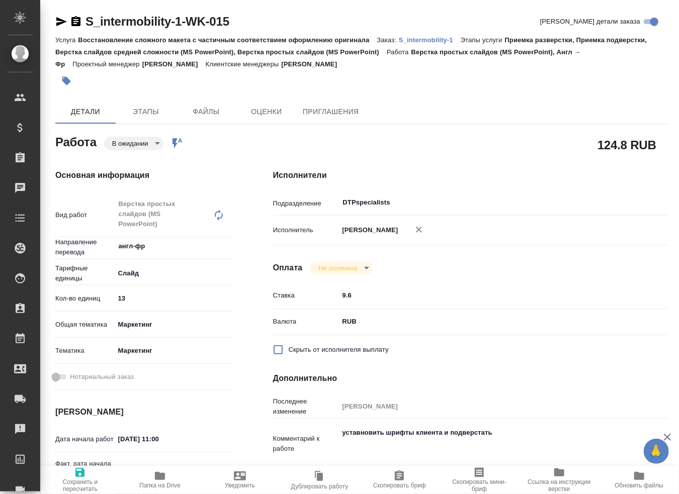
type textarea "x"
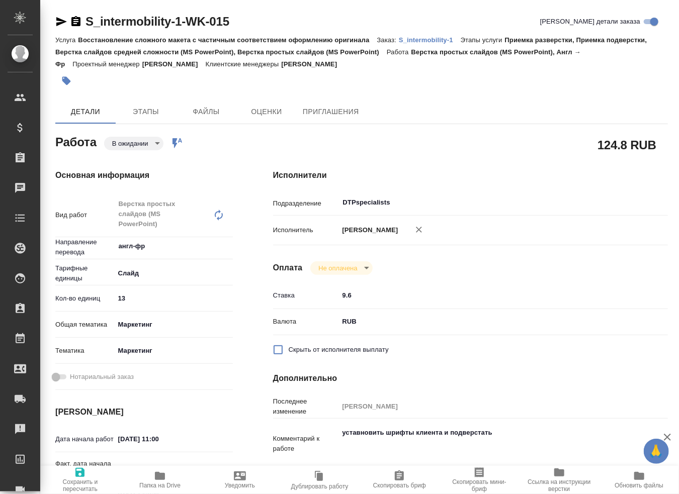
type textarea "x"
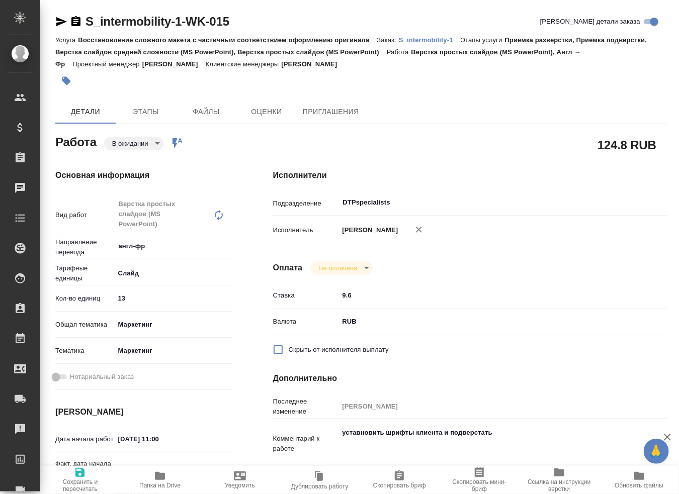
type textarea "x"
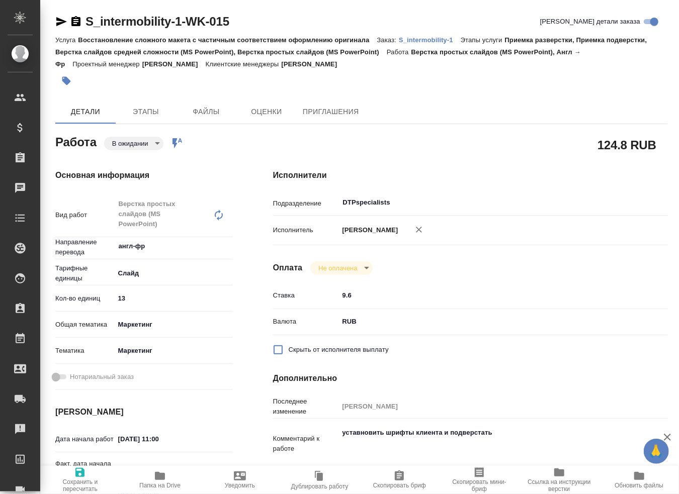
type textarea "x"
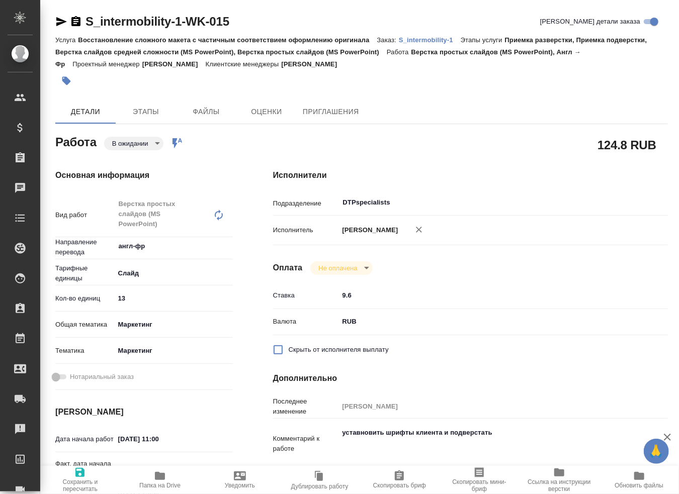
type textarea "x"
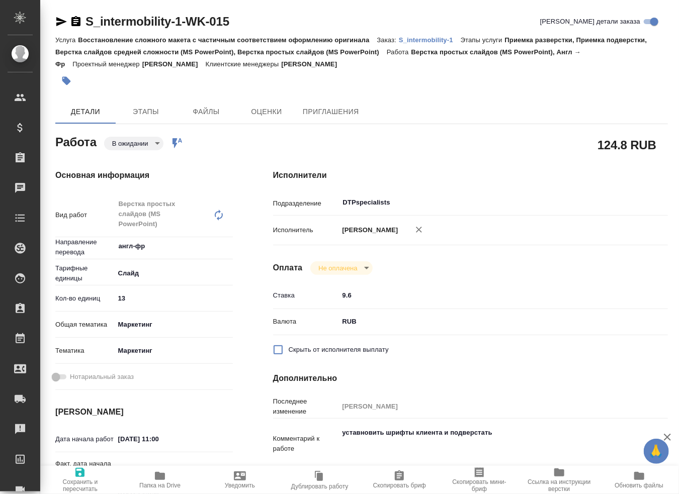
type textarea "x"
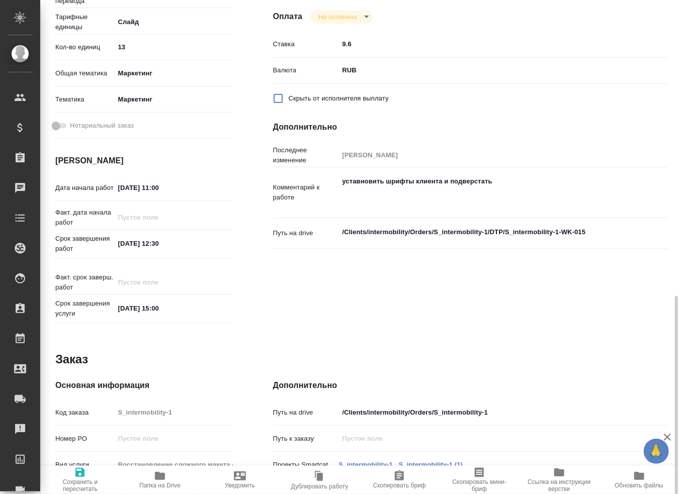
scroll to position [396, 0]
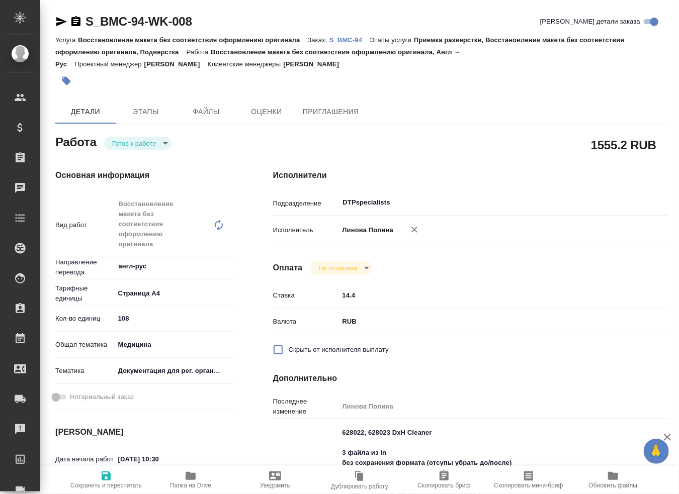
type textarea "x"
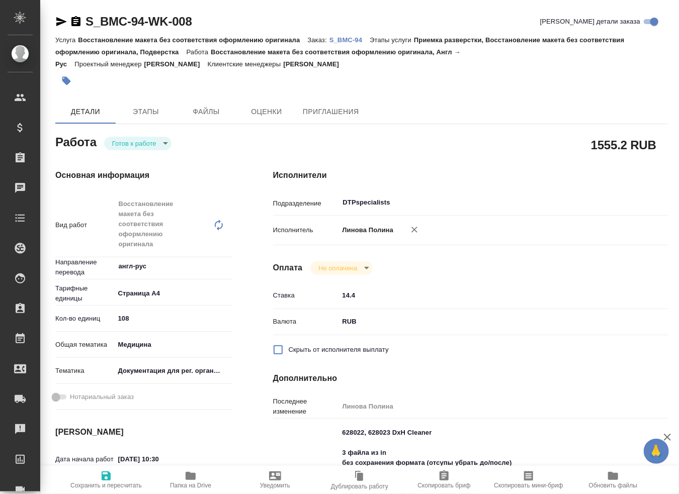
type textarea "x"
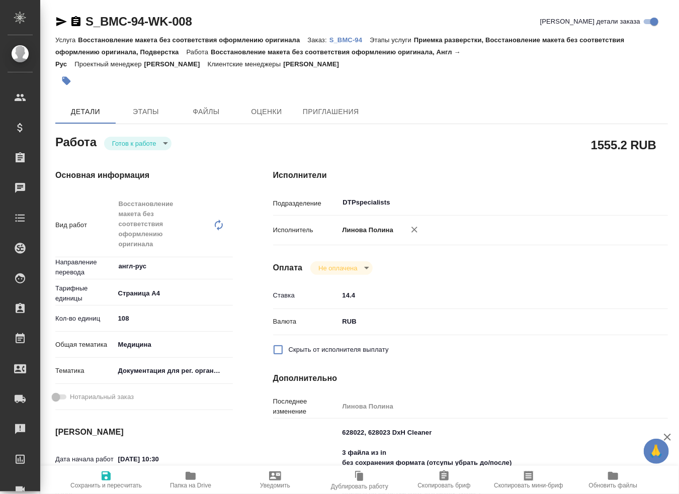
type textarea "x"
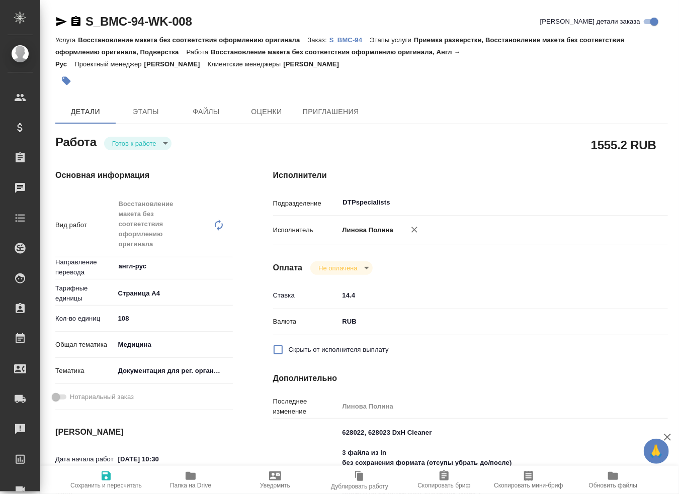
type textarea "x"
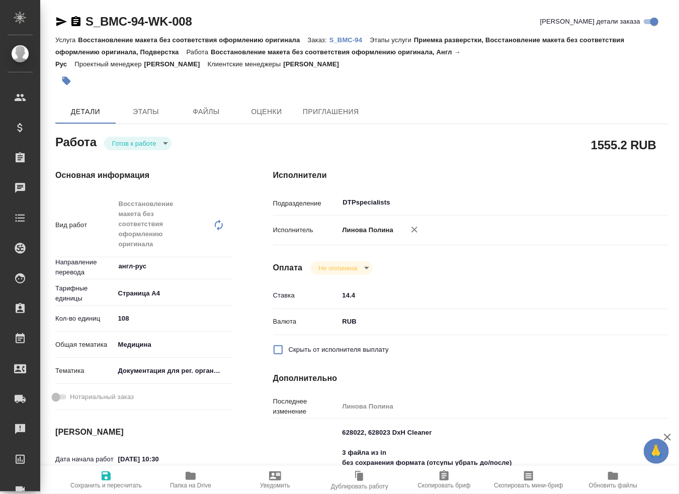
type textarea "x"
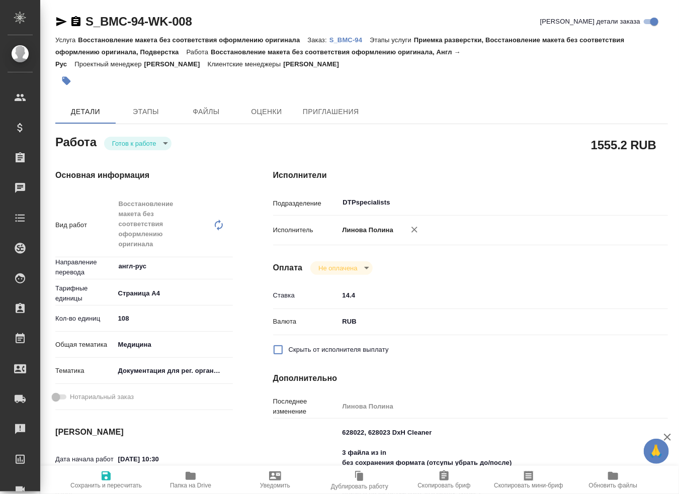
type textarea "x"
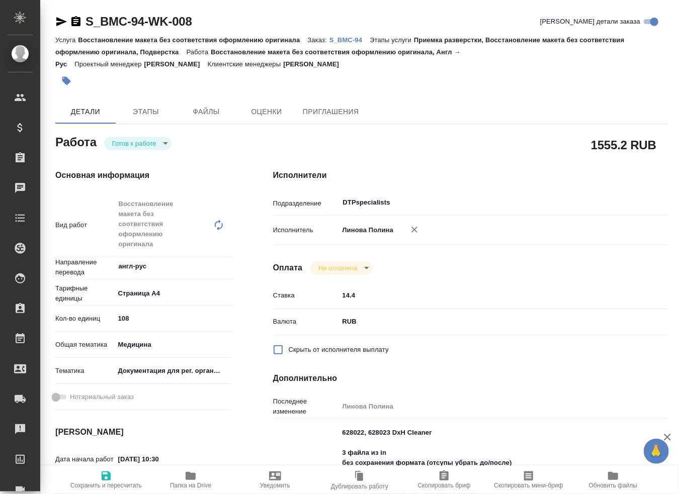
type textarea "x"
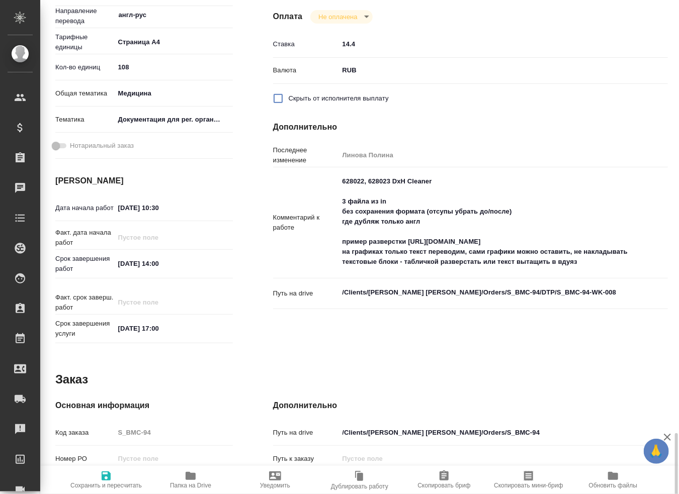
scroll to position [470, 0]
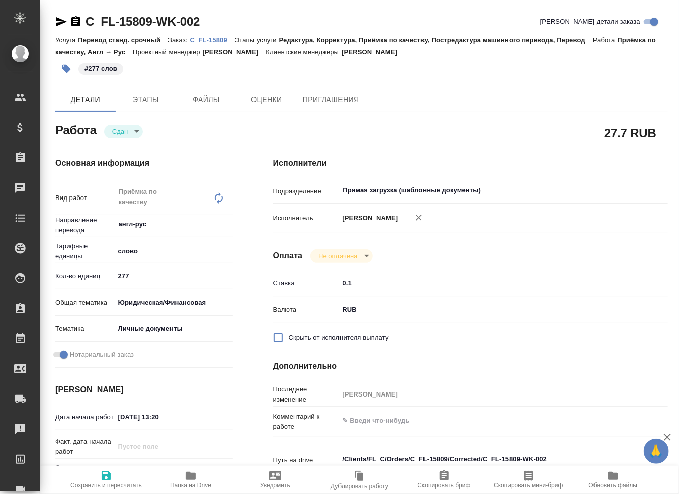
type textarea "x"
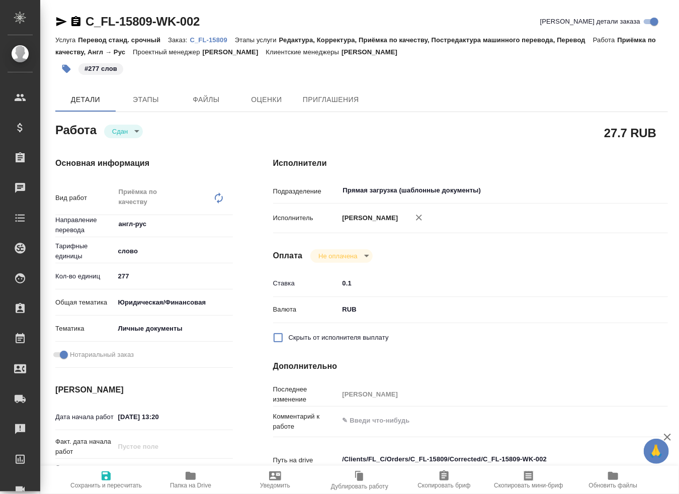
type textarea "x"
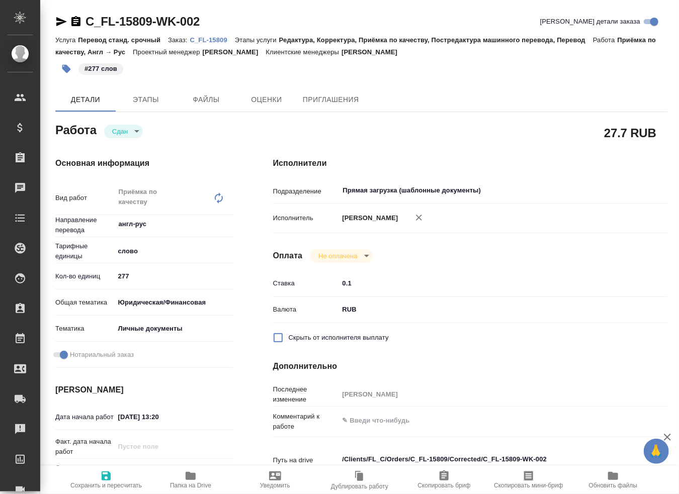
type textarea "x"
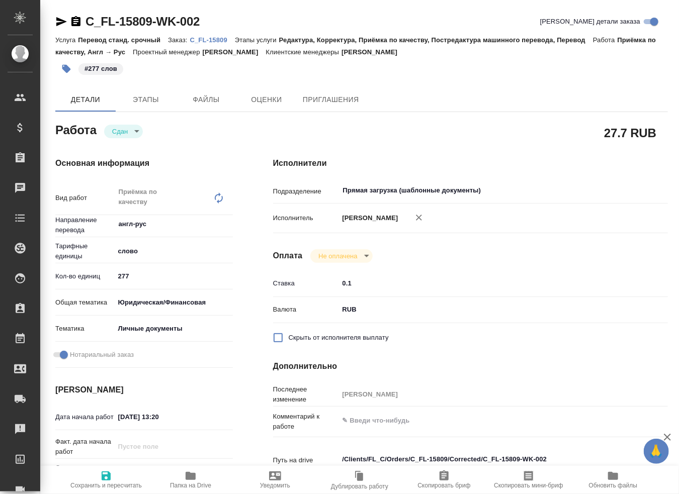
type textarea "x"
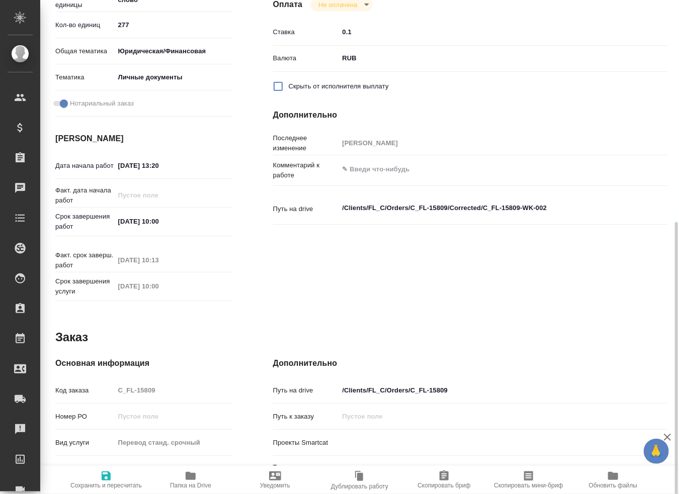
scroll to position [373, 0]
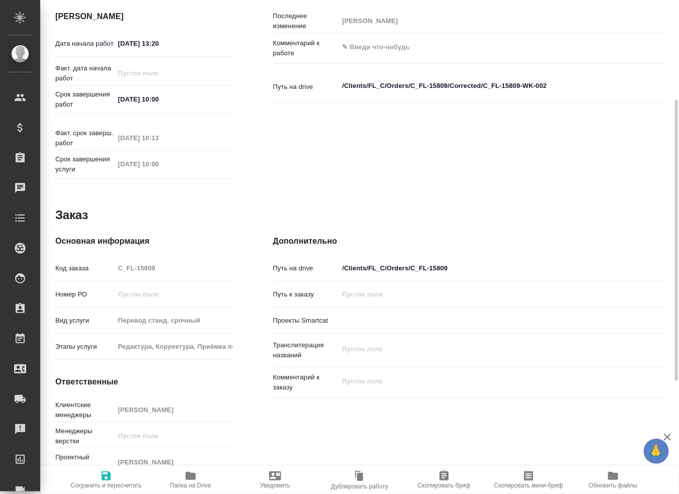
type textarea "x"
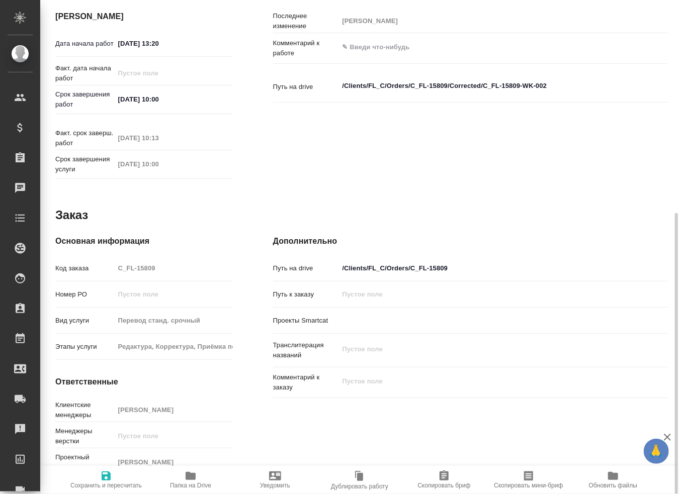
type textarea "x"
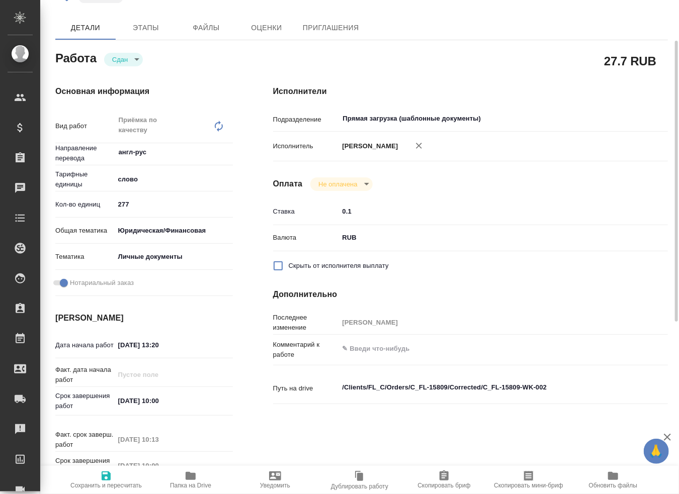
scroll to position [0, 0]
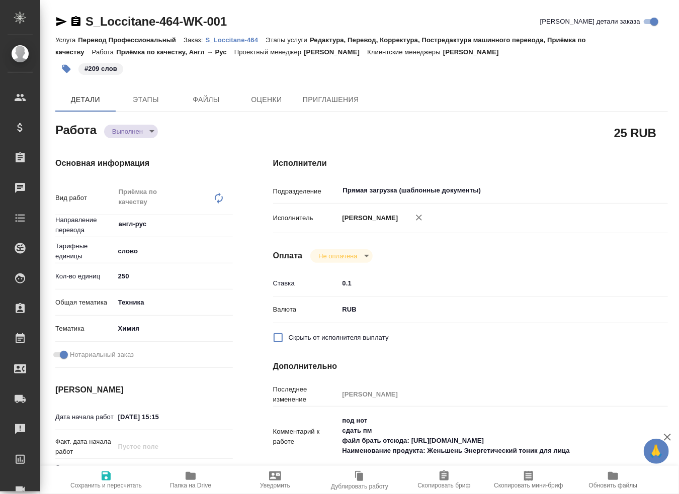
type textarea "x"
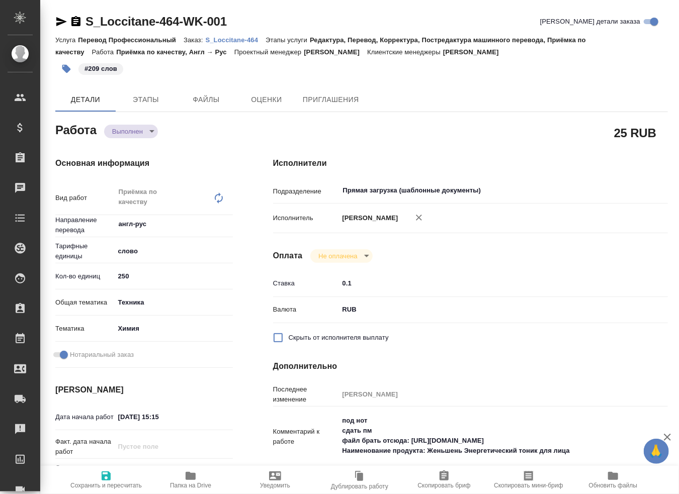
type textarea "x"
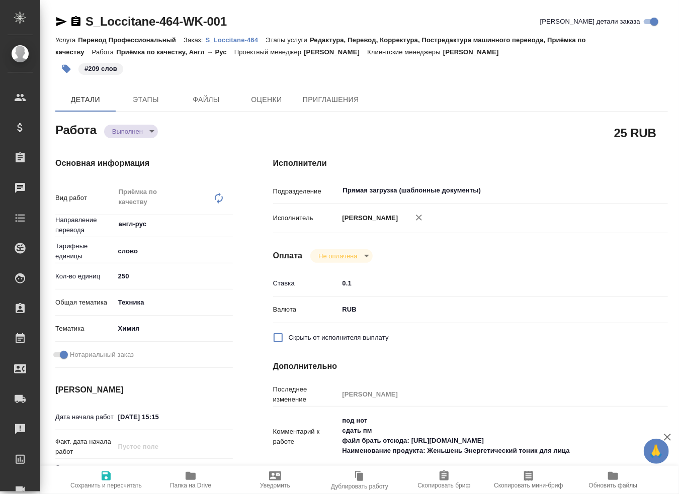
type textarea "x"
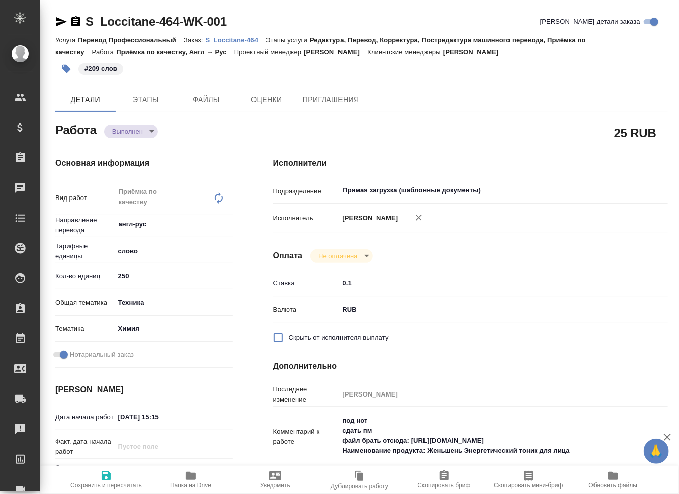
type textarea "x"
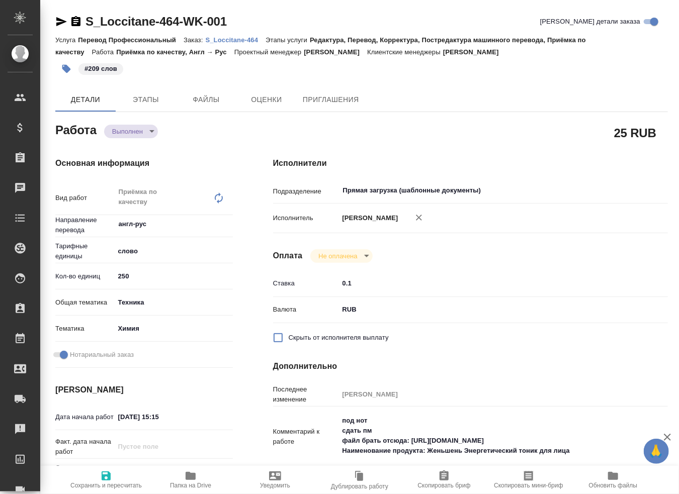
type textarea "x"
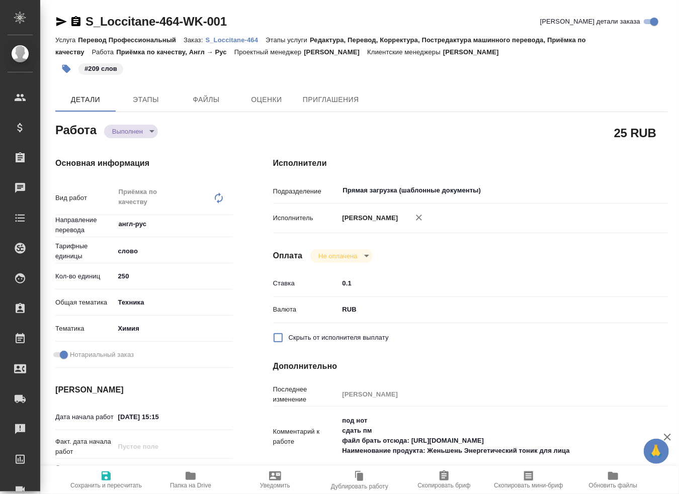
type textarea "x"
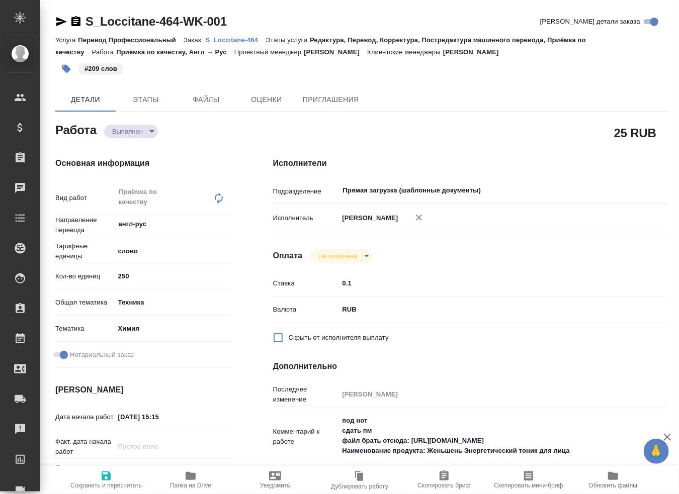
type textarea "x"
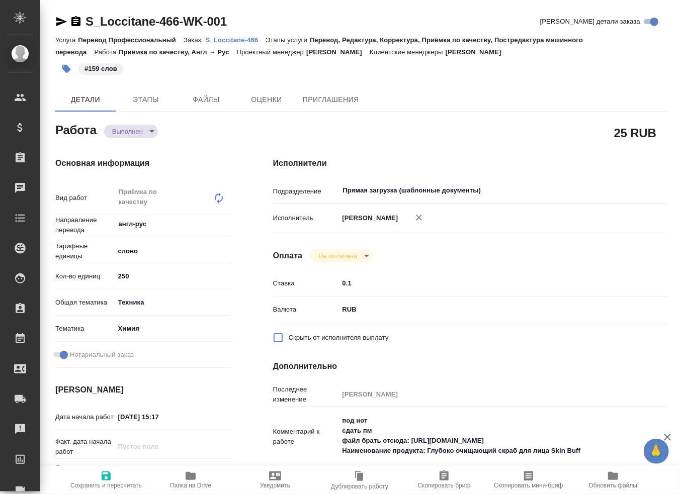
type textarea "x"
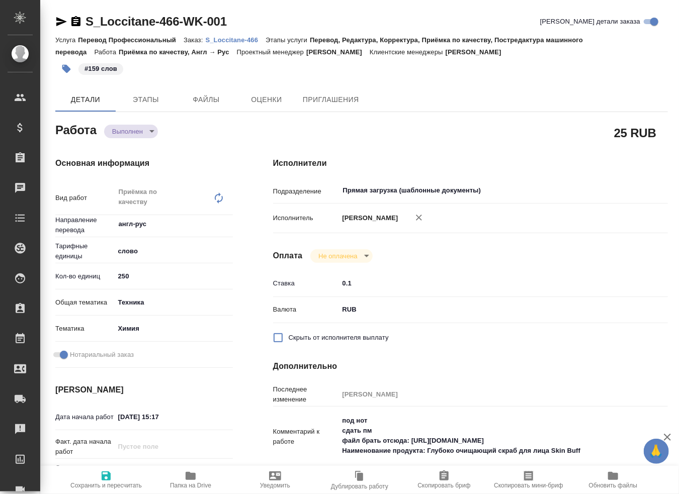
type textarea "x"
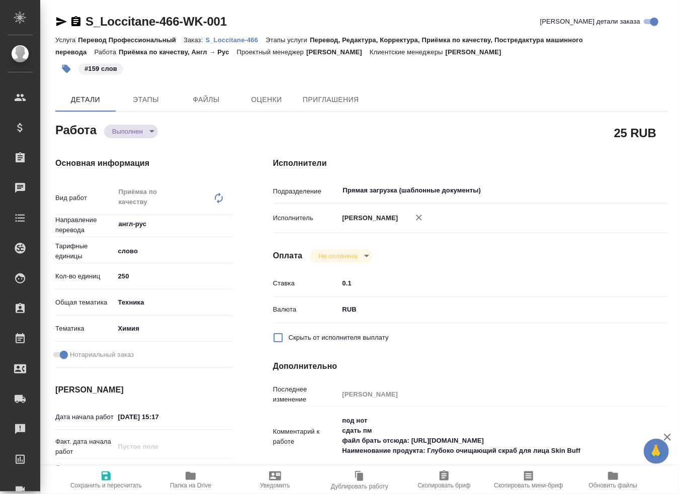
type textarea "x"
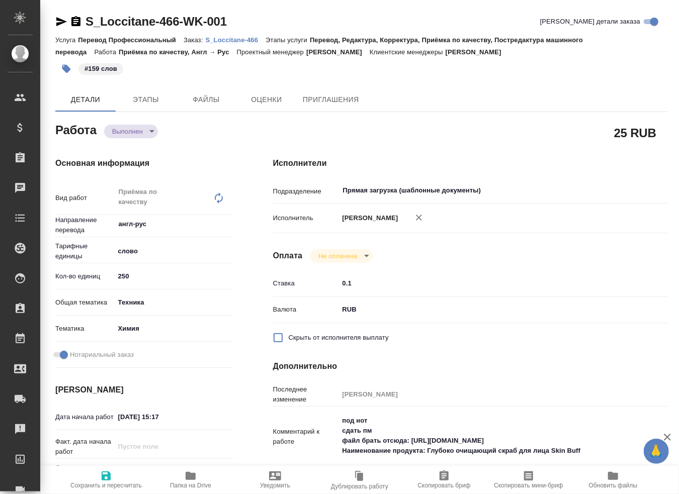
type textarea "x"
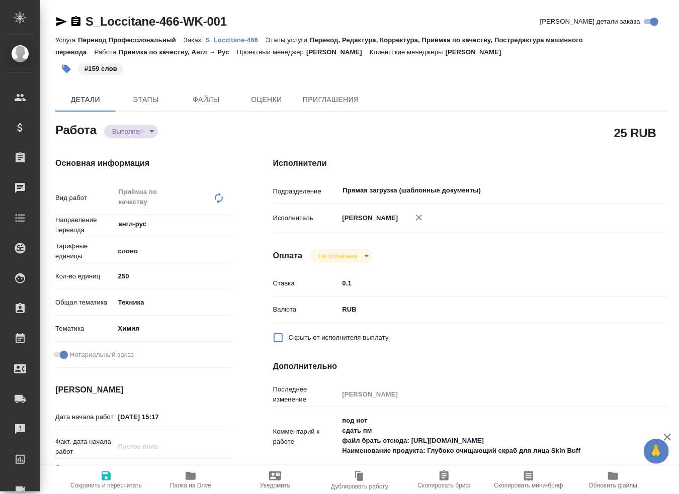
type textarea "x"
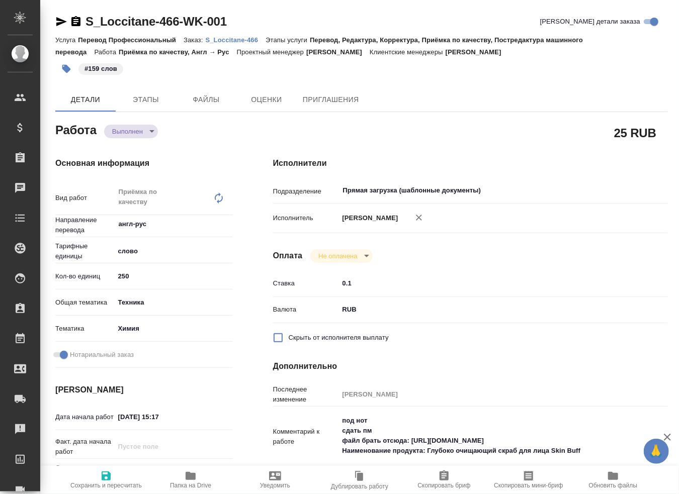
type textarea "x"
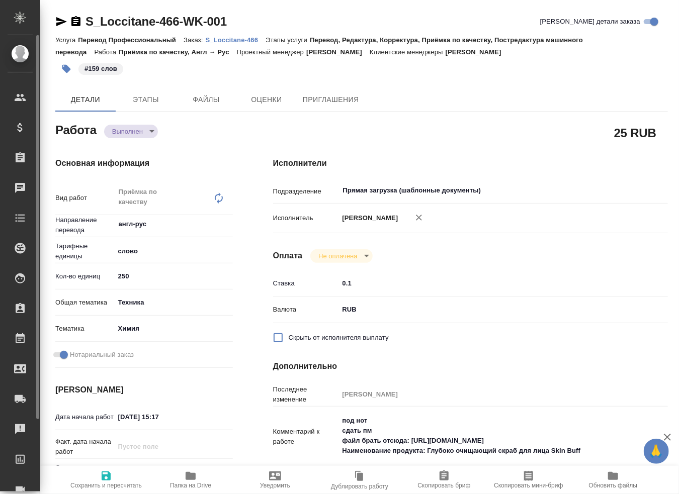
type textarea "x"
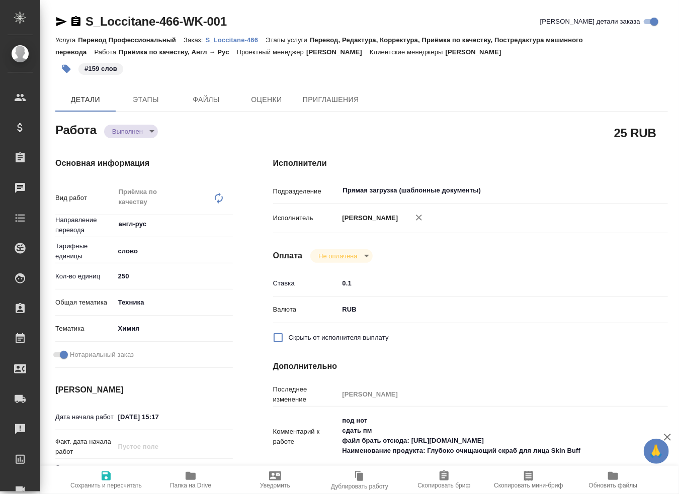
type textarea "x"
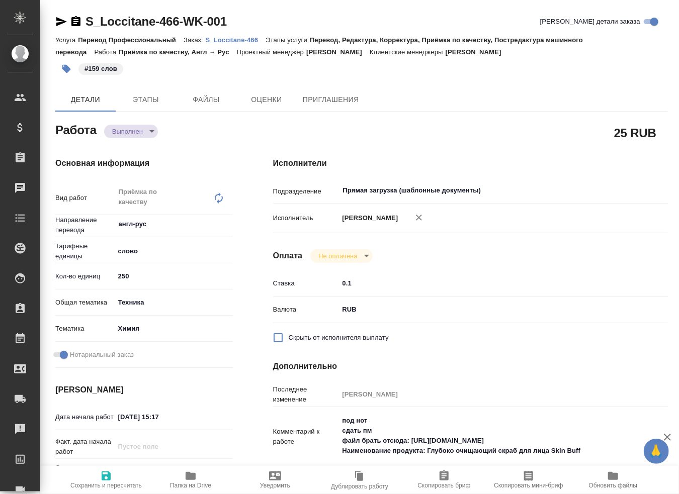
type textarea "x"
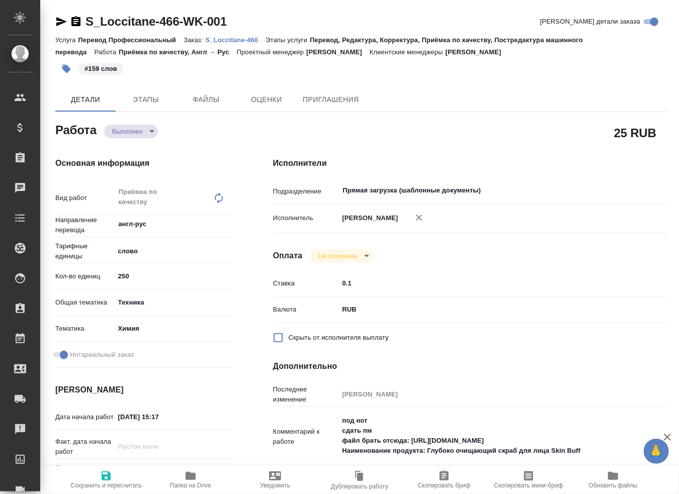
type textarea "x"
